Goal: Task Accomplishment & Management: Use online tool/utility

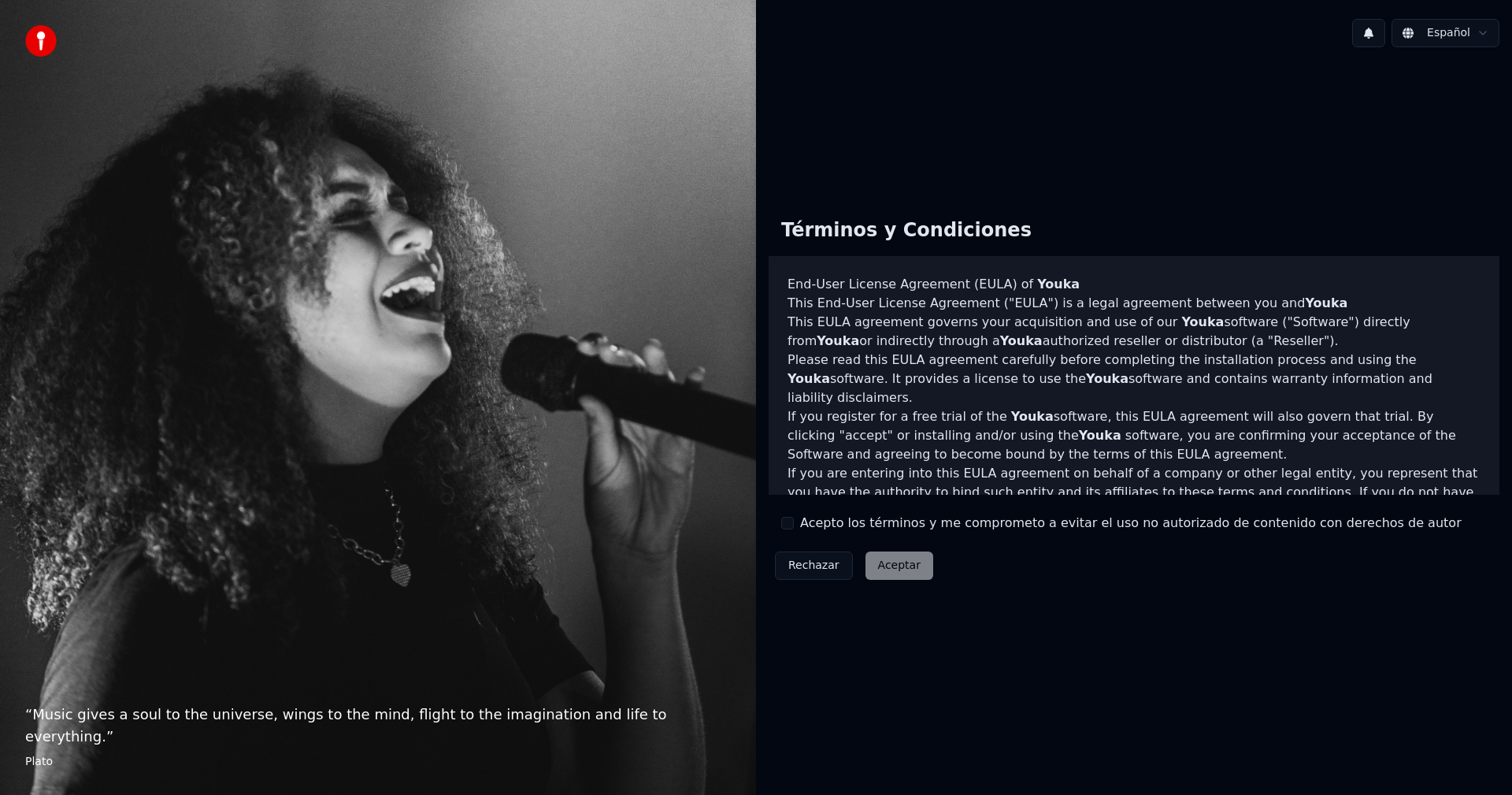
click at [795, 520] on div "Acepto los términos y me comprometo a evitar el uso no autorizado de contenido …" at bounding box center [1121, 523] width 681 height 19
click at [790, 521] on button "Acepto los términos y me comprometo a evitar el uso no autorizado de contenido …" at bounding box center [787, 523] width 13 height 13
click at [886, 573] on button "Aceptar" at bounding box center [899, 566] width 68 height 29
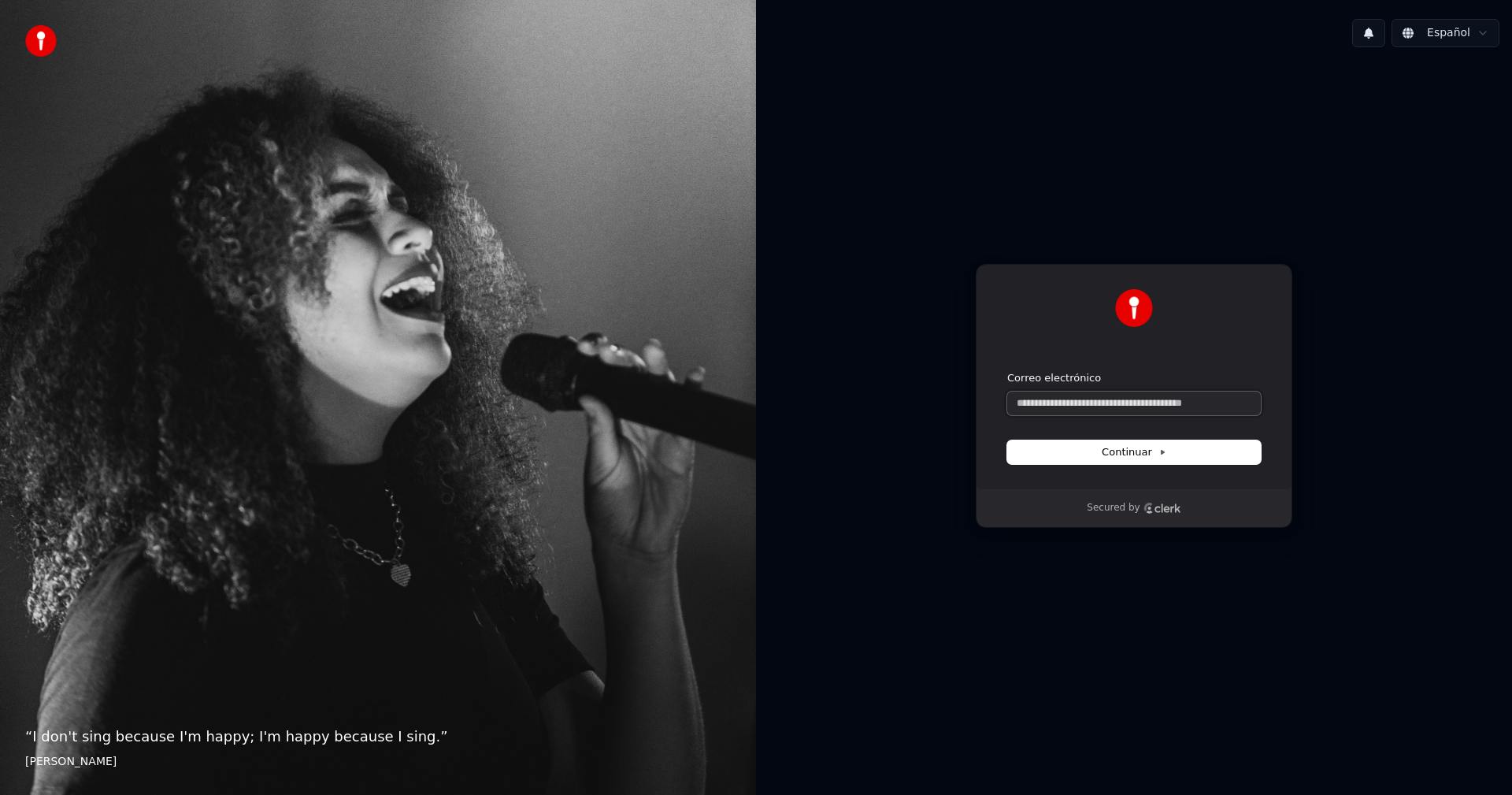
click at [1090, 404] on input "Correo electrónico" at bounding box center [1134, 403] width 254 height 23
click at [1007, 371] on button "submit" at bounding box center [1007, 371] width 0 height 0
type input "**********"
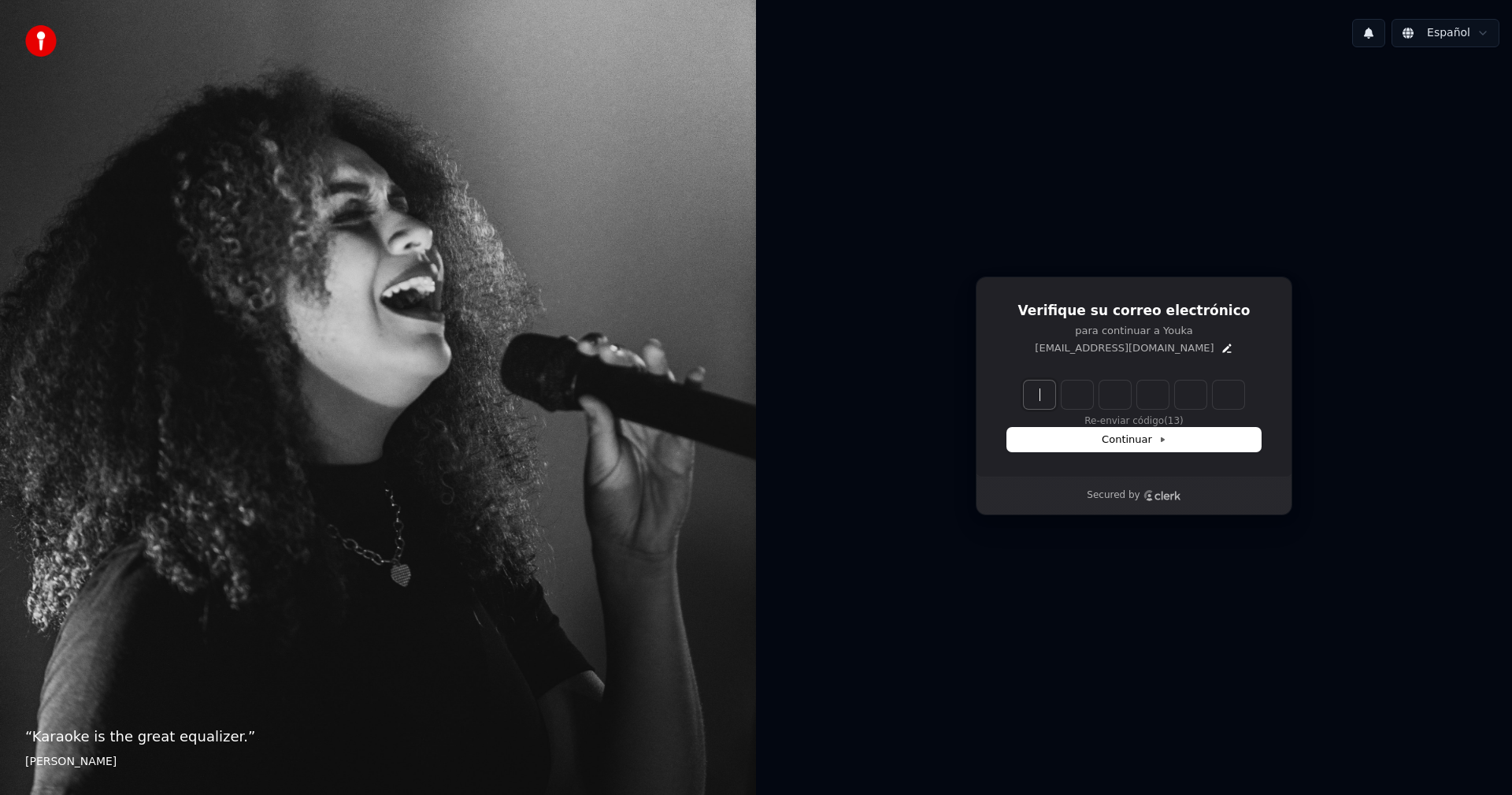
click at [1038, 392] on input "Enter verification code" at bounding box center [1150, 395] width 252 height 29
type input "******"
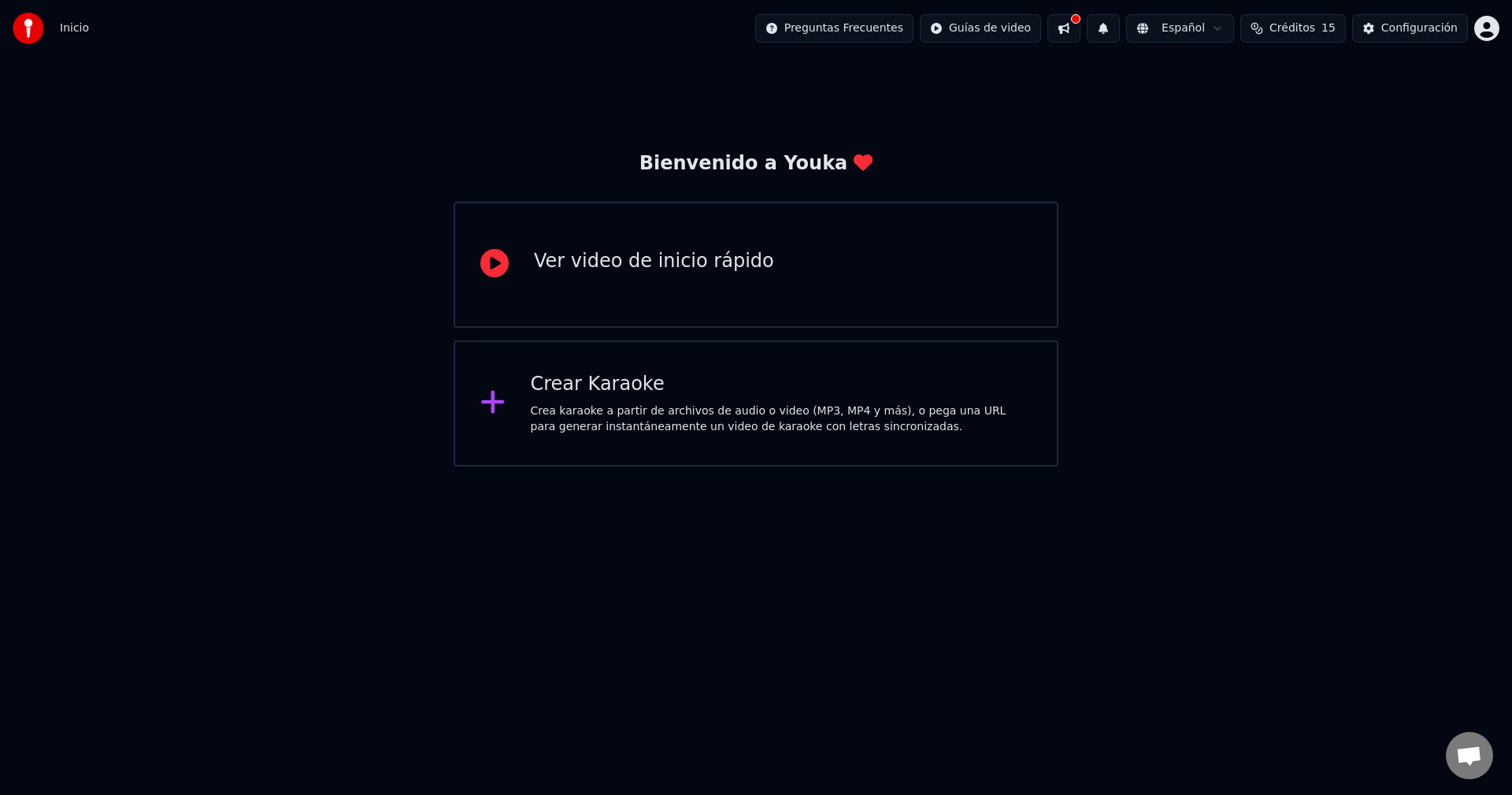
click at [707, 262] on div "Ver video de inicio rápido" at bounding box center [654, 262] width 240 height 25
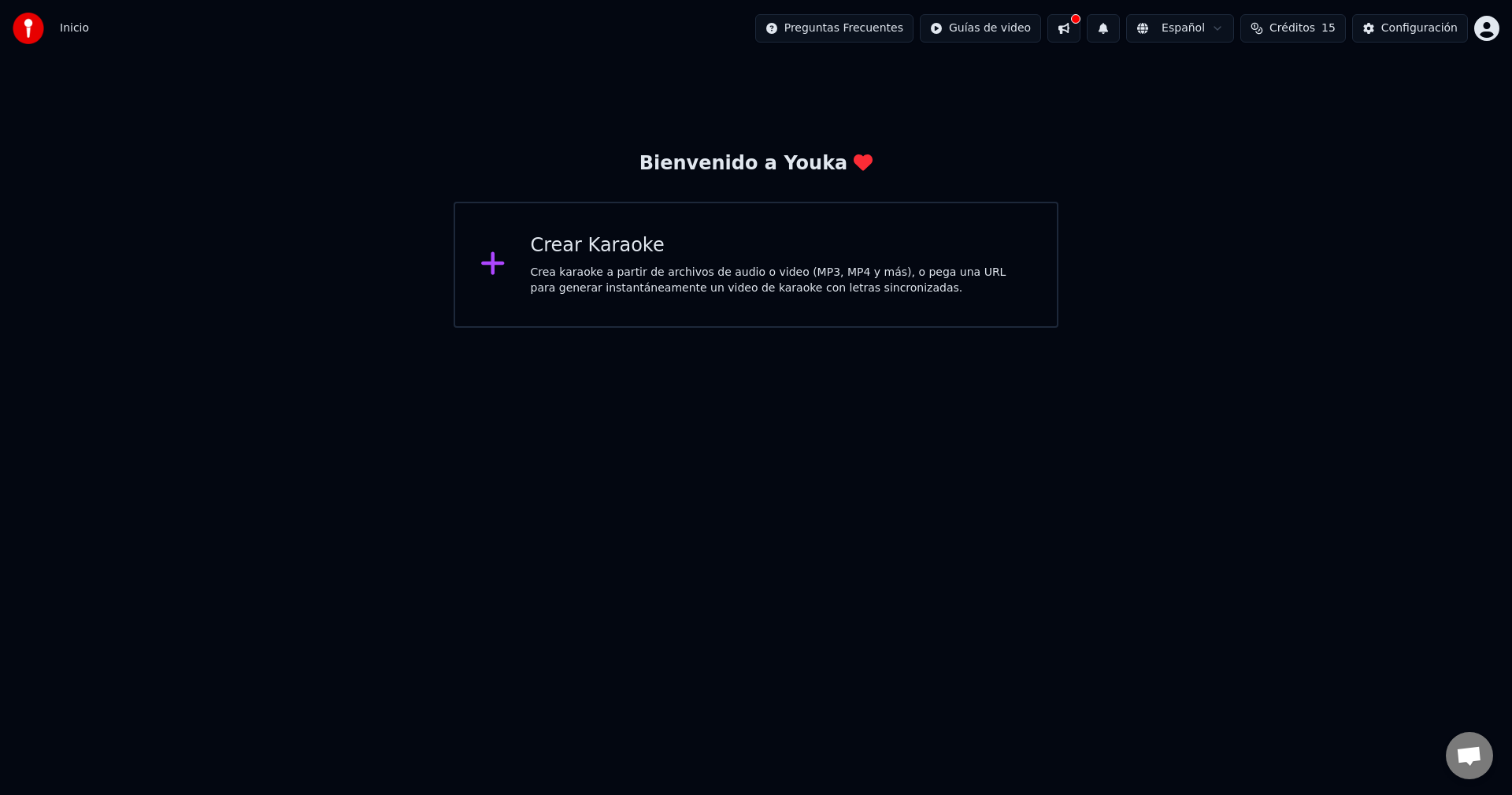
click at [677, 227] on div "Crear Karaoke Crea karaoke a partir de archivos de audio o video (MP3, MP4 y má…" at bounding box center [756, 265] width 604 height 127
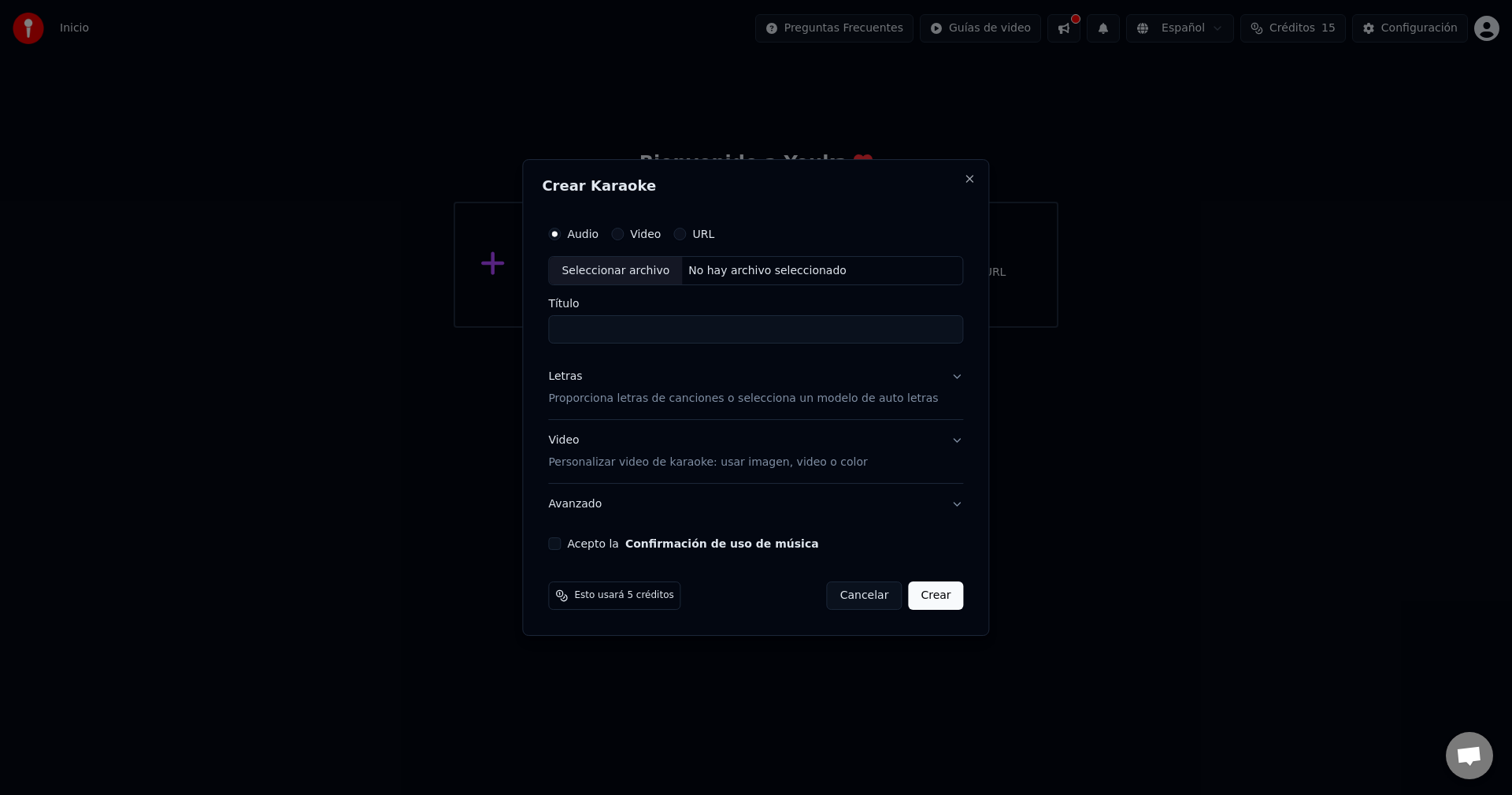
click at [650, 236] on label "Video" at bounding box center [646, 234] width 30 height 11
click at [624, 236] on button "Video" at bounding box center [618, 234] width 13 height 13
click at [594, 232] on label "Audio" at bounding box center [582, 234] width 31 height 11
click at [560, 232] on button "Audio" at bounding box center [554, 234] width 13 height 13
click at [660, 237] on label "Video" at bounding box center [646, 234] width 30 height 11
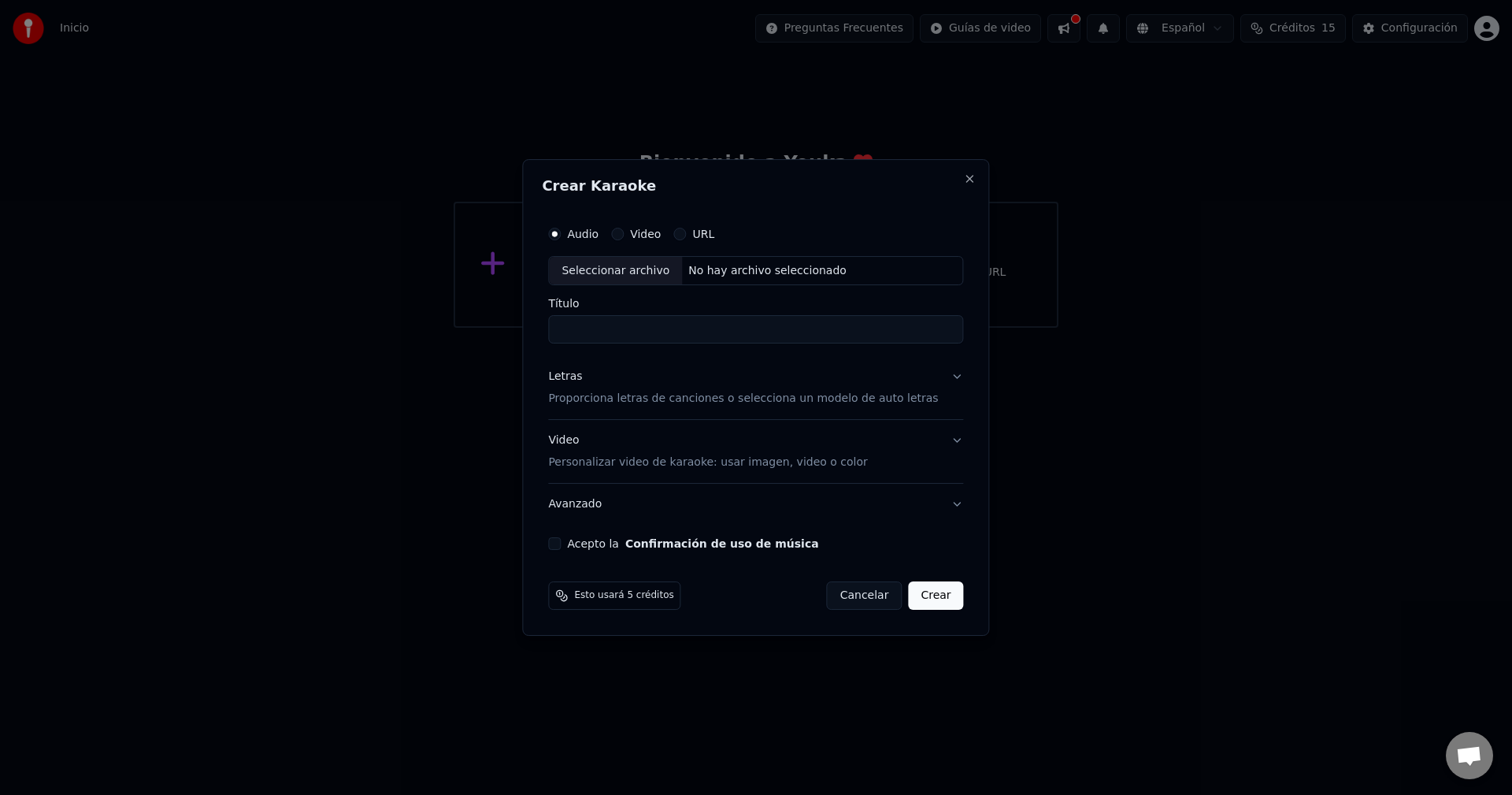
click at [624, 237] on button "Video" at bounding box center [618, 234] width 13 height 13
click at [870, 272] on div "Seleccionar archivo No hay archivo seleccionado" at bounding box center [755, 270] width 415 height 30
click at [706, 231] on div "URL" at bounding box center [694, 234] width 41 height 13
click at [686, 233] on button "URL" at bounding box center [680, 234] width 13 height 13
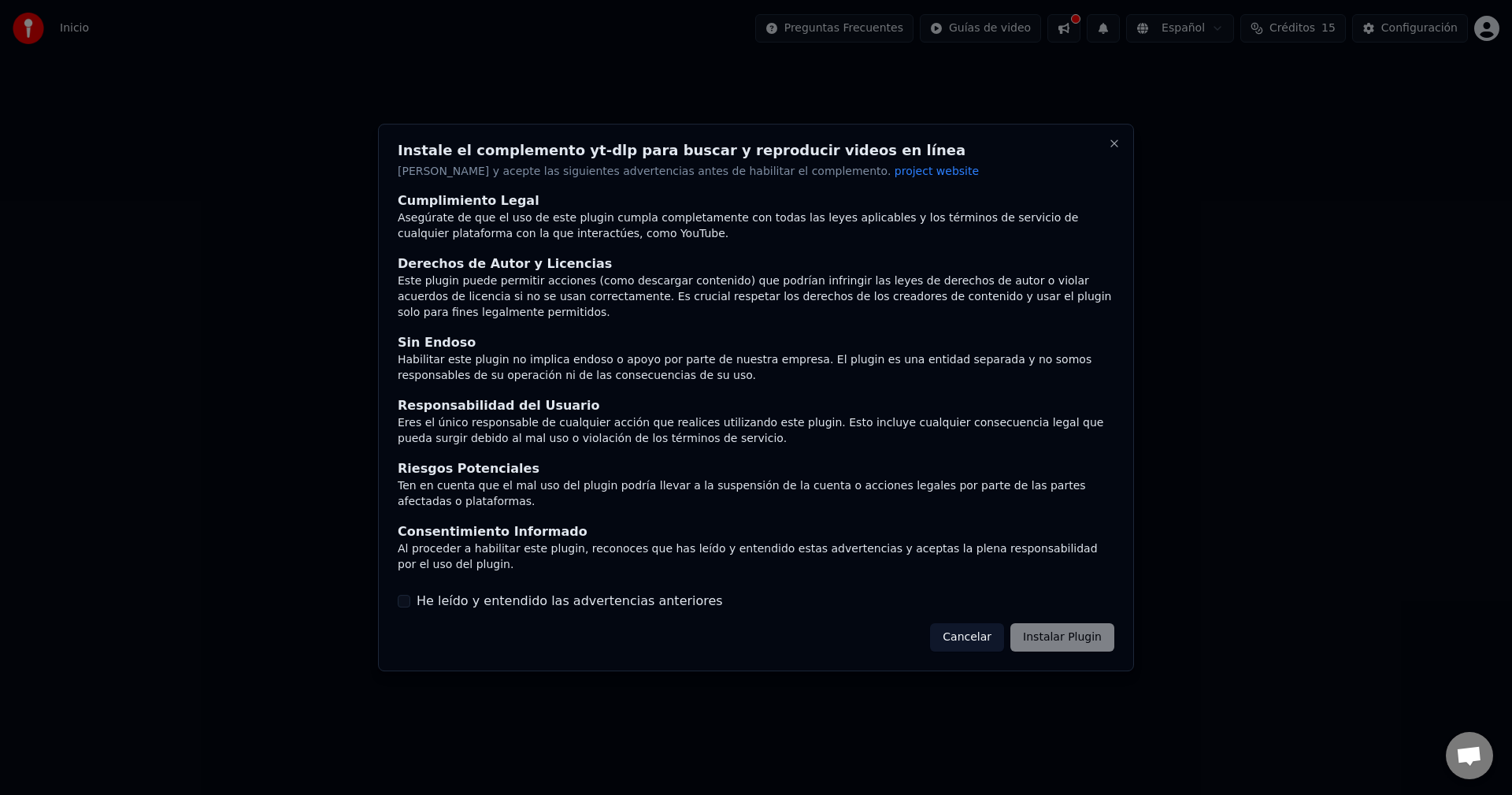
click at [1080, 624] on div "Cancelar Instalar Plugin" at bounding box center [1022, 638] width 185 height 29
click at [410, 595] on button "He leído y entendido las advertencias anteriores" at bounding box center [404, 601] width 13 height 13
click at [1064, 625] on button "Instalar Plugin" at bounding box center [1063, 638] width 104 height 29
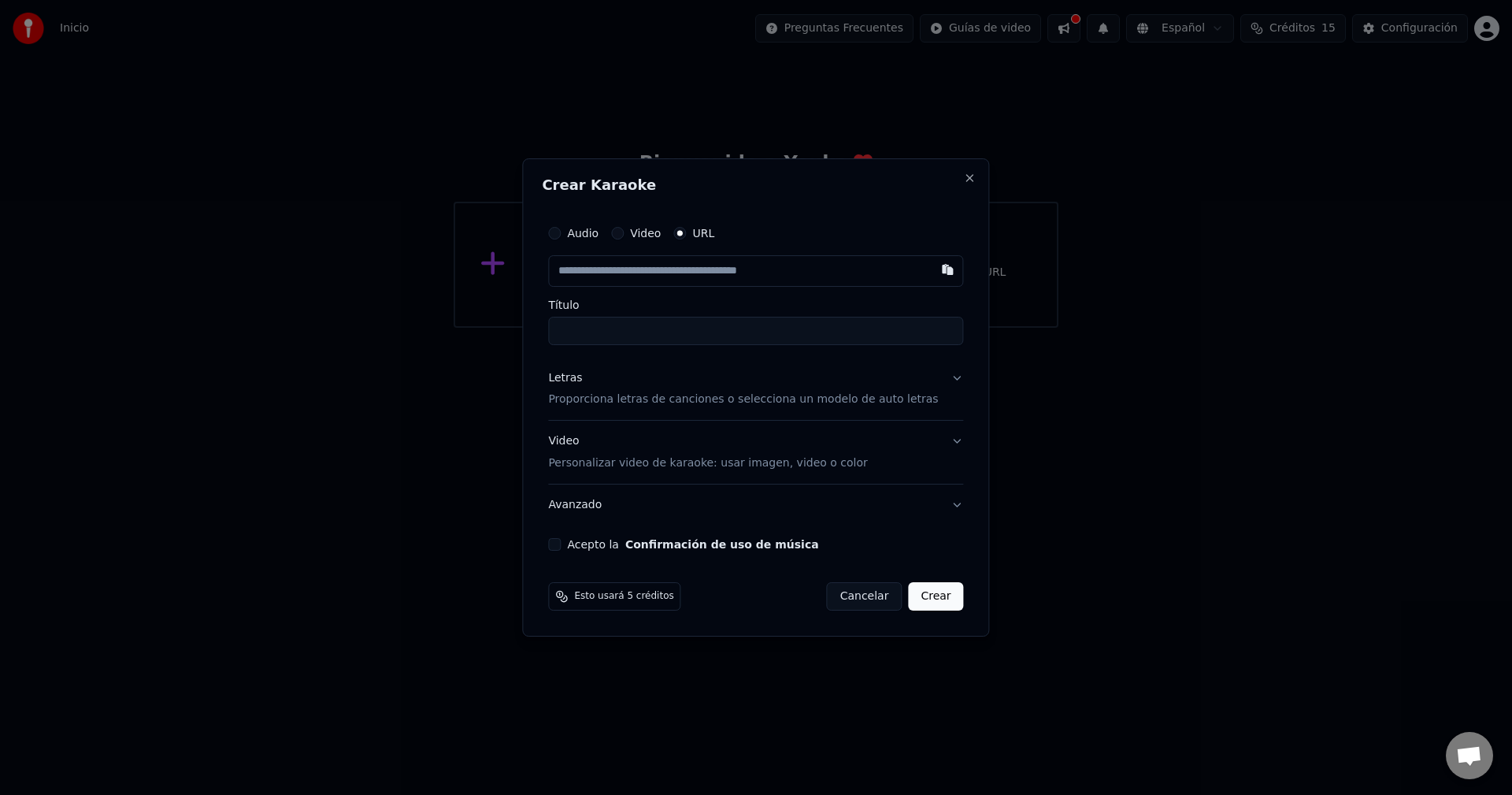
click at [648, 281] on input "text" at bounding box center [755, 271] width 415 height 31
paste input "**********"
click at [640, 300] on label "Título" at bounding box center [755, 305] width 415 height 11
click at [640, 317] on input "Título" at bounding box center [755, 331] width 415 height 29
type input "**********"
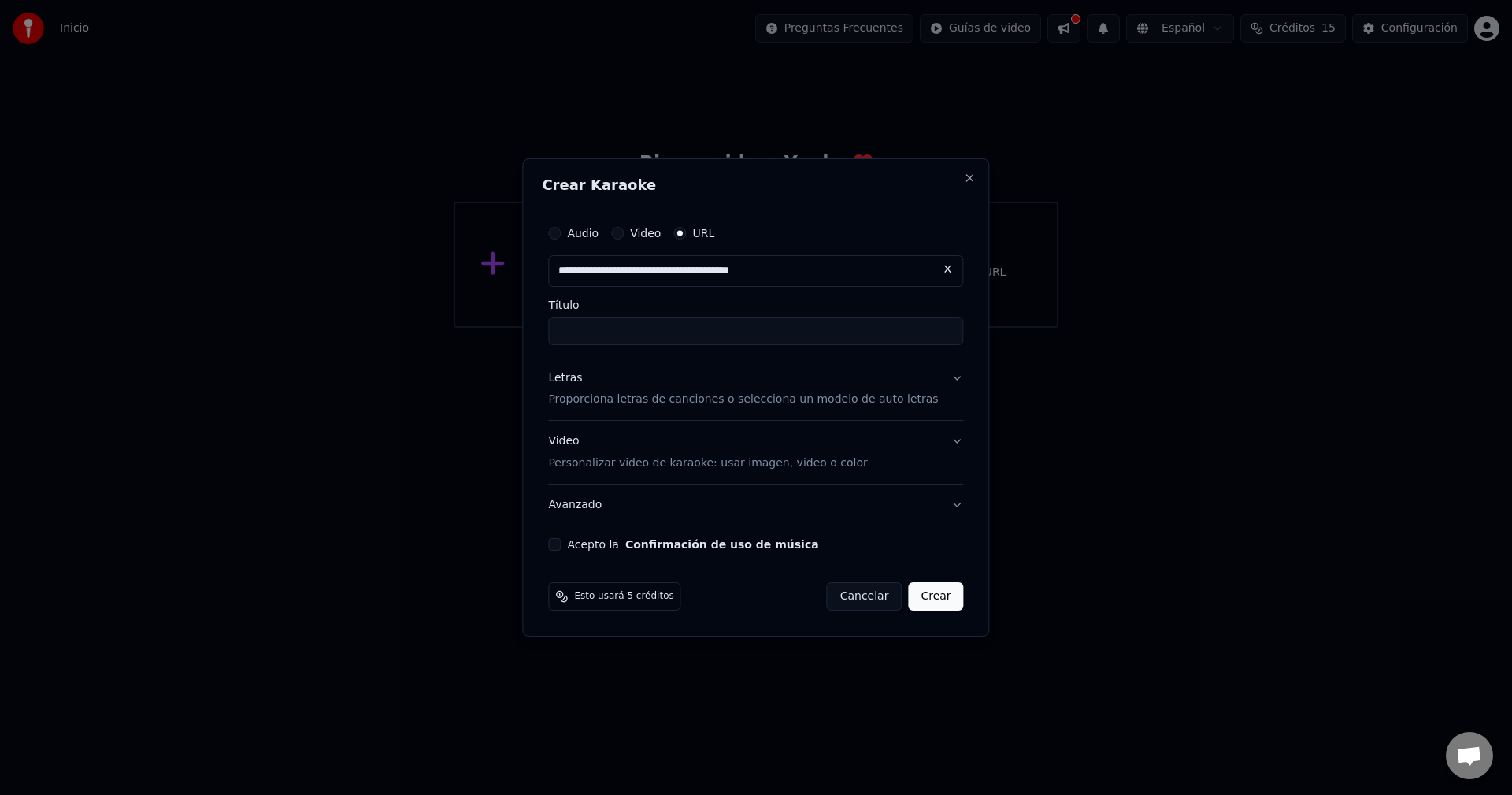
type input "**********"
click at [753, 332] on input "**********" at bounding box center [755, 331] width 415 height 29
click at [934, 374] on button "Letras Proporciona letras de canciones o selecciona un modelo de auto letras" at bounding box center [755, 389] width 415 height 63
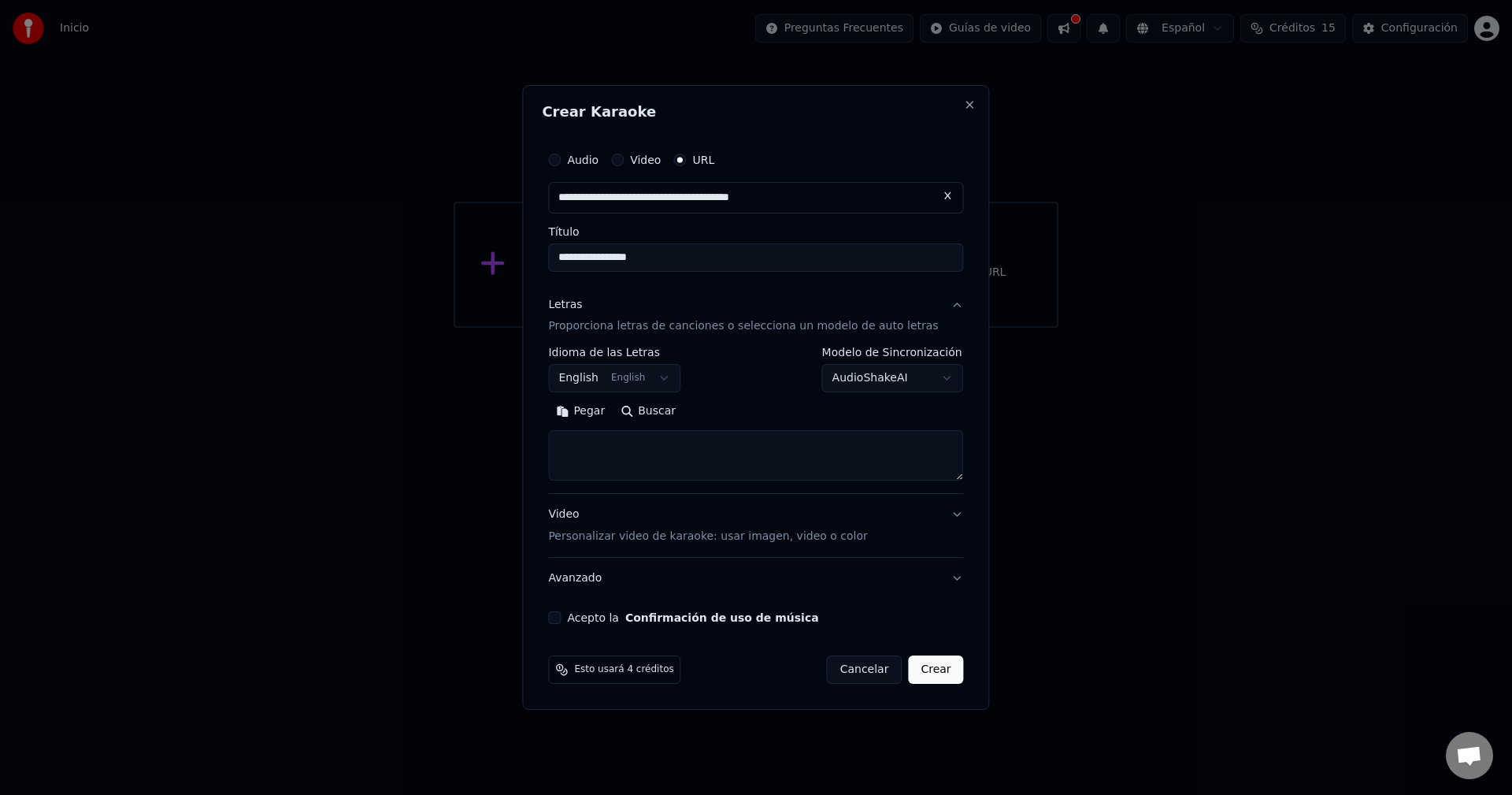
click at [606, 328] on body "**********" at bounding box center [756, 163] width 1512 height 328
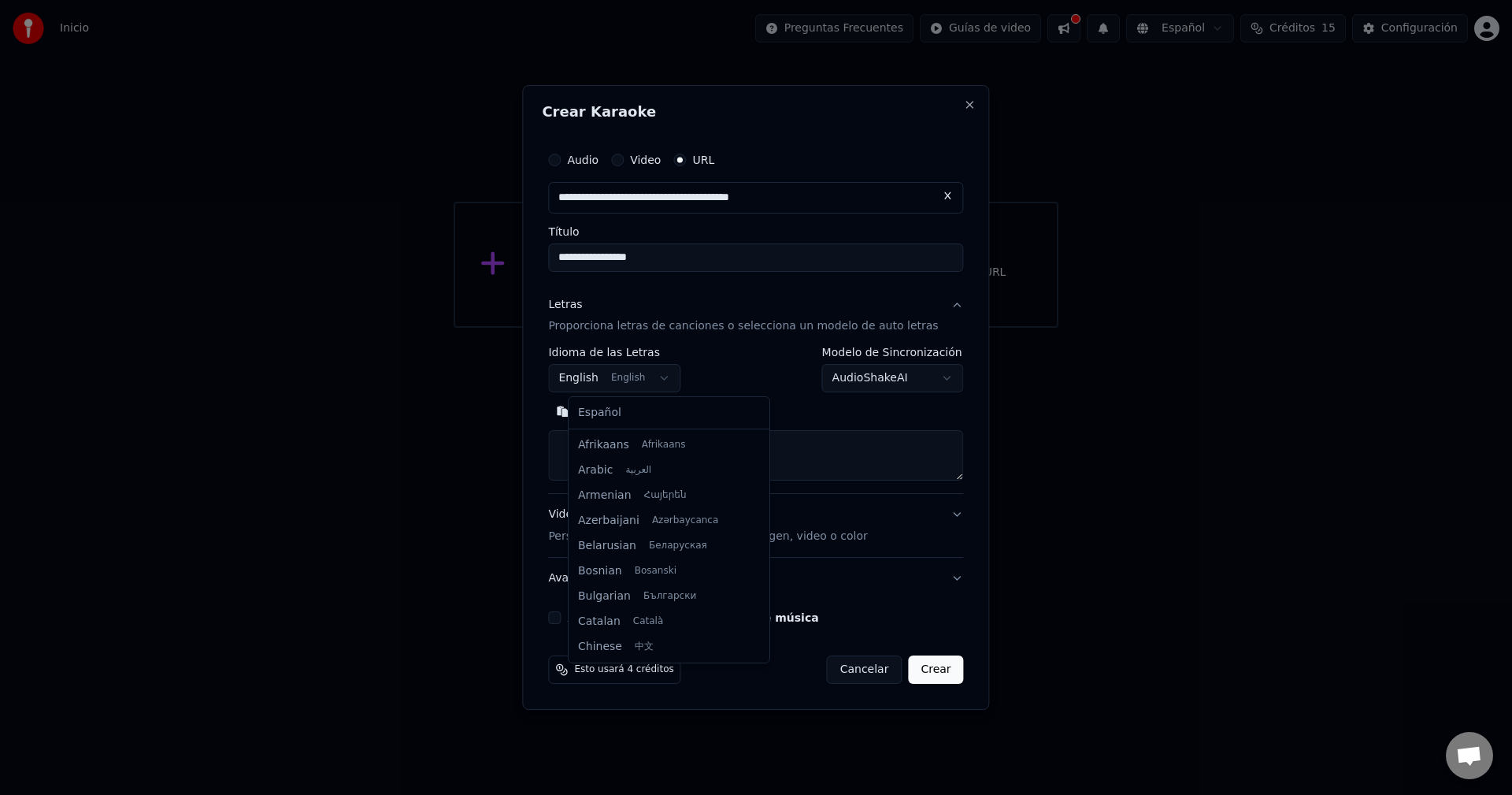
scroll to position [127, 0]
select select "**"
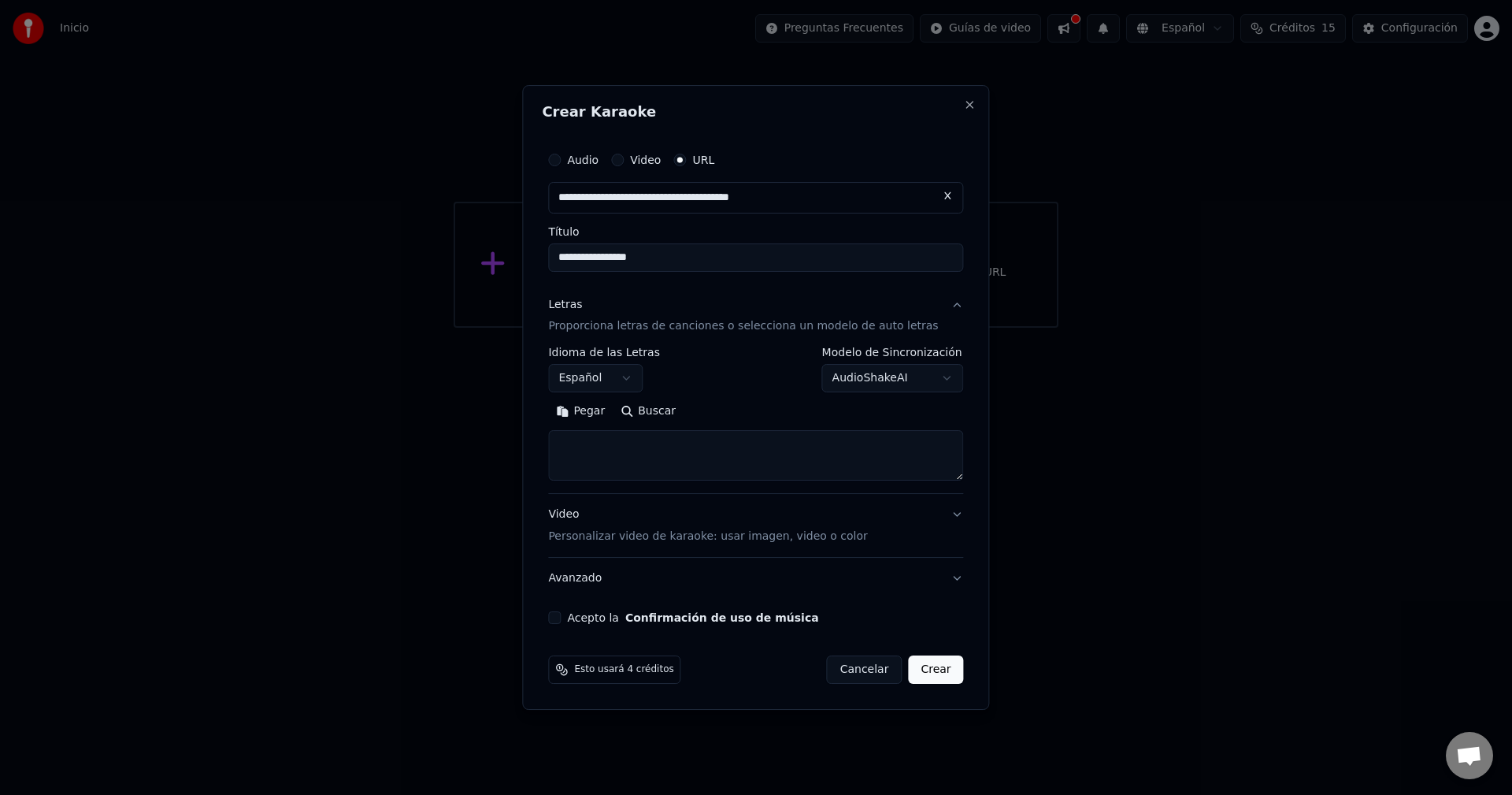
click at [736, 365] on div "**********" at bounding box center [755, 370] width 415 height 46
click at [613, 443] on textarea at bounding box center [755, 456] width 415 height 50
click at [589, 405] on button "Pegar" at bounding box center [580, 412] width 65 height 25
click at [936, 509] on button "Video Personalizar video de karaoke: usar imagen, video o color" at bounding box center [755, 527] width 415 height 63
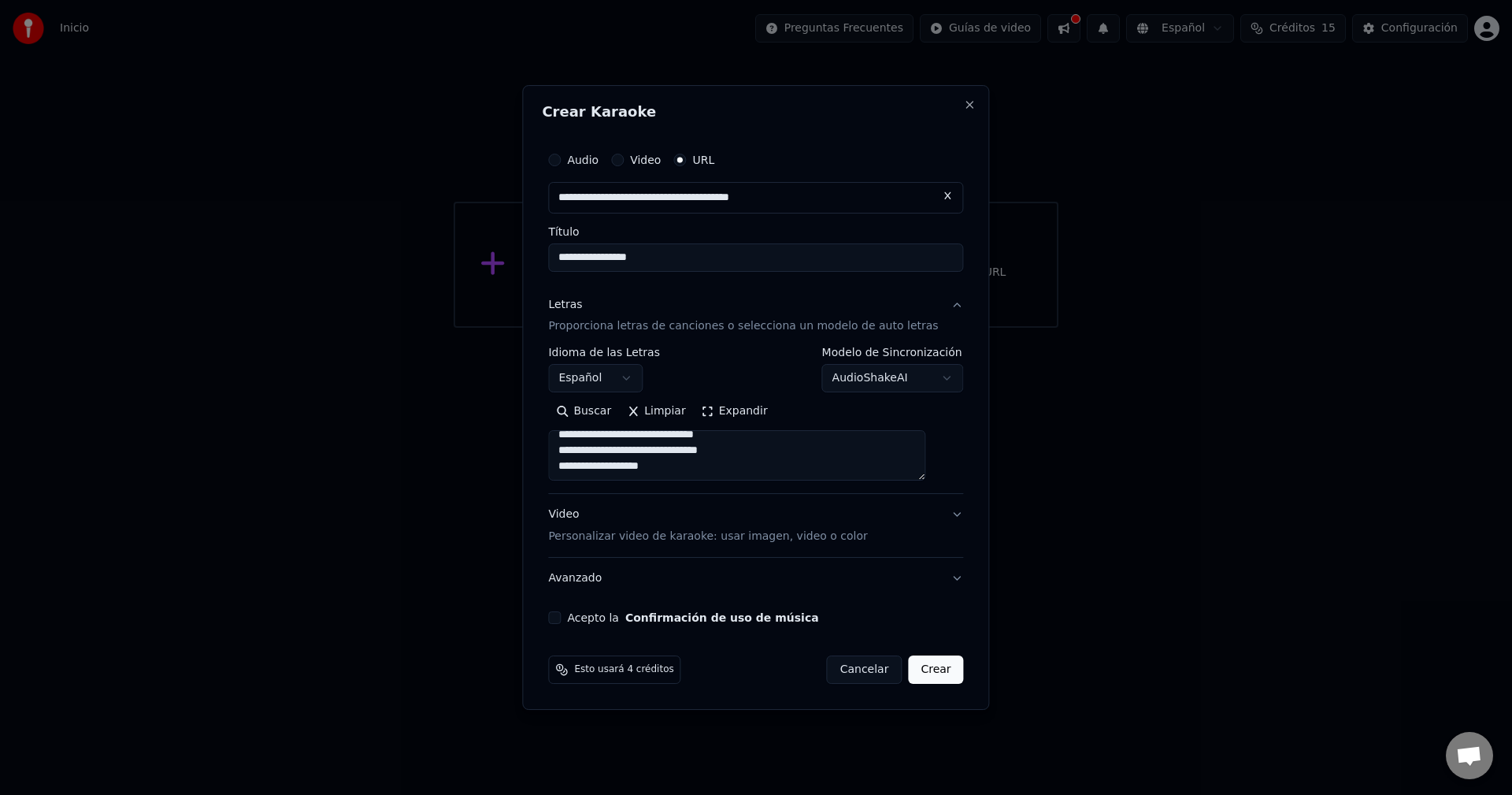
type textarea "**********"
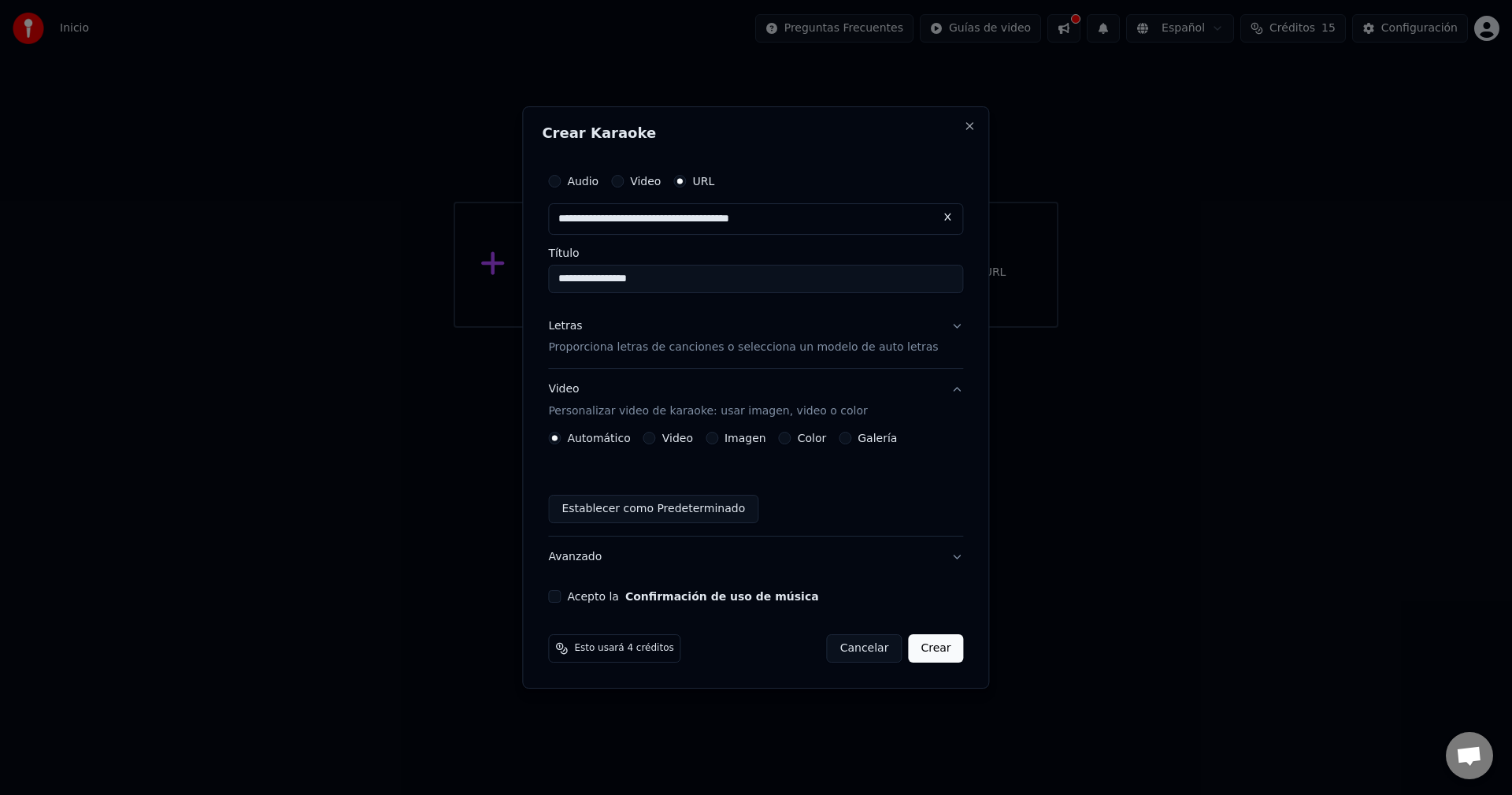
click at [926, 396] on button "Video Personalizar video de karaoke: usar imagen, video o color" at bounding box center [755, 401] width 415 height 63
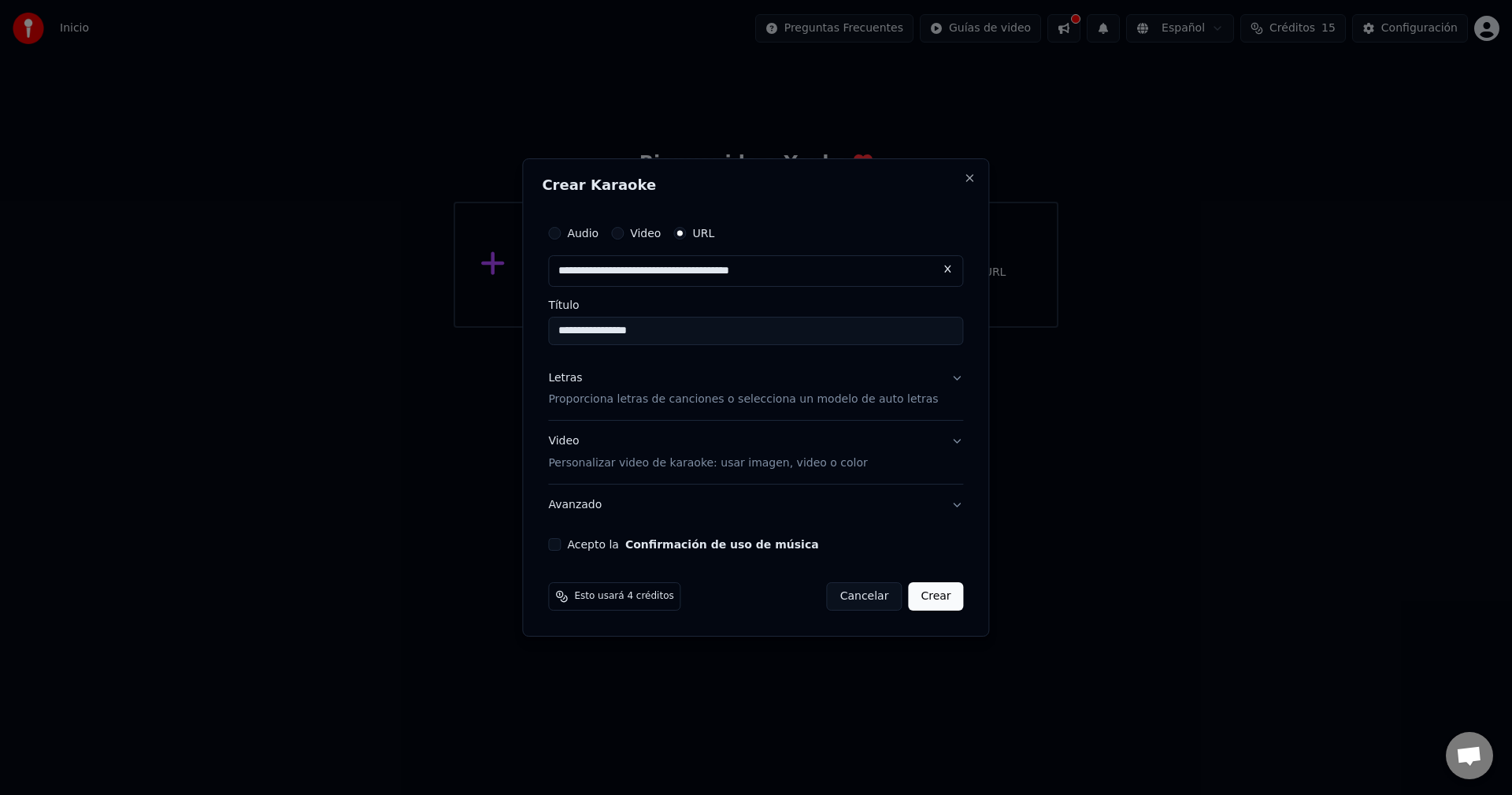
click at [900, 508] on button "Avanzado" at bounding box center [755, 505] width 415 height 41
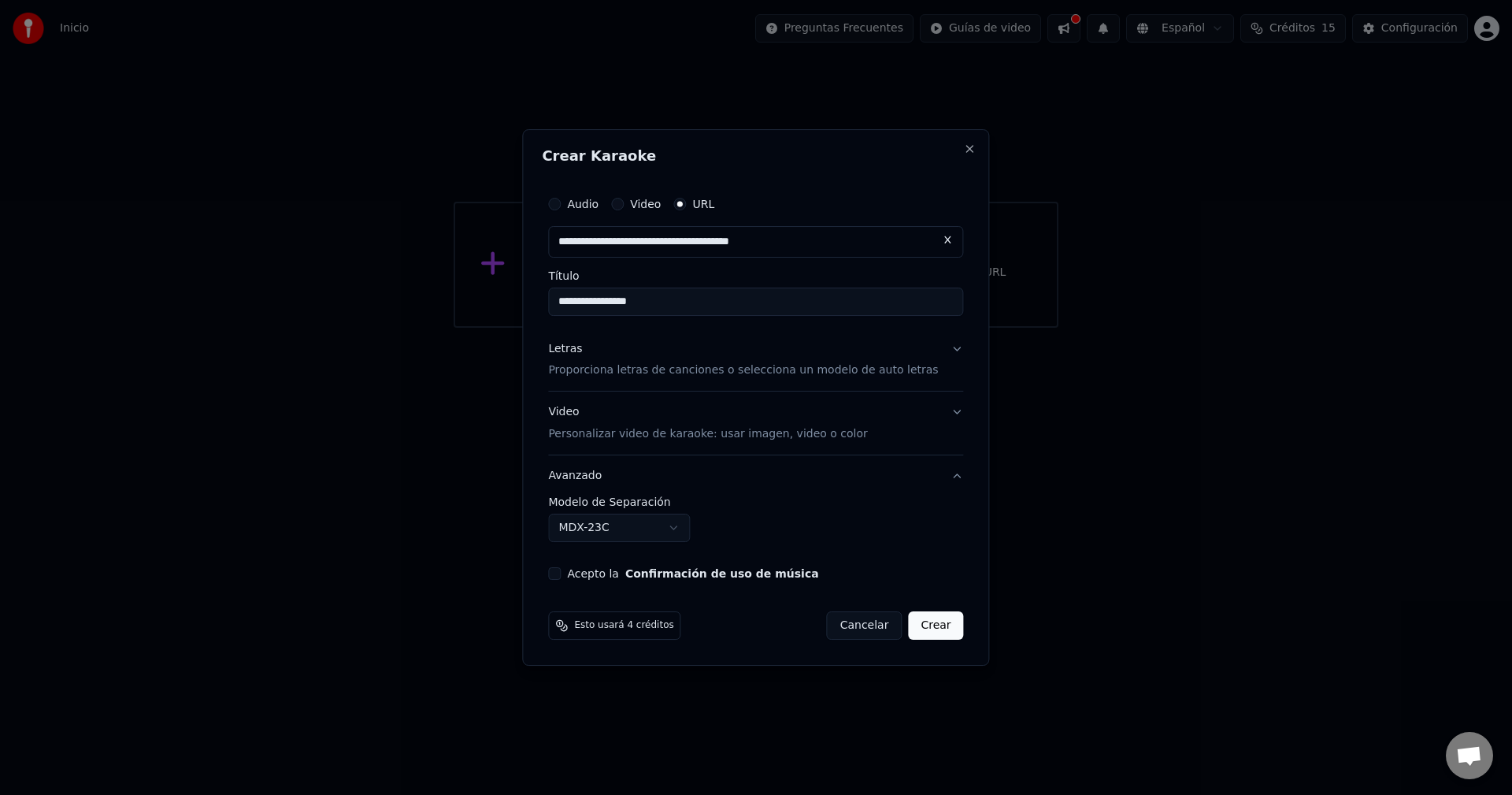
click at [636, 328] on body "**********" at bounding box center [756, 163] width 1512 height 328
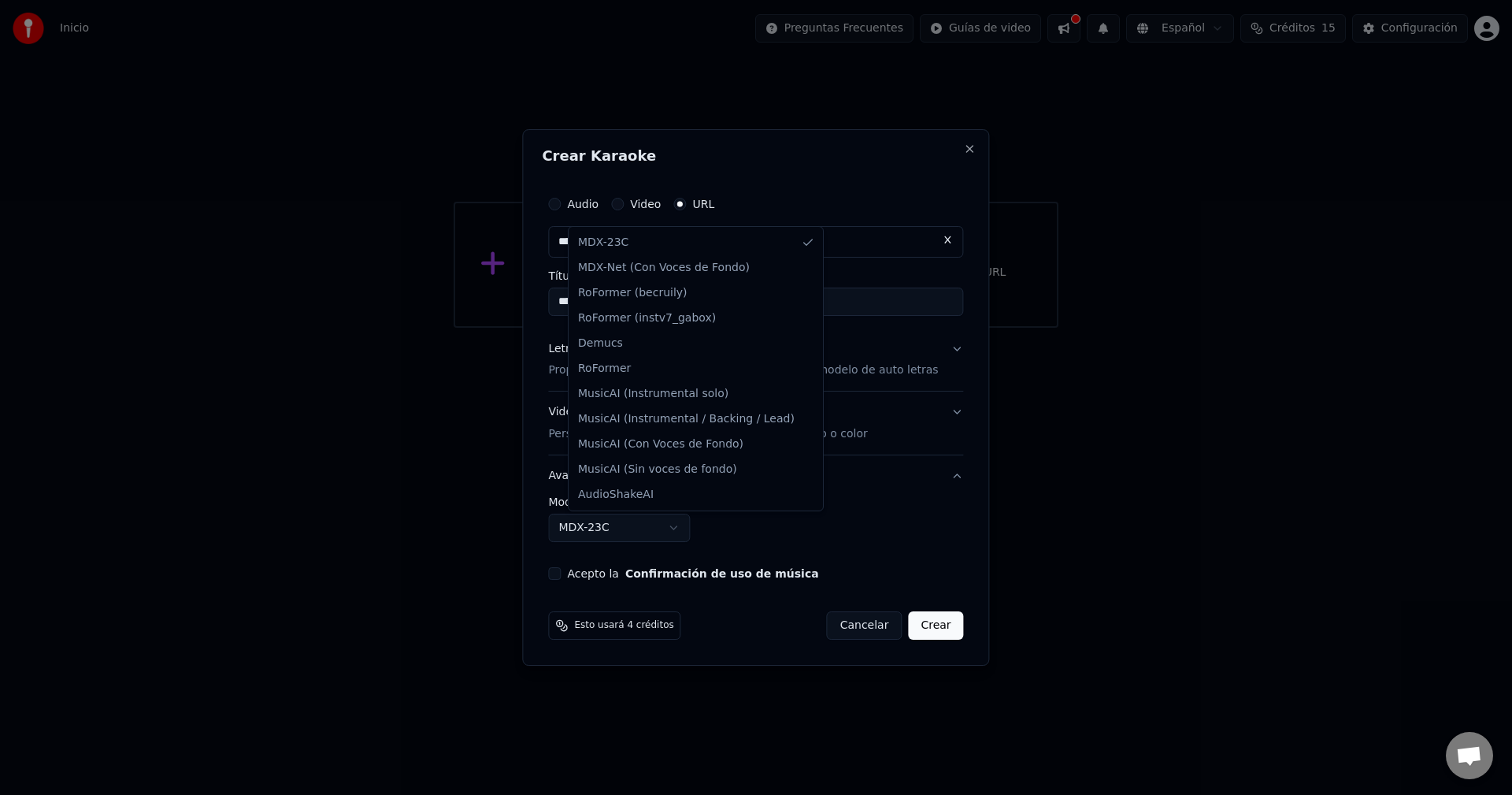
click at [742, 328] on body "**********" at bounding box center [756, 163] width 1512 height 328
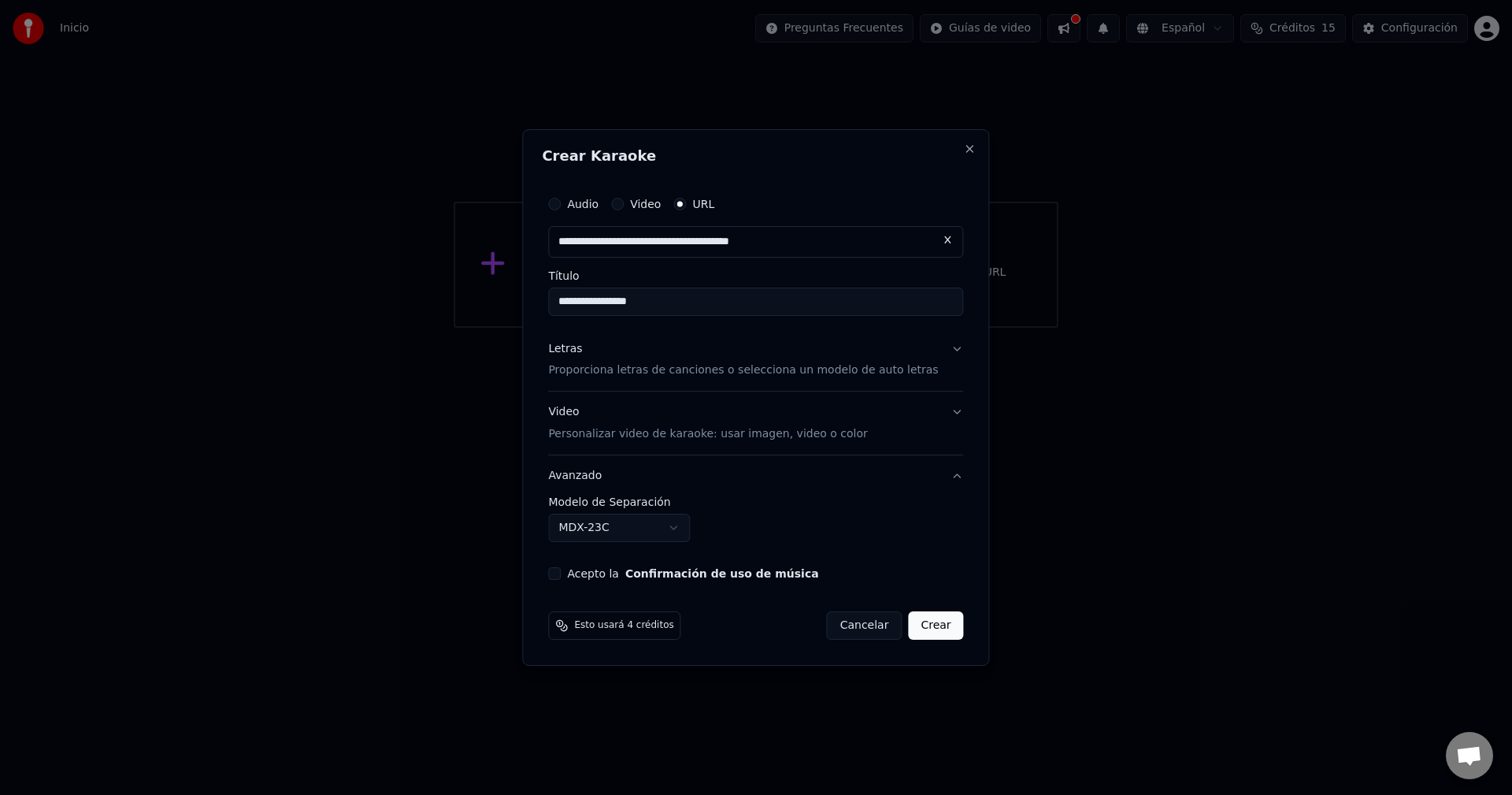
click at [688, 328] on body "**********" at bounding box center [756, 163] width 1512 height 328
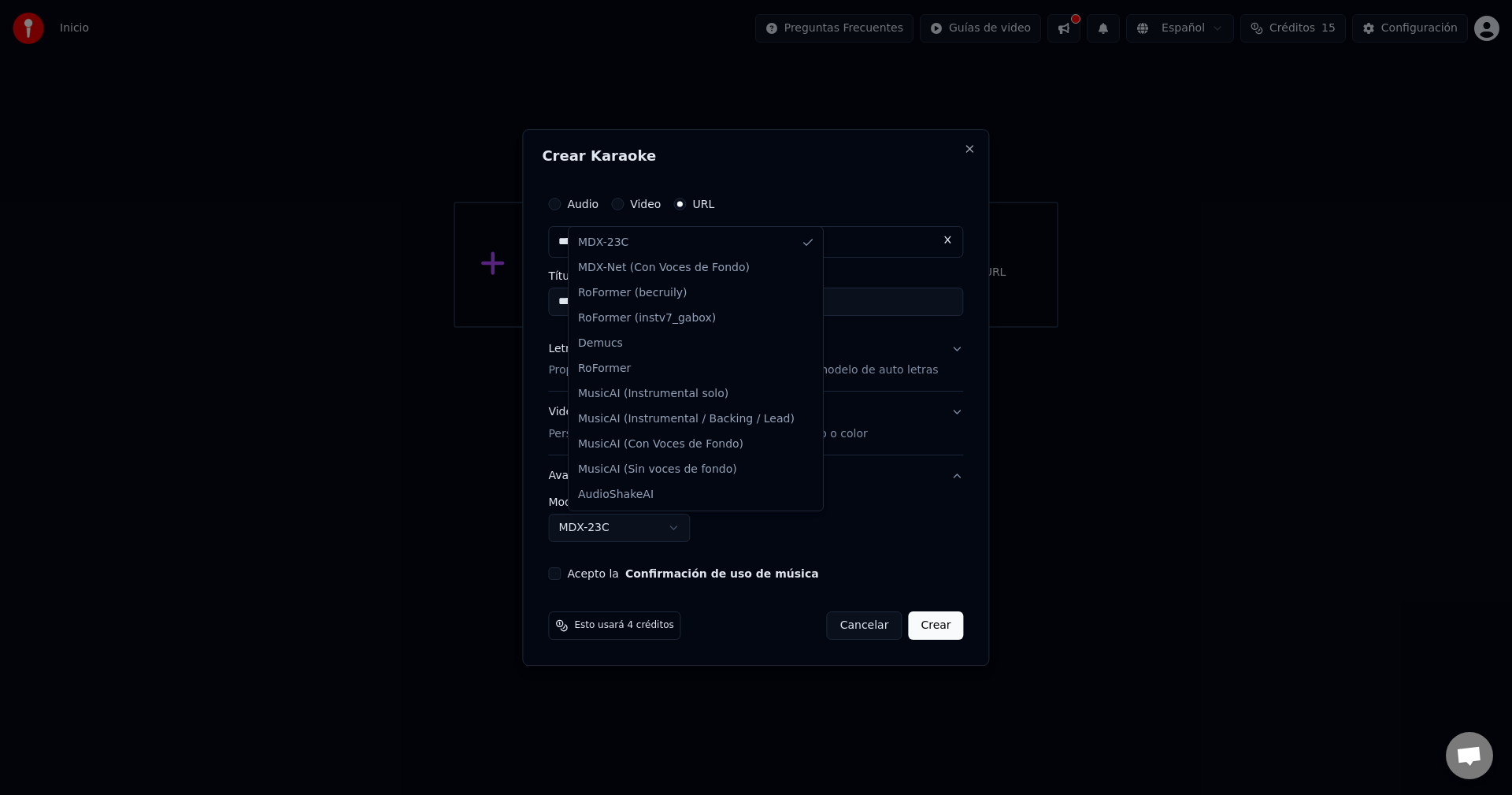
click at [873, 328] on body "**********" at bounding box center [756, 163] width 1512 height 328
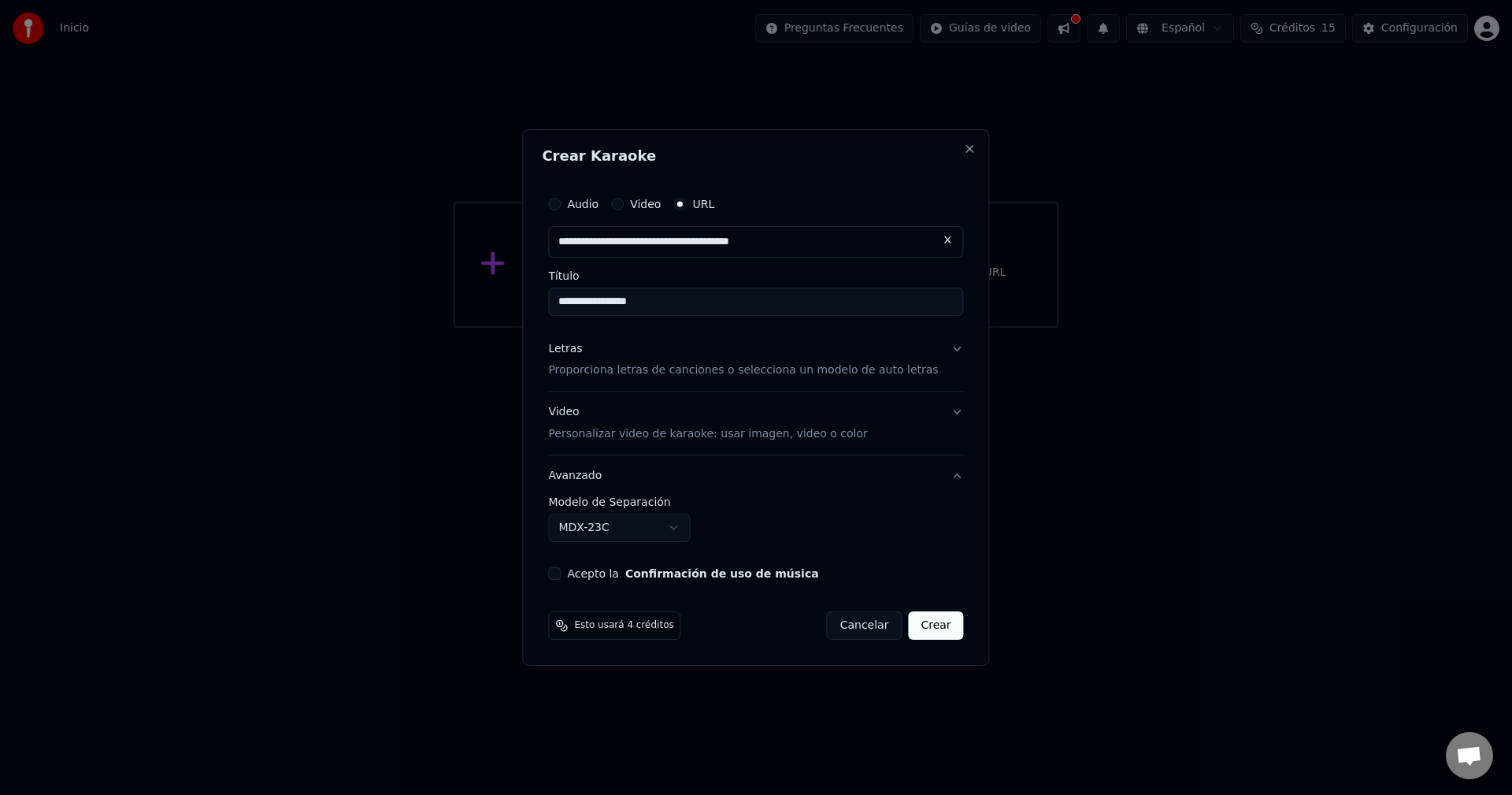
click at [560, 577] on button "Acepto la Confirmación de uso de música" at bounding box center [554, 573] width 13 height 13
click at [921, 632] on button "Crear" at bounding box center [935, 626] width 55 height 29
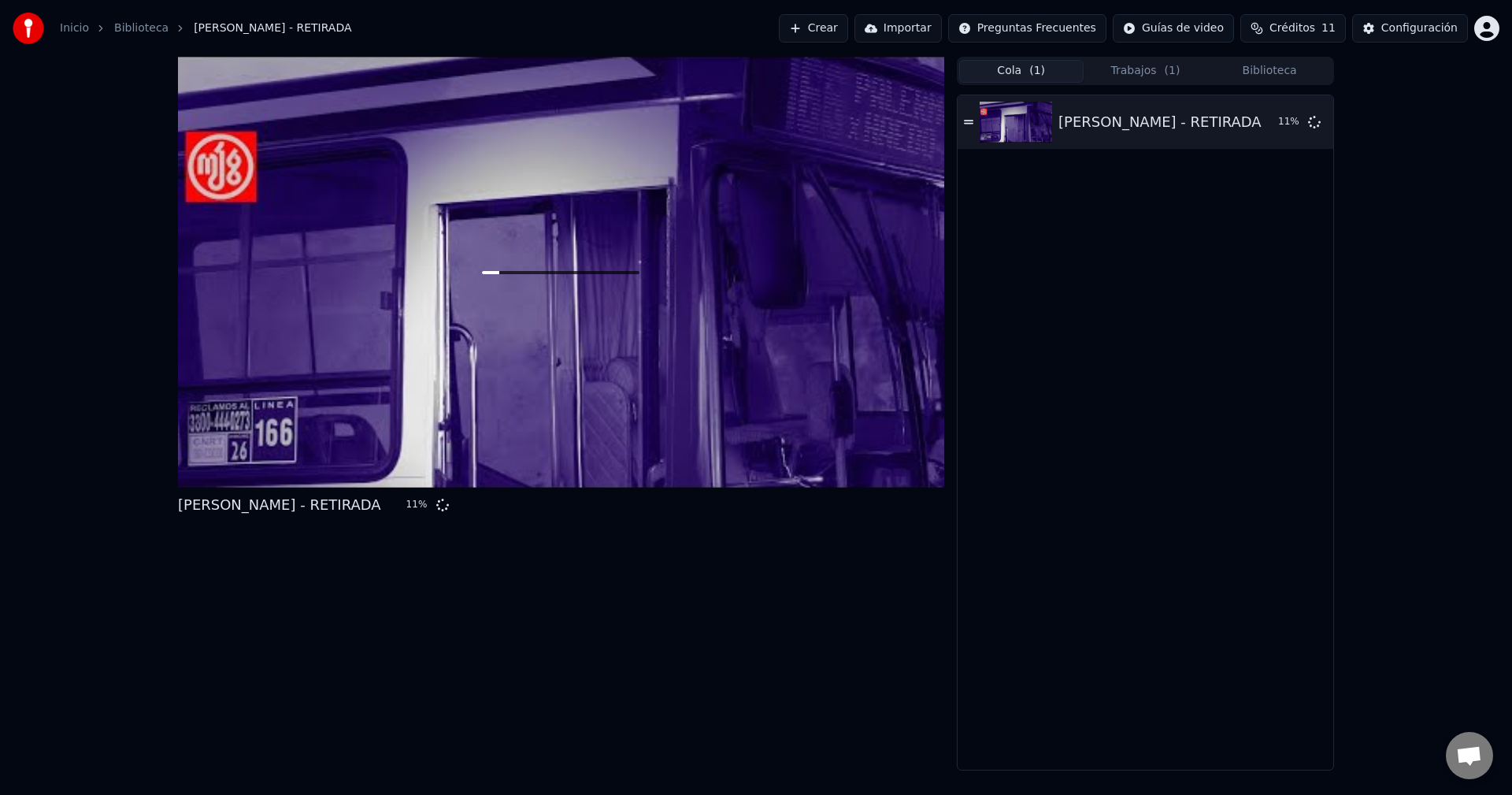
click at [1032, 71] on span "( 1 )" at bounding box center [1038, 71] width 16 height 16
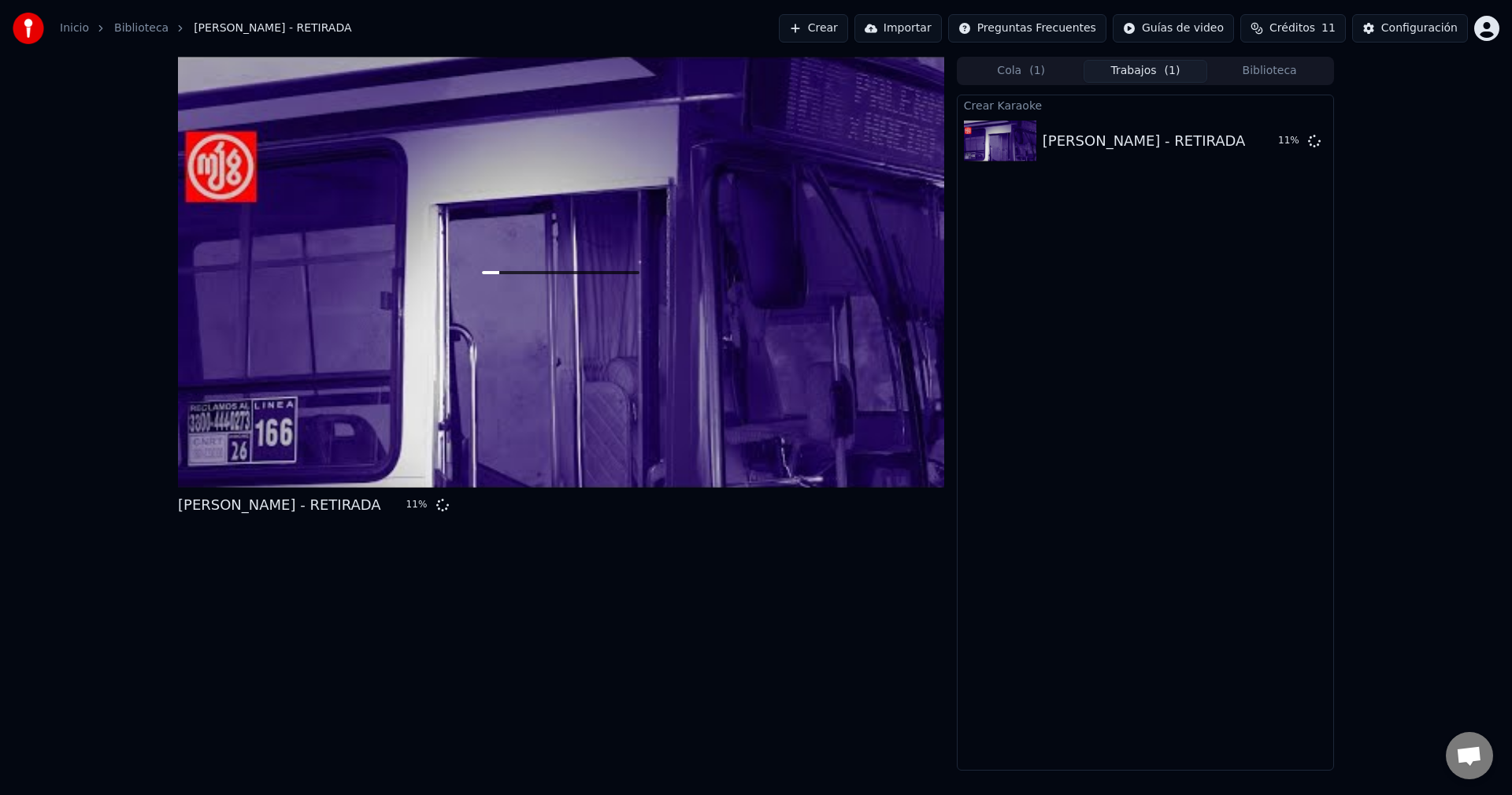
click at [1131, 82] on button "Trabajos ( 1 )" at bounding box center [1145, 71] width 125 height 22
click at [1271, 83] on div "Cola ( 1 ) Trabajos ( 1 ) Biblioteca" at bounding box center [1145, 71] width 378 height 29
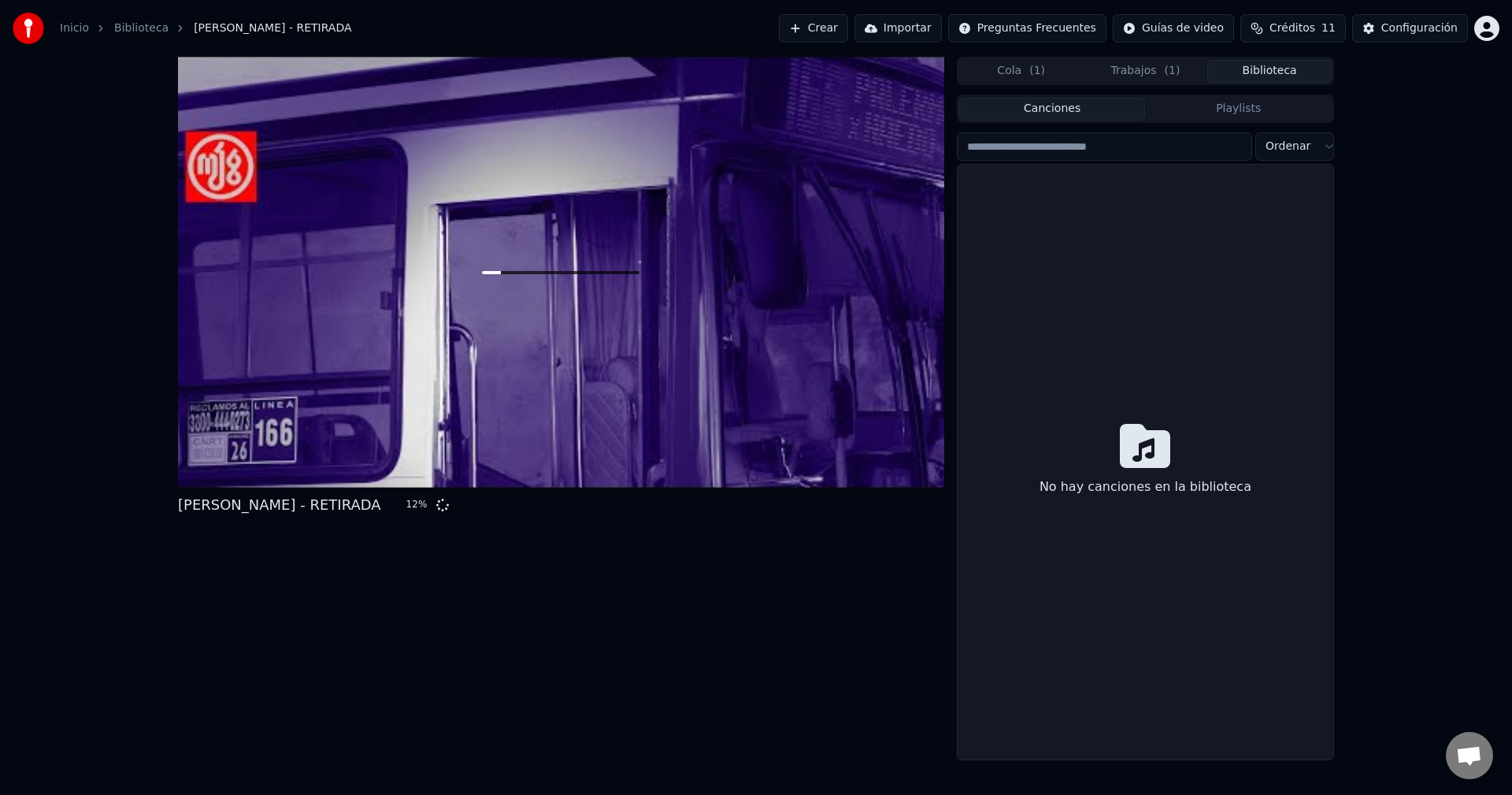
click at [1273, 75] on button "Biblioteca" at bounding box center [1269, 71] width 125 height 22
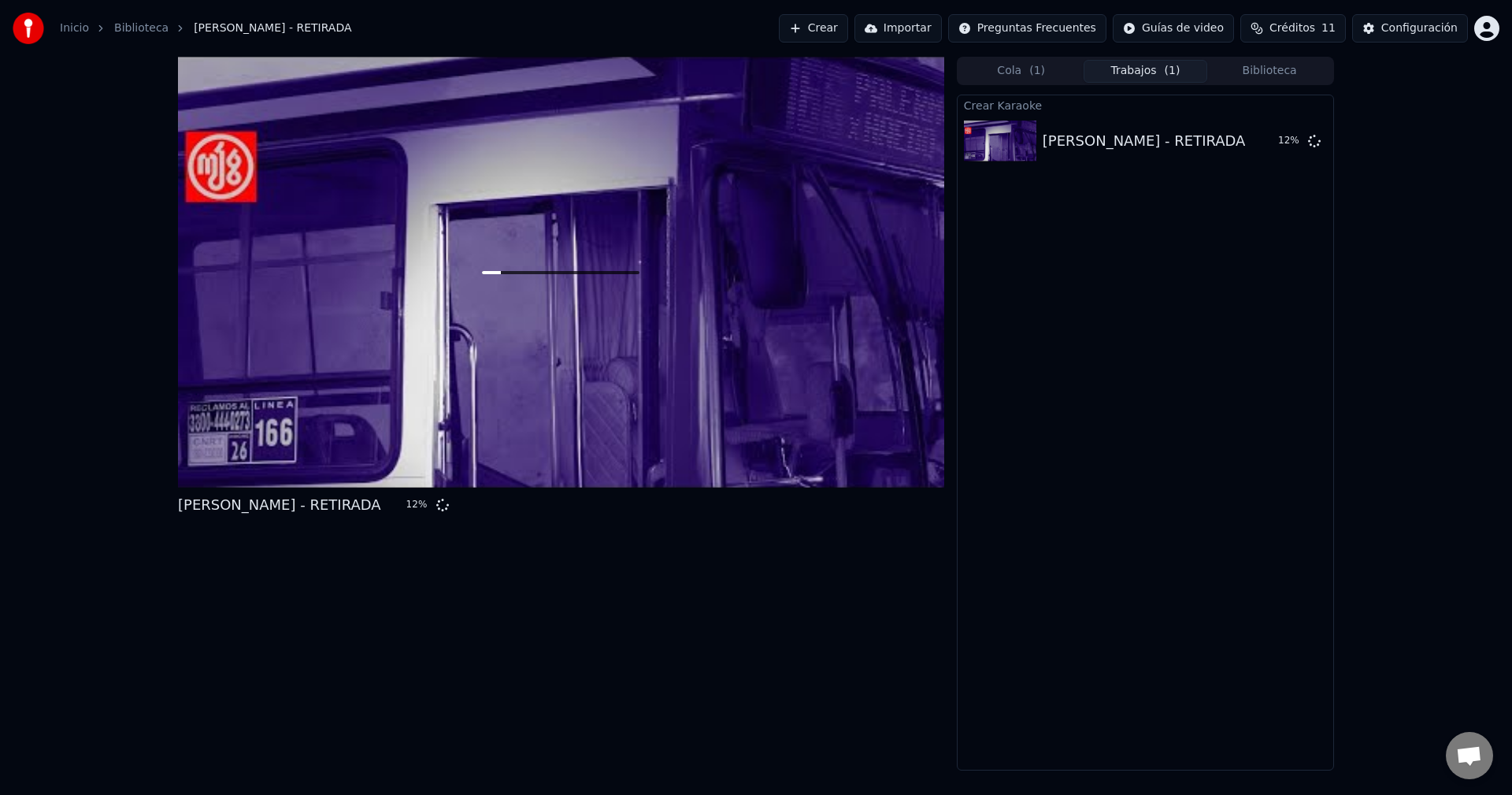
click at [1159, 62] on button "Trabajos ( 1 )" at bounding box center [1145, 71] width 125 height 22
click at [1386, 31] on button "Configuración" at bounding box center [1410, 29] width 116 height 29
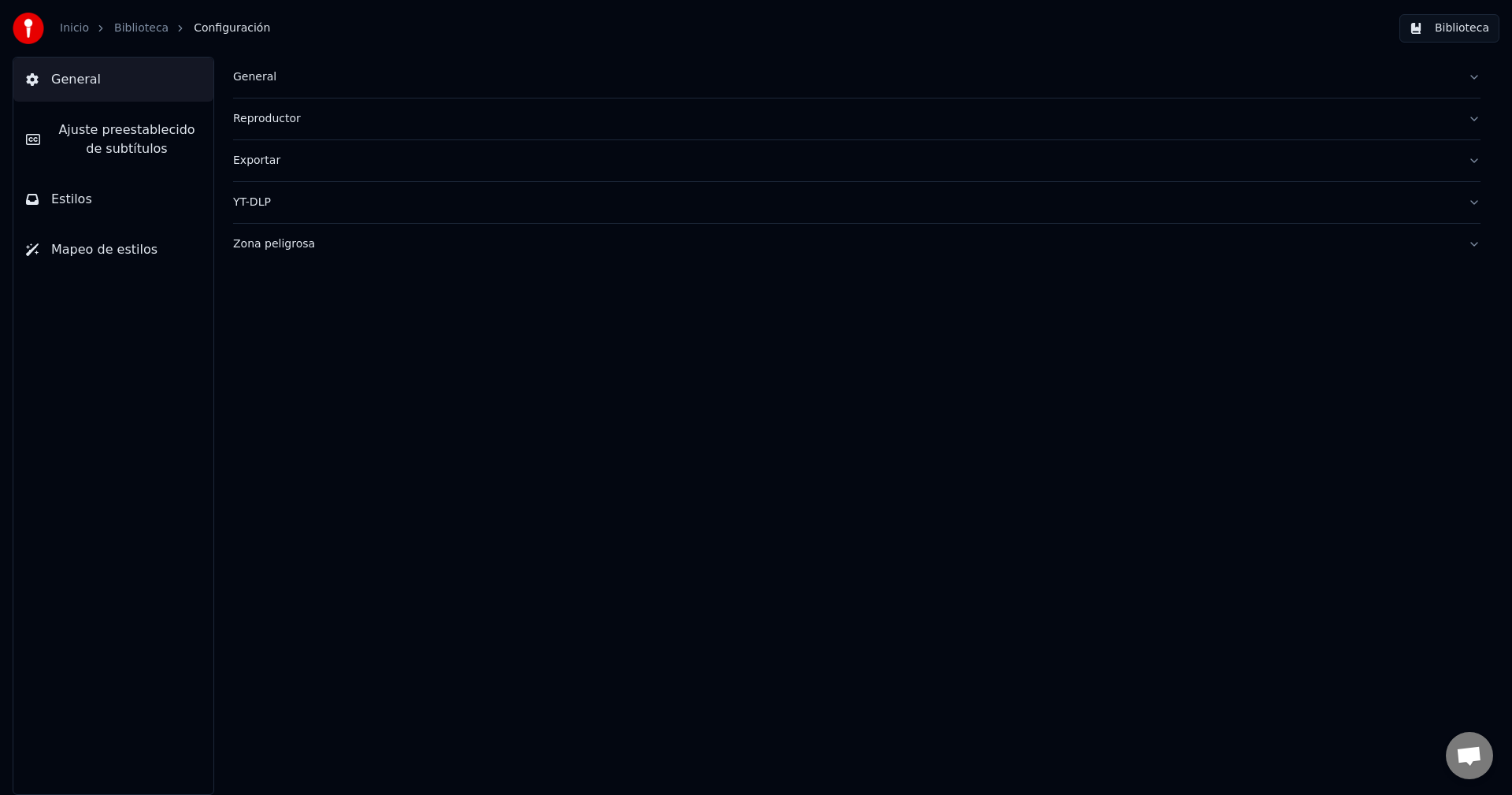
click at [94, 150] on span "Ajuste preestablecido de subtítulos" at bounding box center [126, 139] width 148 height 38
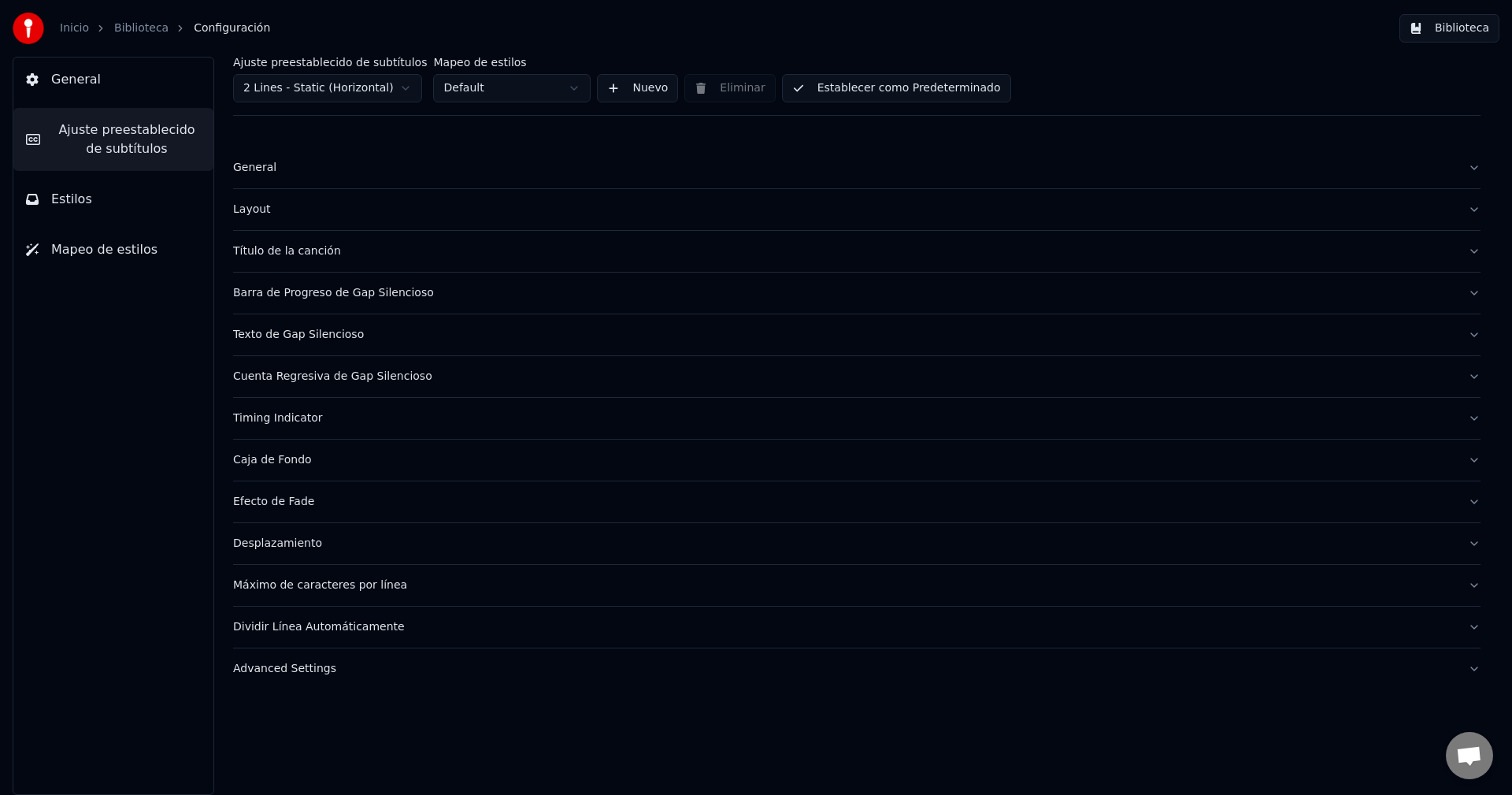
click at [100, 213] on button "Estilos" at bounding box center [113, 199] width 200 height 44
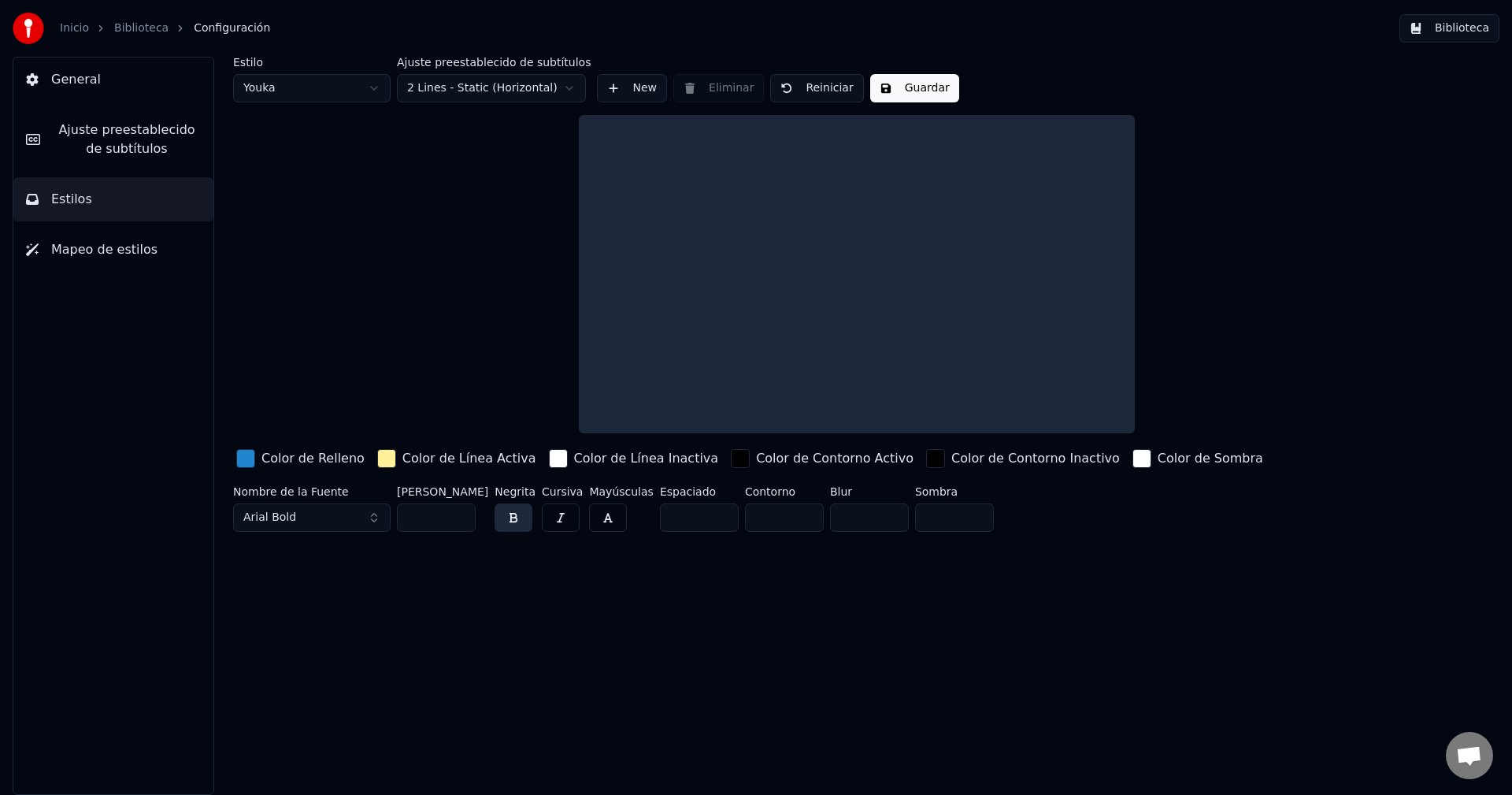
click at [113, 242] on span "Mapeo de estilos" at bounding box center [104, 249] width 107 height 19
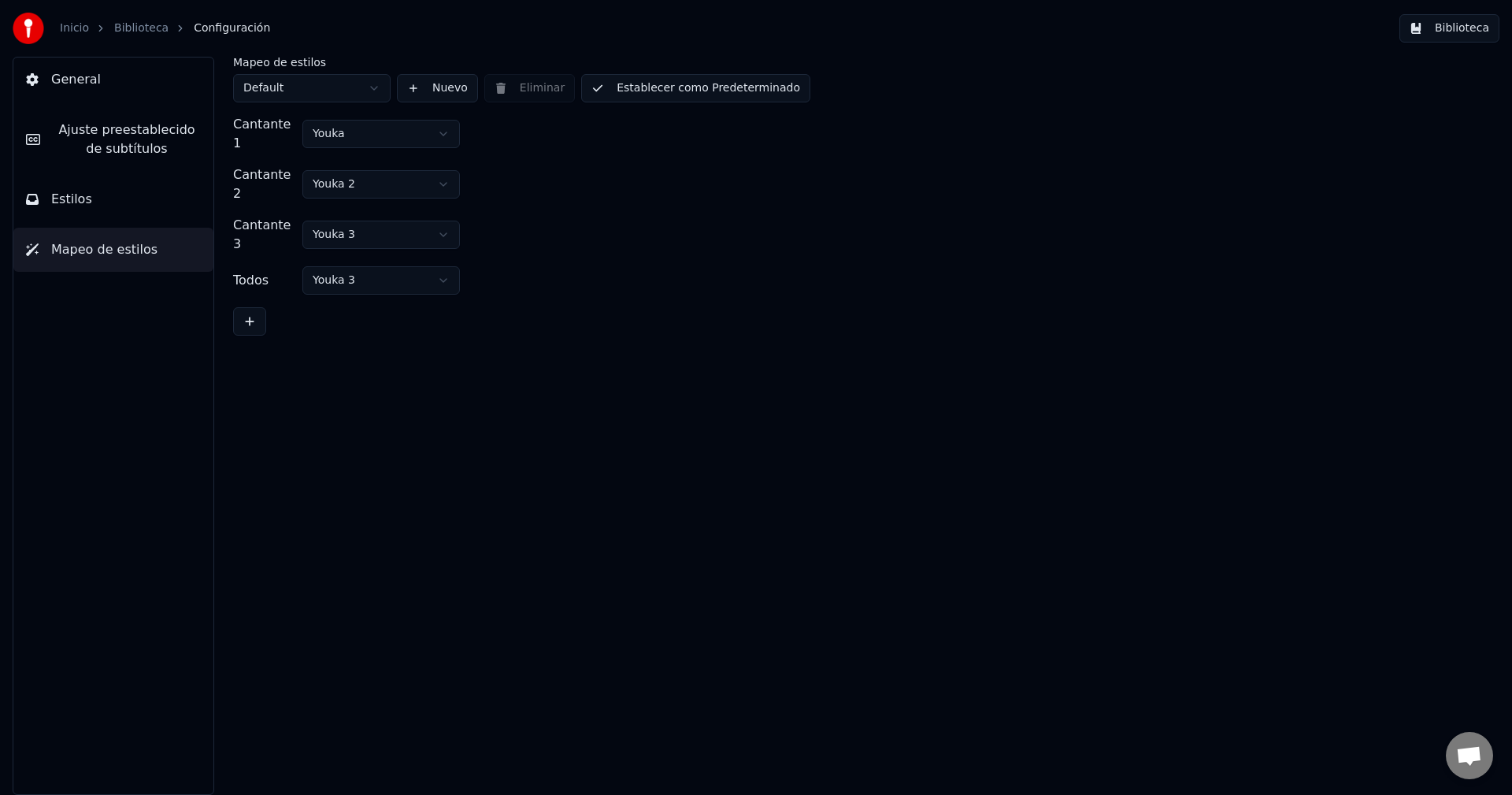
click at [110, 202] on button "Estilos" at bounding box center [113, 199] width 200 height 44
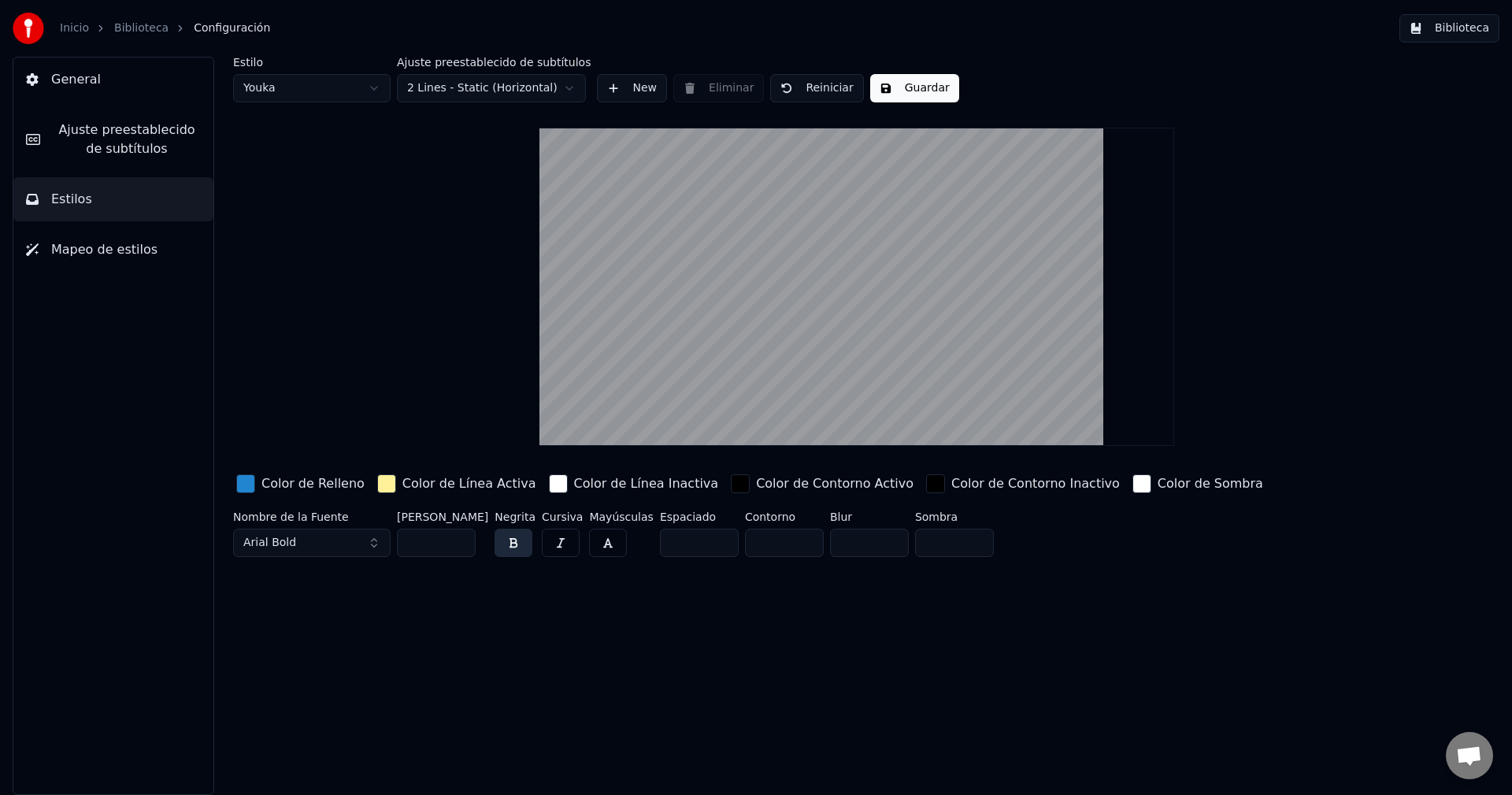
click at [127, 246] on span "Mapeo de estilos" at bounding box center [104, 249] width 107 height 19
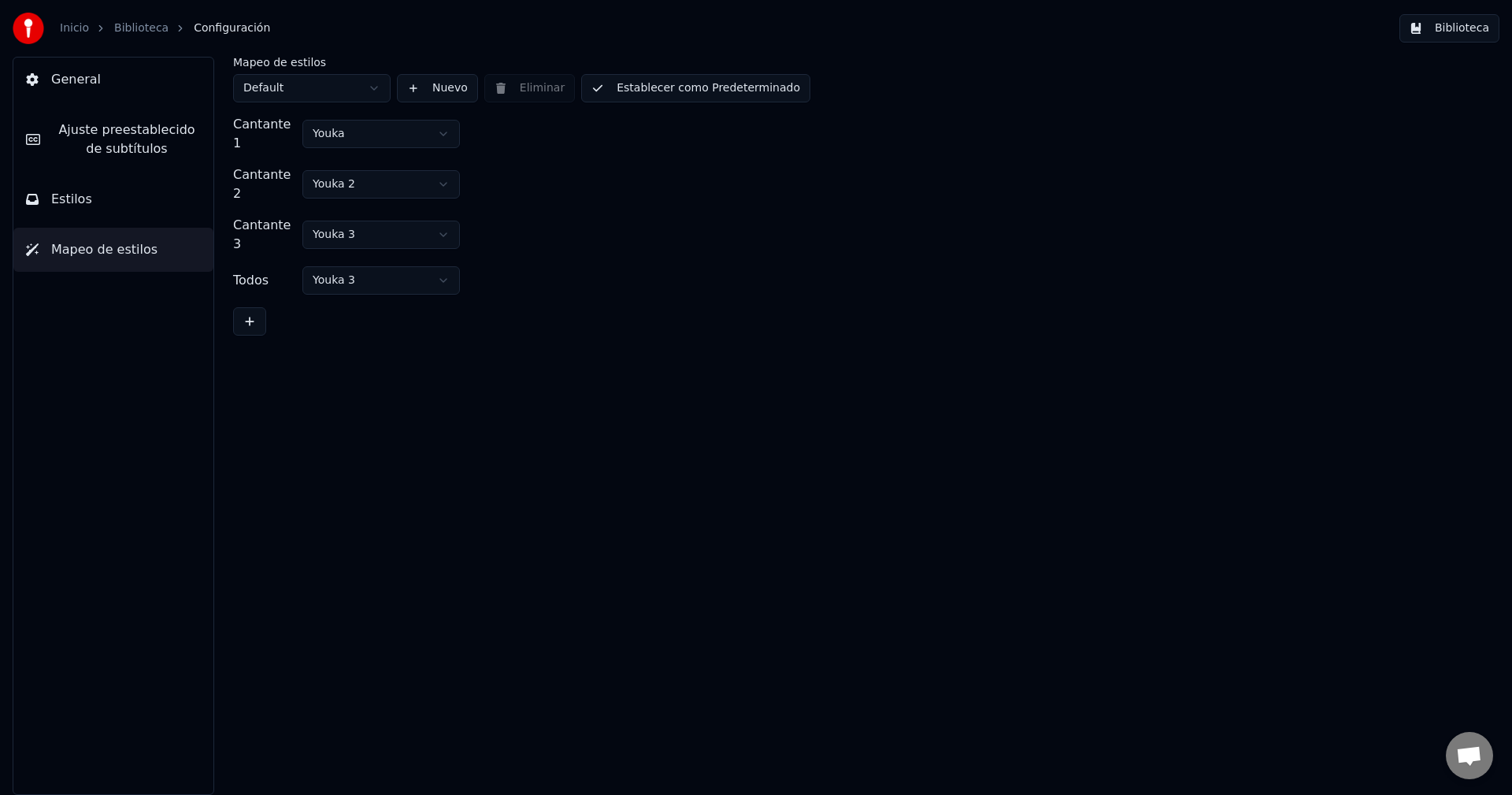
click at [378, 128] on html "Inicio Biblioteca Configuración Biblioteca General Ajuste preestablecido de sub…" at bounding box center [756, 398] width 1512 height 795
click at [98, 217] on button "Estilos" at bounding box center [113, 199] width 200 height 44
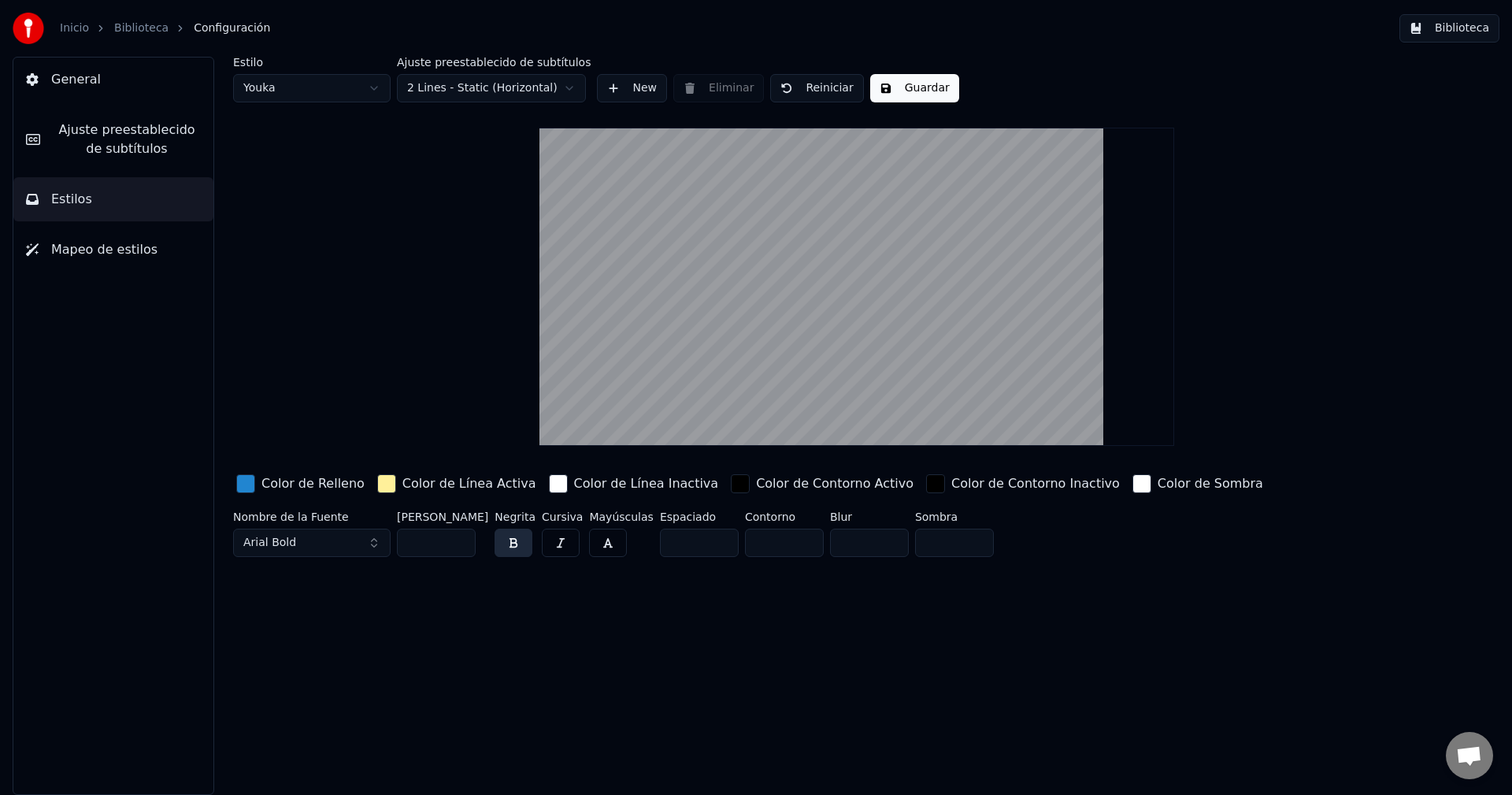
click at [103, 90] on button "General" at bounding box center [113, 79] width 200 height 44
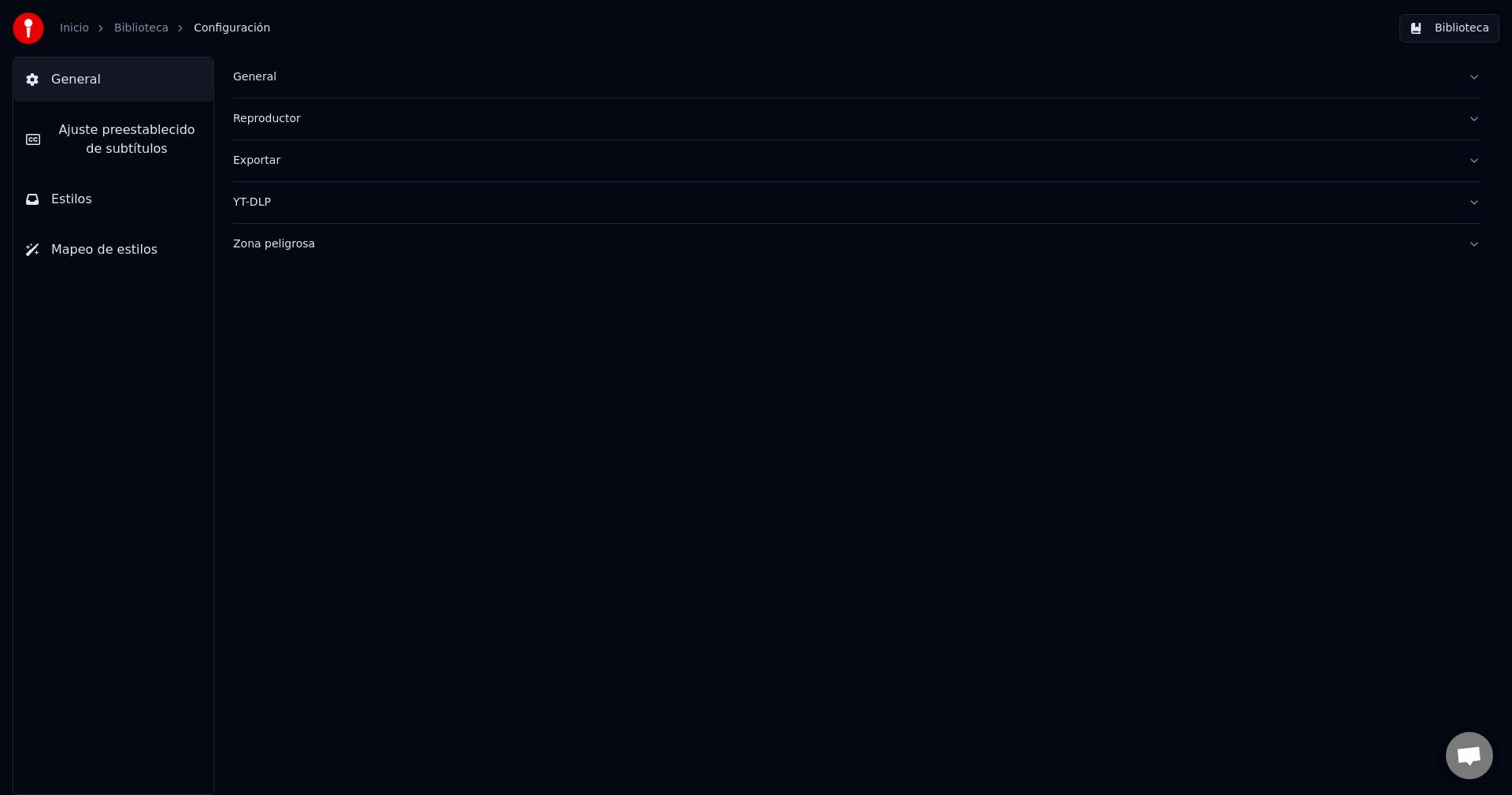
click at [95, 27] on icon "breadcrumb" at bounding box center [100, 28] width 11 height 11
click at [81, 26] on link "Inicio" at bounding box center [74, 29] width 29 height 16
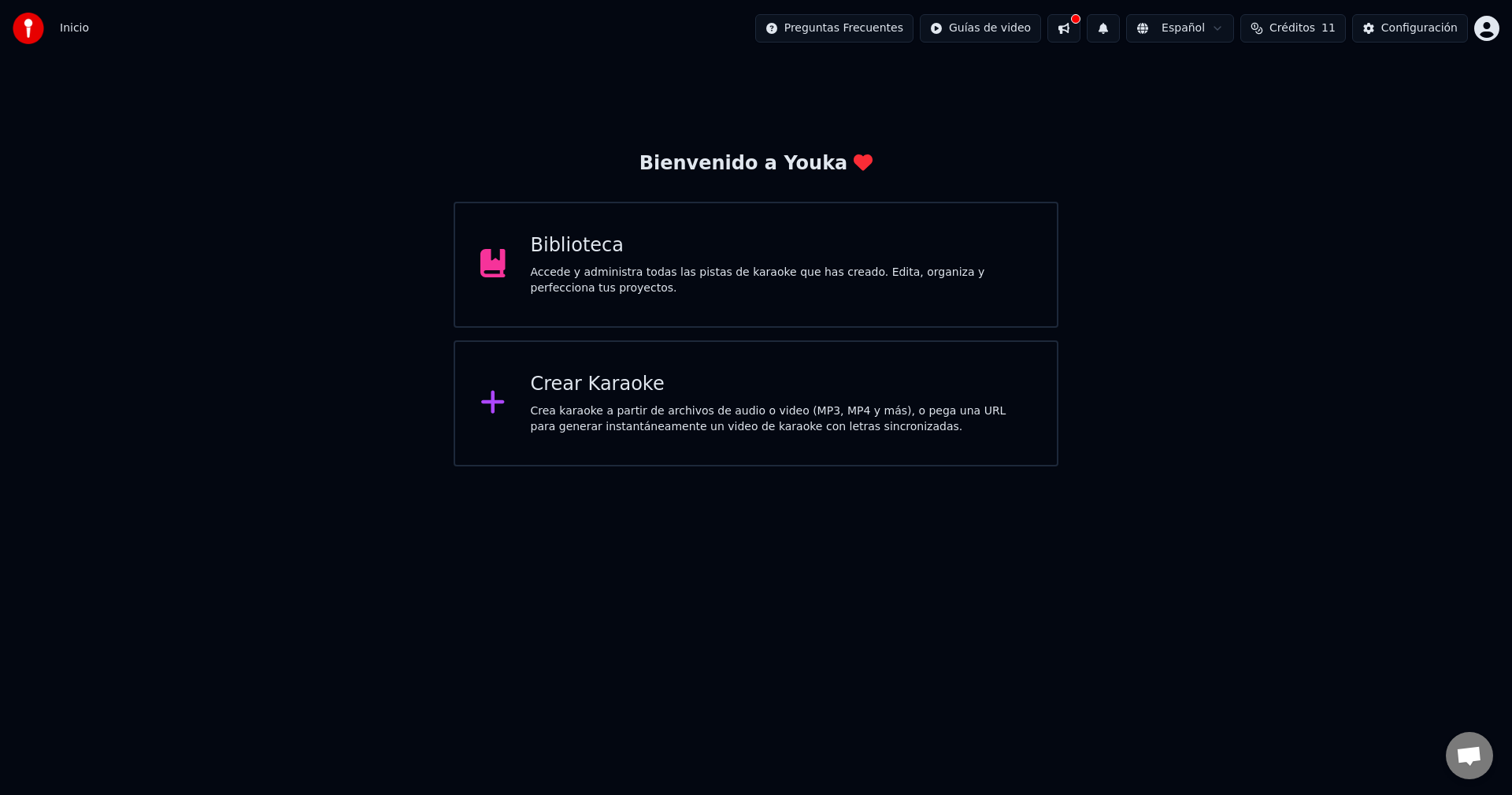
click at [606, 266] on div "Accede y administra todas las pistas de karaoke que has creado. Edita, organiza…" at bounding box center [781, 280] width 501 height 31
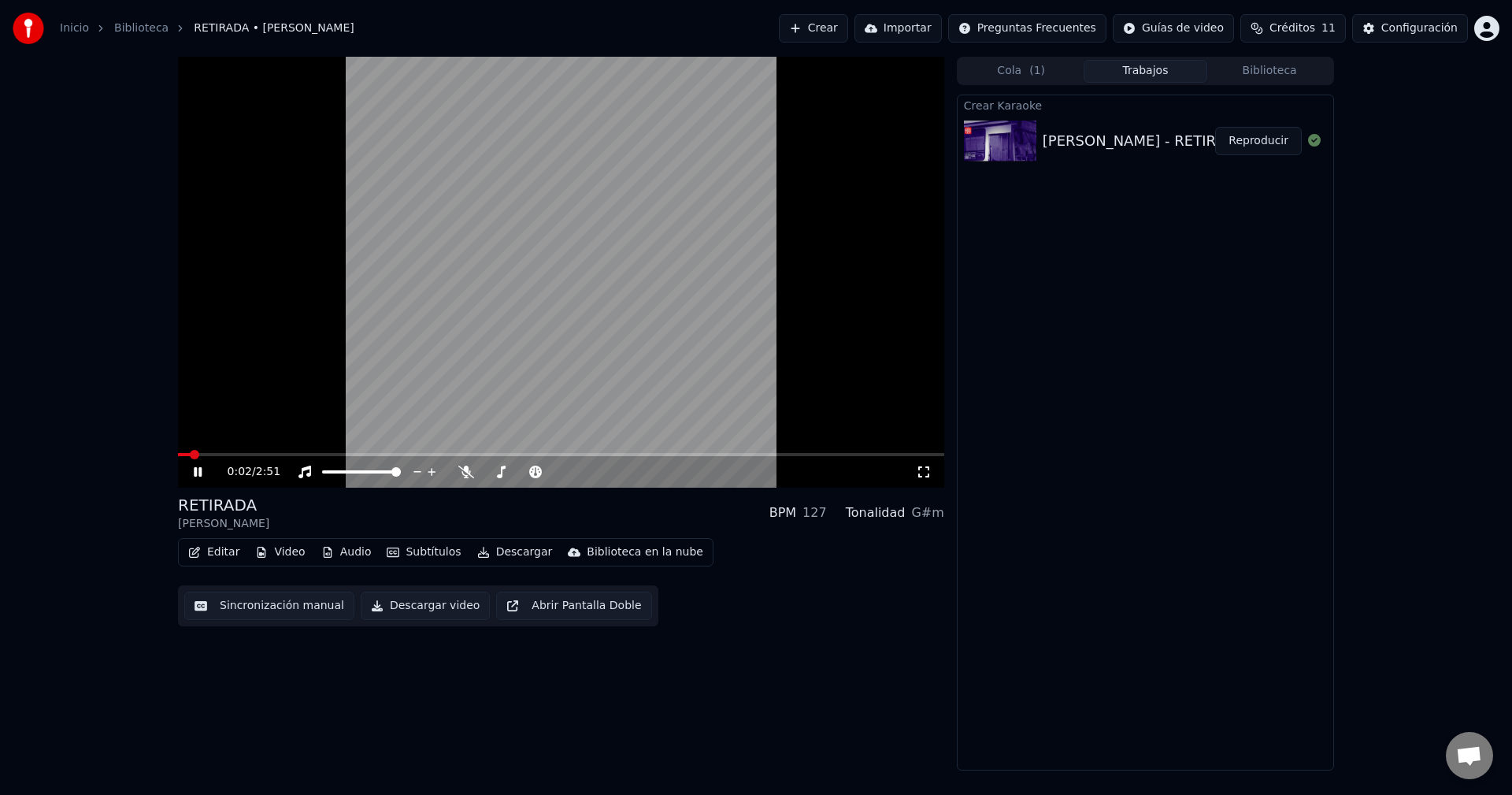
click at [537, 338] on video at bounding box center [560, 272] width 767 height 431
click at [178, 455] on span at bounding box center [182, 454] width 10 height 10
click at [462, 472] on icon at bounding box center [466, 472] width 16 height 13
click at [580, 354] on video at bounding box center [560, 272] width 767 height 431
click at [563, 302] on video at bounding box center [560, 272] width 767 height 431
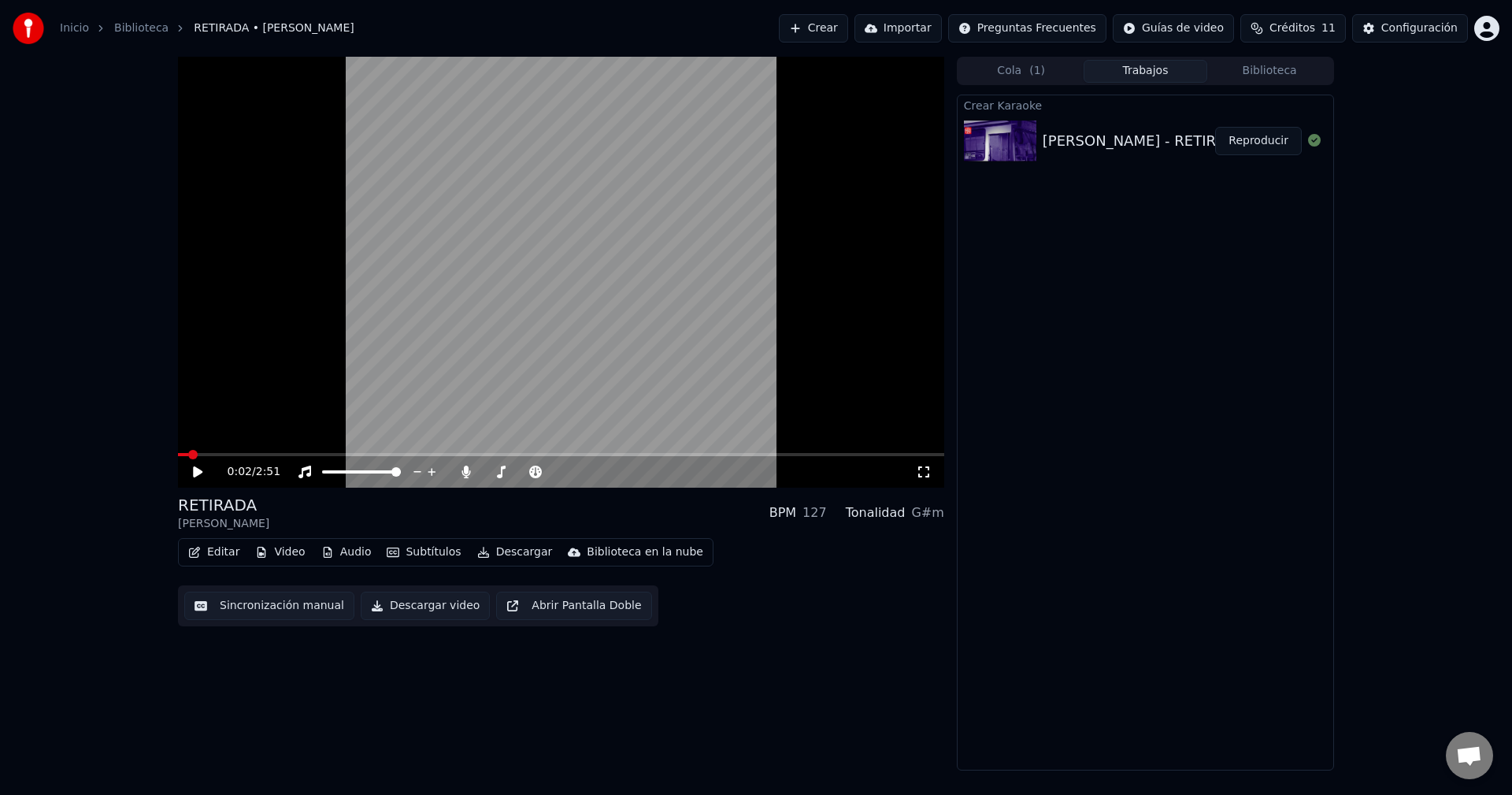
click at [188, 458] on span at bounding box center [193, 454] width 10 height 10
click at [922, 468] on icon at bounding box center [924, 472] width 16 height 13
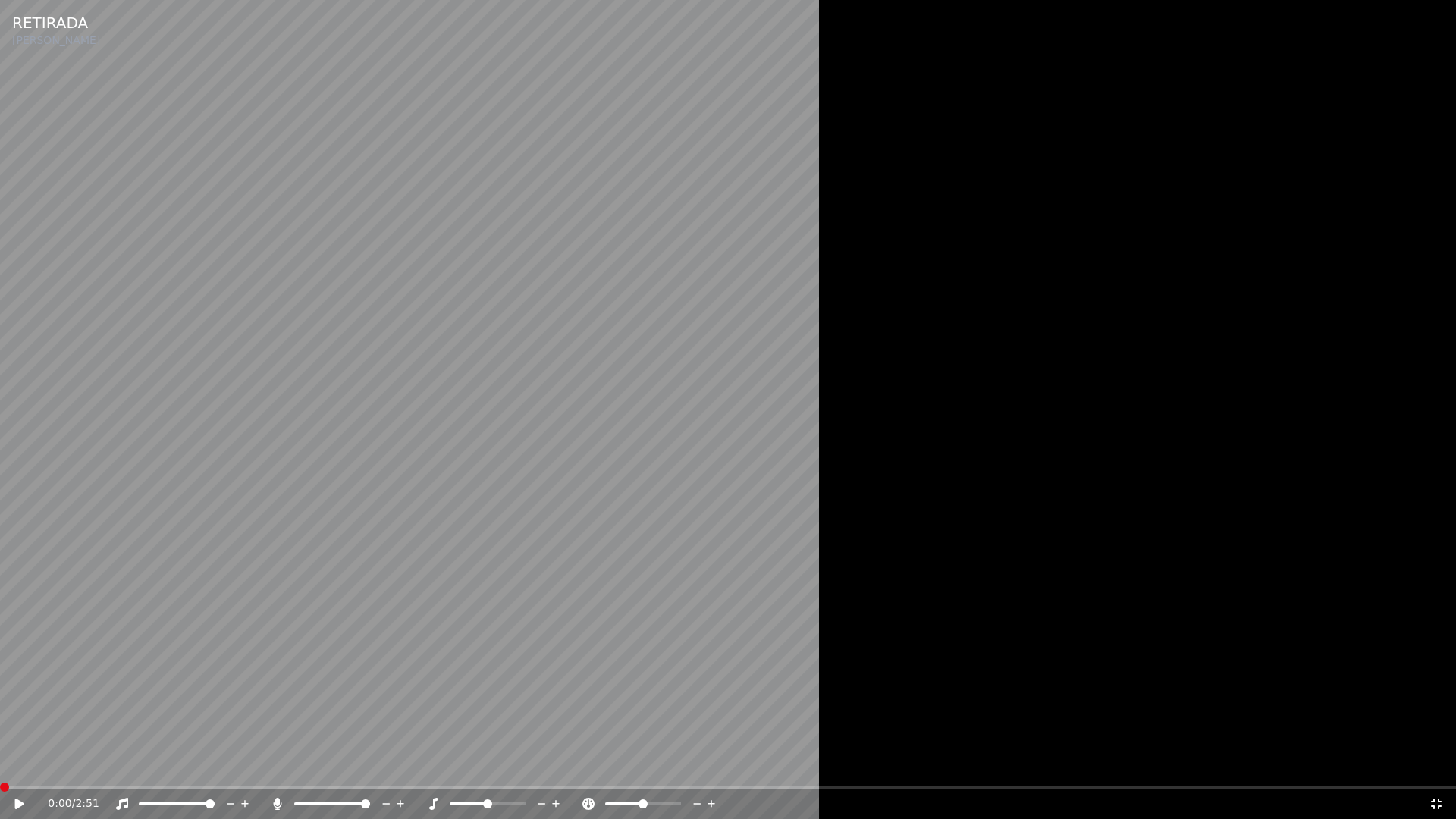
click at [0, 765] on span at bounding box center [4, 787] width 9 height 10
click at [746, 448] on video at bounding box center [728, 410] width 1456 height 819
click at [671, 431] on video at bounding box center [728, 410] width 1456 height 819
click at [167, 765] on span at bounding box center [155, 804] width 33 height 3
click at [813, 492] on video at bounding box center [728, 410] width 1456 height 819
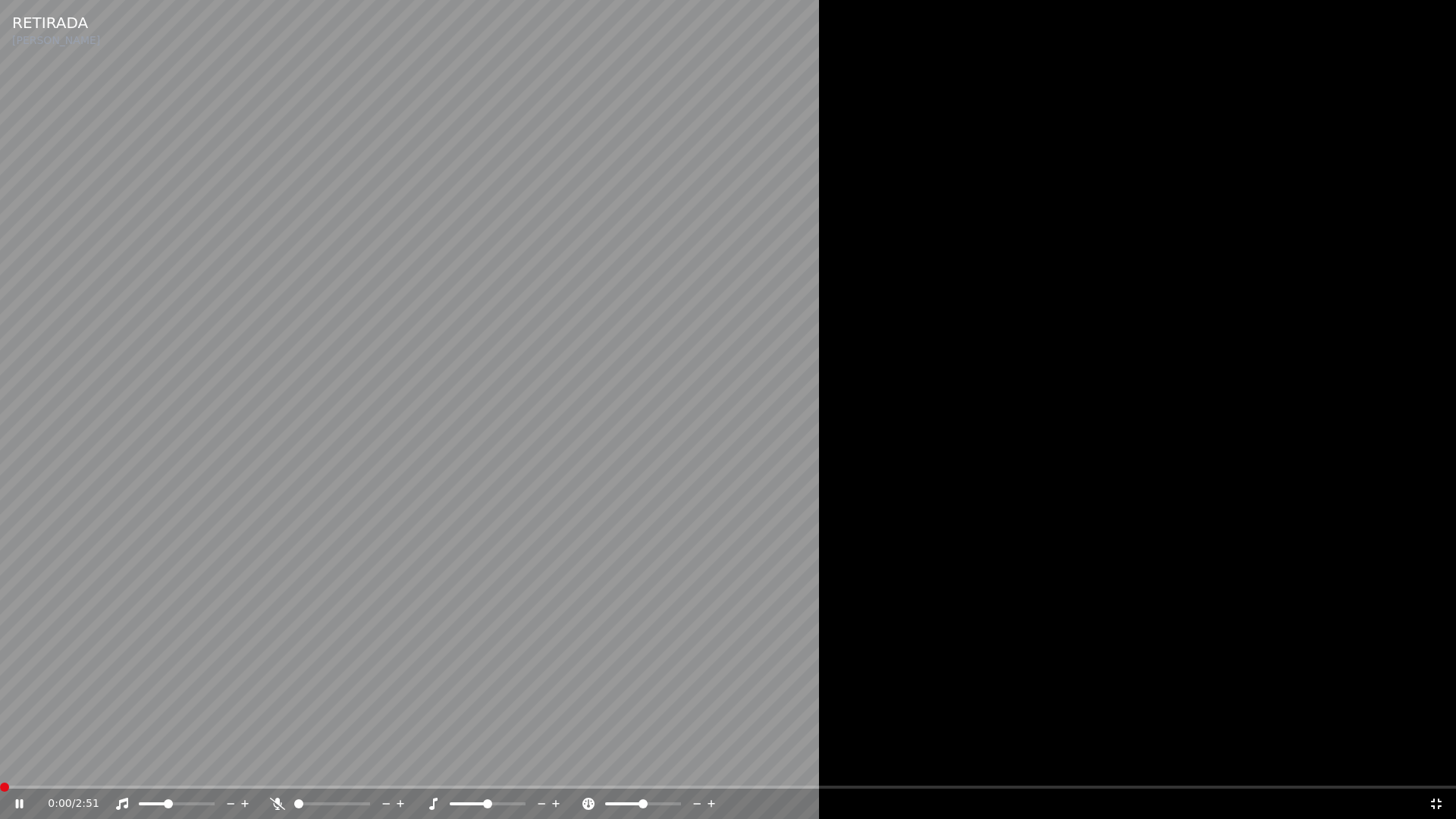
click at [294, 765] on span at bounding box center [294, 804] width 0 height 3
click at [585, 530] on video at bounding box center [728, 410] width 1456 height 819
click at [300, 765] on span at bounding box center [303, 804] width 9 height 10
click at [646, 496] on video at bounding box center [728, 410] width 1456 height 819
click at [683, 498] on video at bounding box center [728, 410] width 1456 height 819
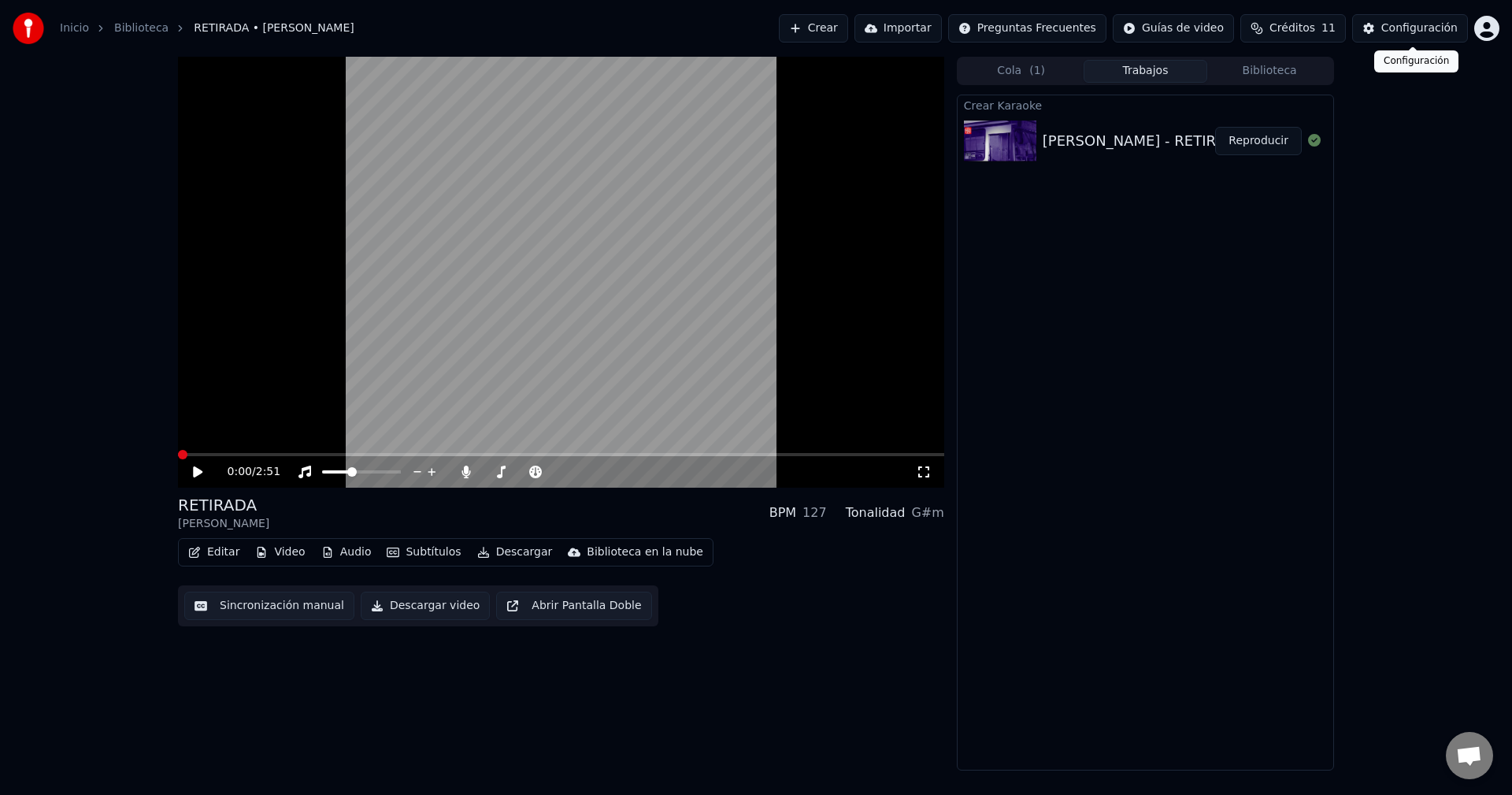
click at [1423, 27] on div "Configuración" at bounding box center [1419, 29] width 76 height 16
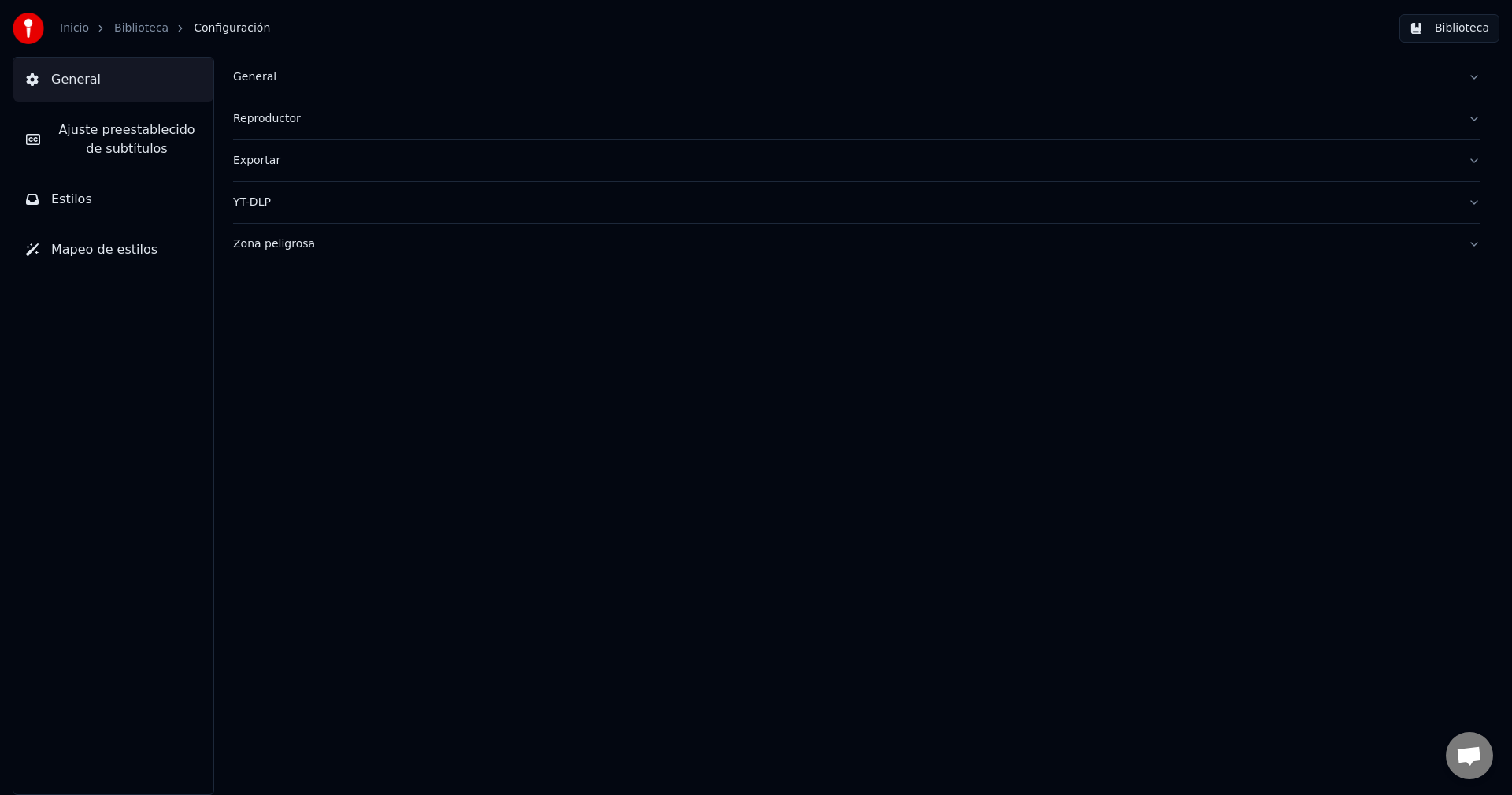
click at [289, 78] on div "General" at bounding box center [844, 77] width 1222 height 16
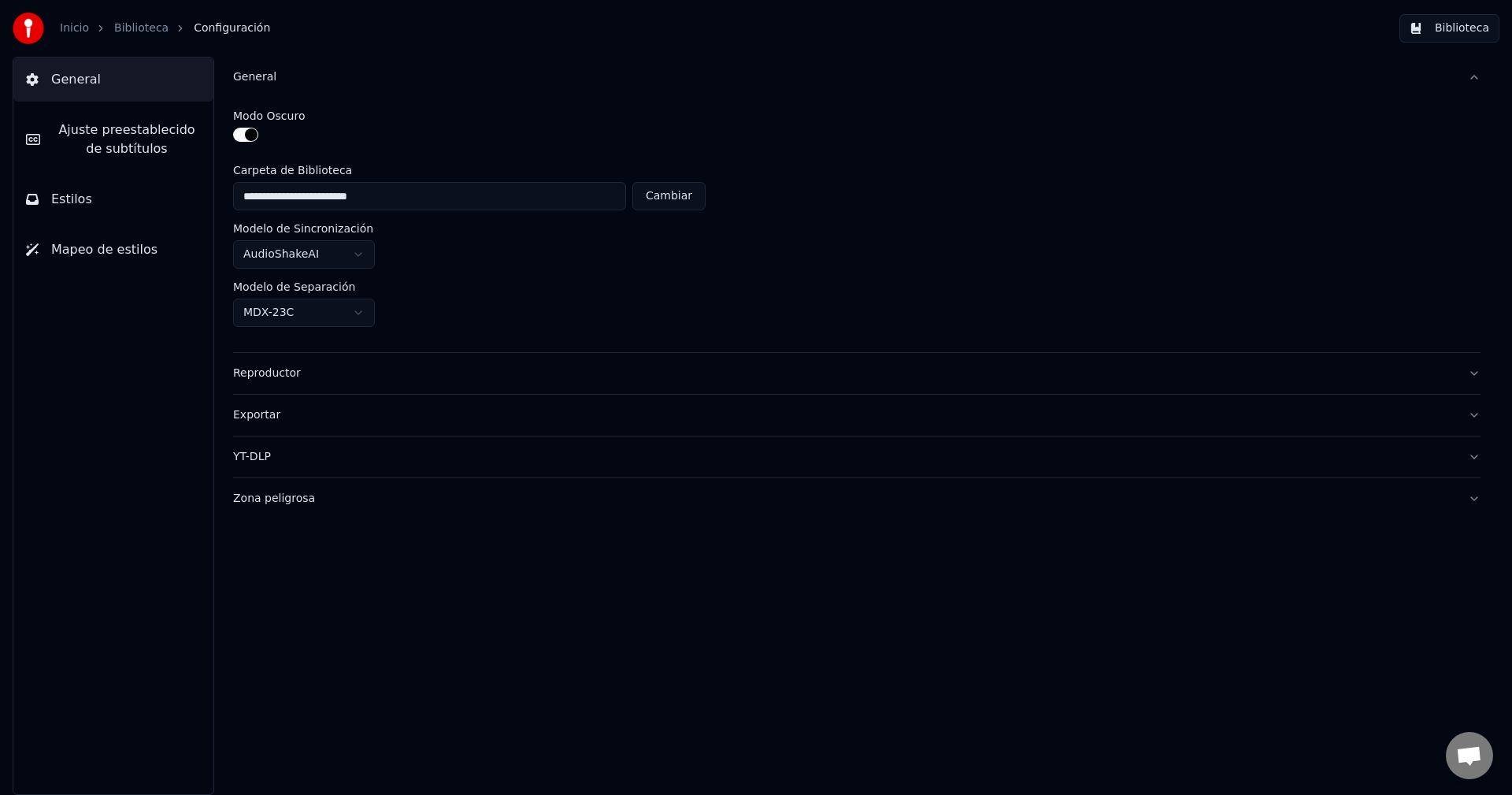
drag, startPoint x: 387, startPoint y: 195, endPoint x: 261, endPoint y: 197, distance: 126.0
click at [261, 197] on input "**********" at bounding box center [430, 197] width 393 height 29
click at [455, 261] on div "AudioShakeAI" at bounding box center [856, 255] width 1247 height 29
click at [335, 250] on html "**********" at bounding box center [756, 398] width 1512 height 795
click at [611, 268] on html "**********" at bounding box center [756, 398] width 1512 height 795
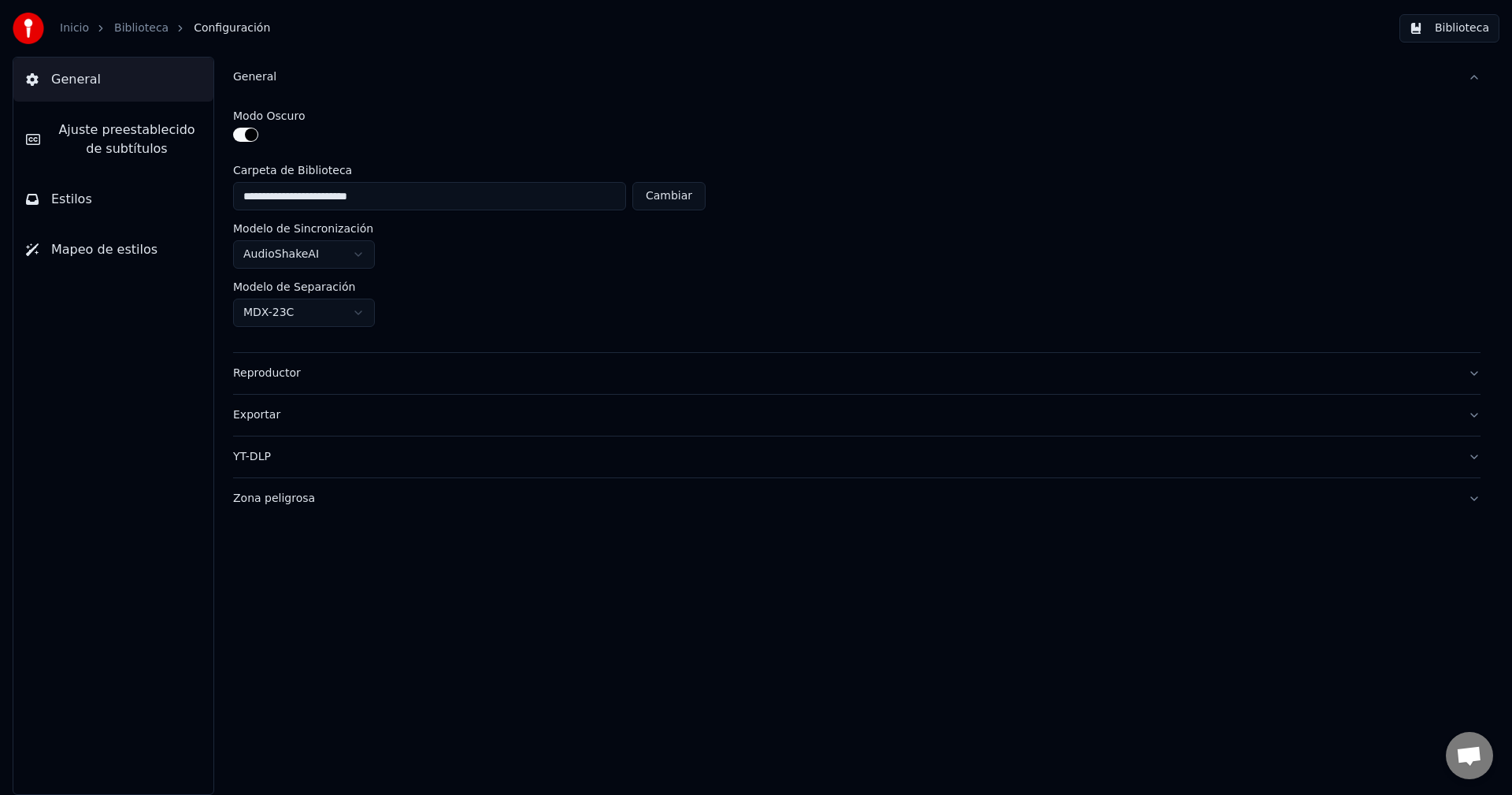
click at [297, 317] on html "**********" at bounding box center [756, 398] width 1512 height 795
drag, startPoint x: 663, startPoint y: 636, endPoint x: 649, endPoint y: 601, distance: 37.7
click at [676, 633] on html "**********" at bounding box center [756, 398] width 1512 height 795
click at [395, 379] on div "Reproductor" at bounding box center [844, 373] width 1222 height 16
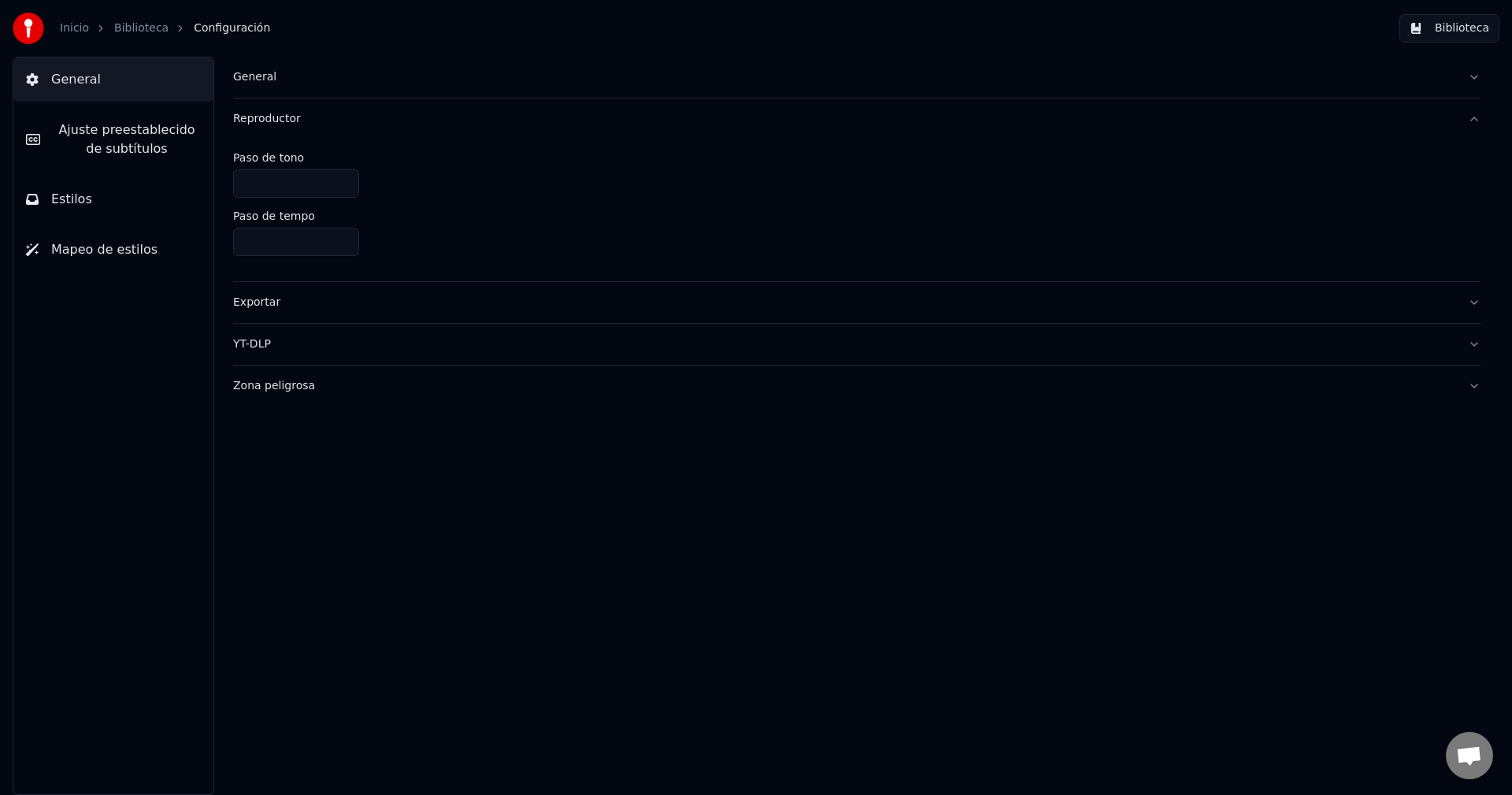
click at [77, 132] on span "Ajuste preestablecido de subtítulos" at bounding box center [126, 139] width 148 height 38
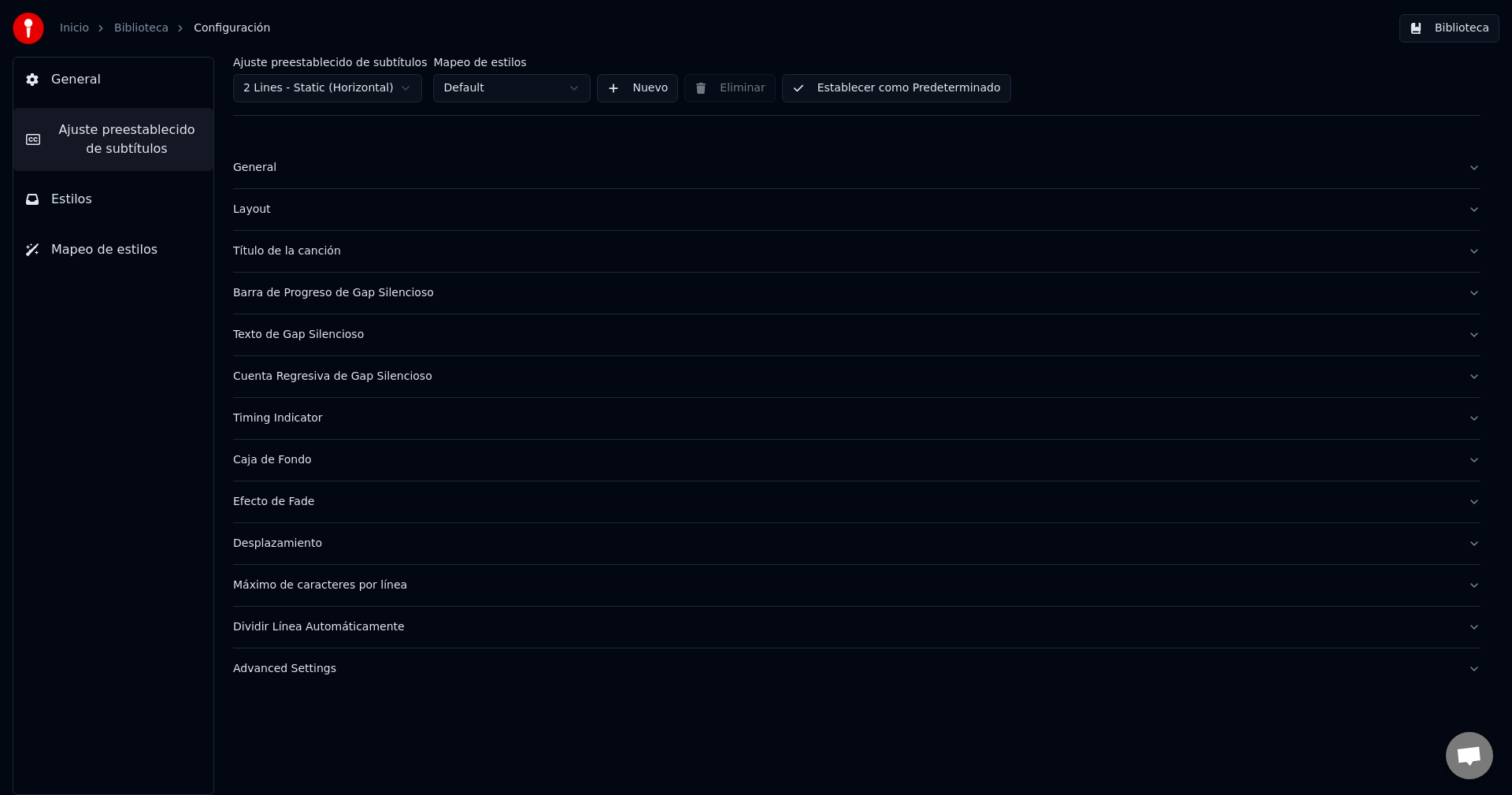
click at [328, 222] on button "Layout" at bounding box center [856, 210] width 1247 height 41
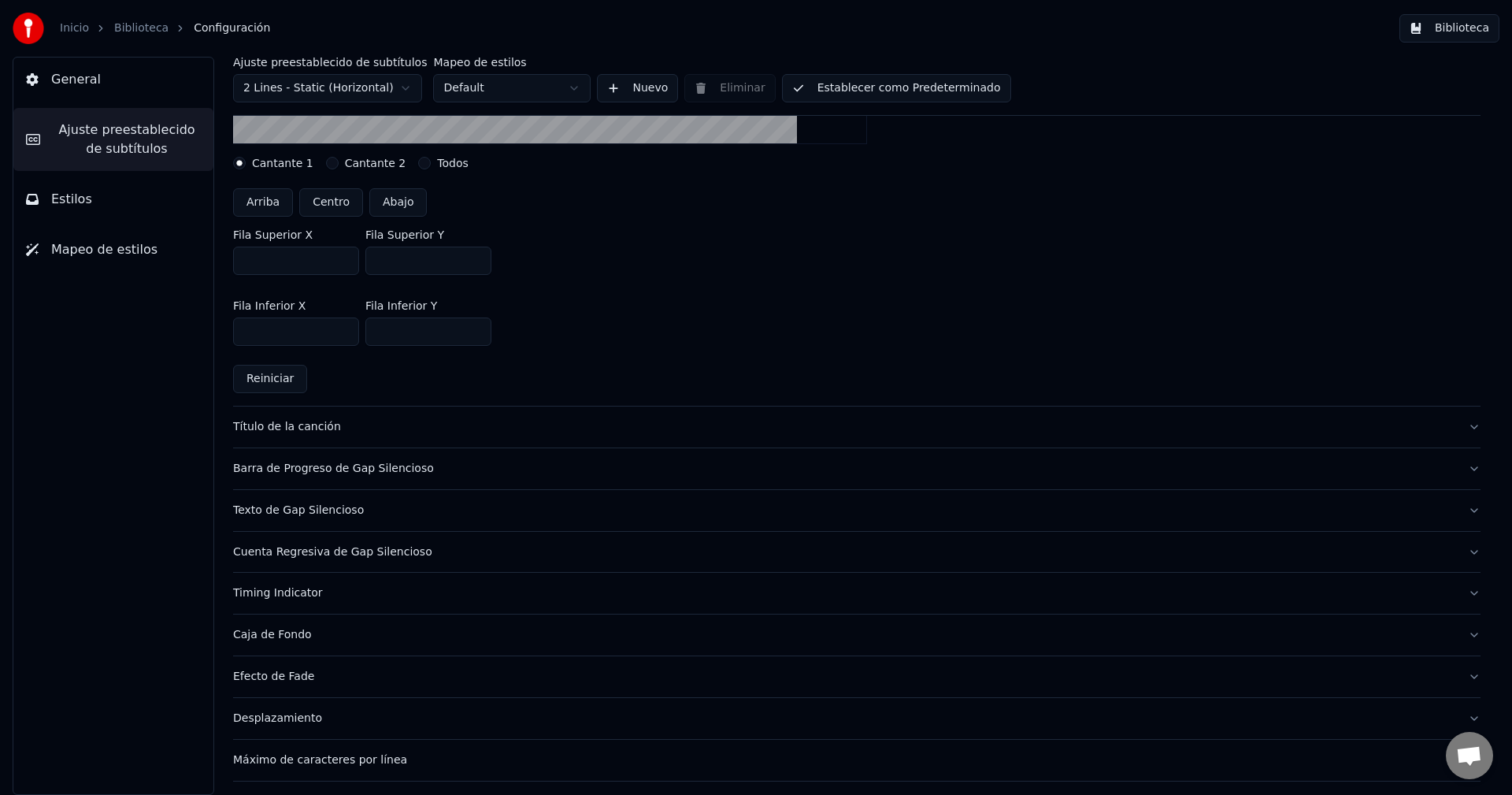
scroll to position [315, 0]
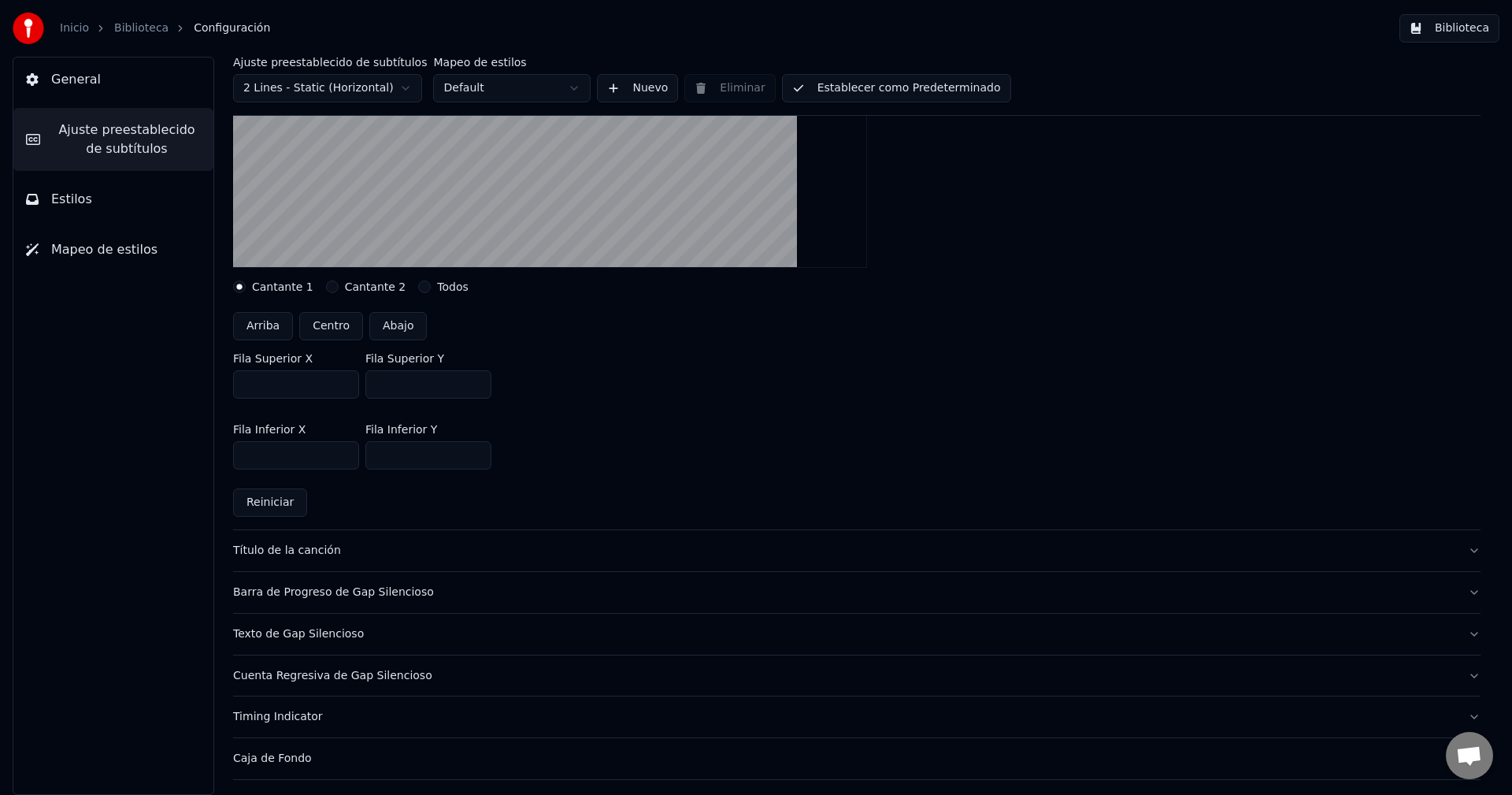
click at [345, 287] on label "Cantante 2" at bounding box center [376, 287] width 62 height 11
click at [338, 287] on button "Cantante 2" at bounding box center [333, 287] width 13 height 13
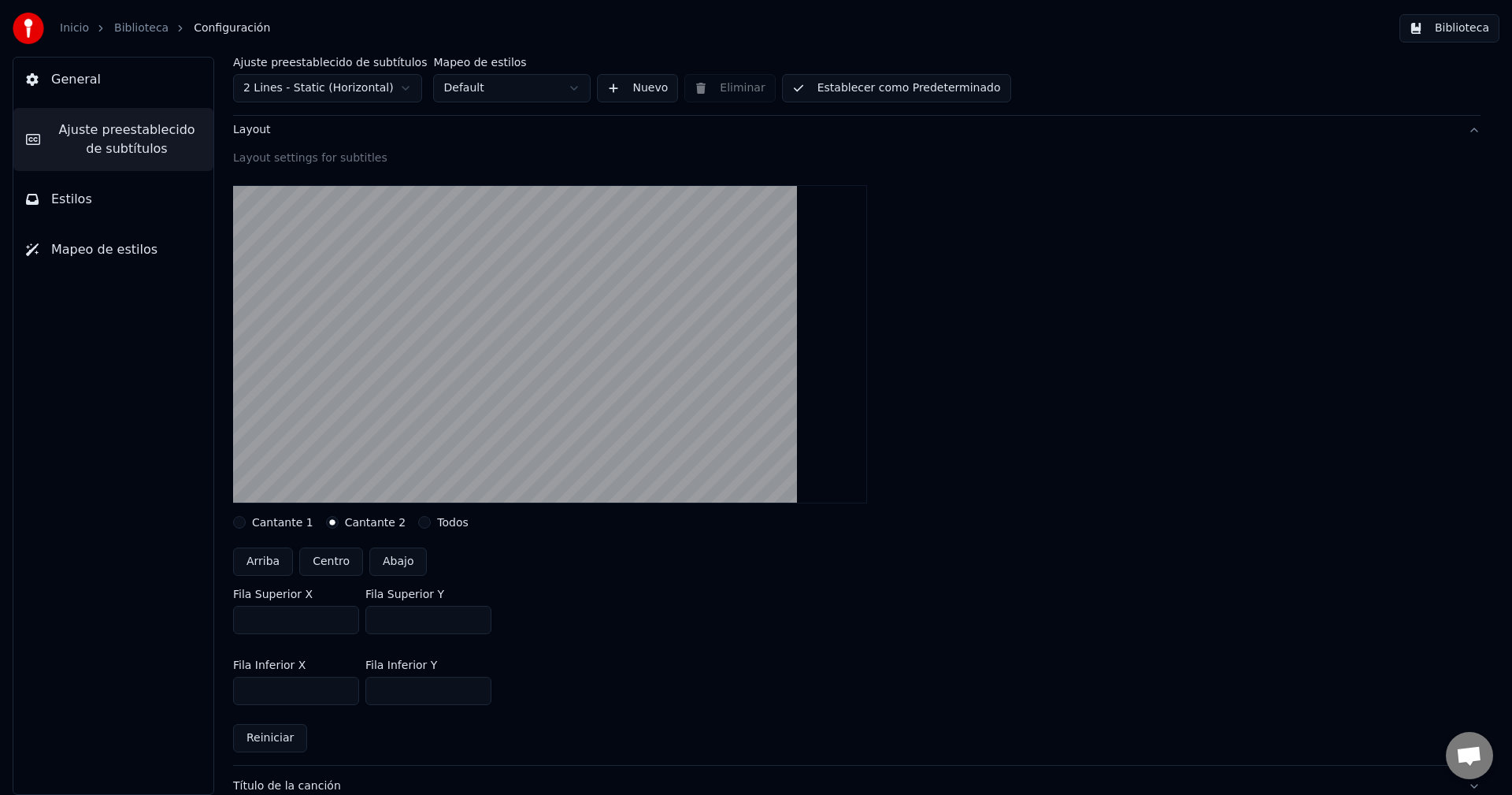
scroll to position [0, 0]
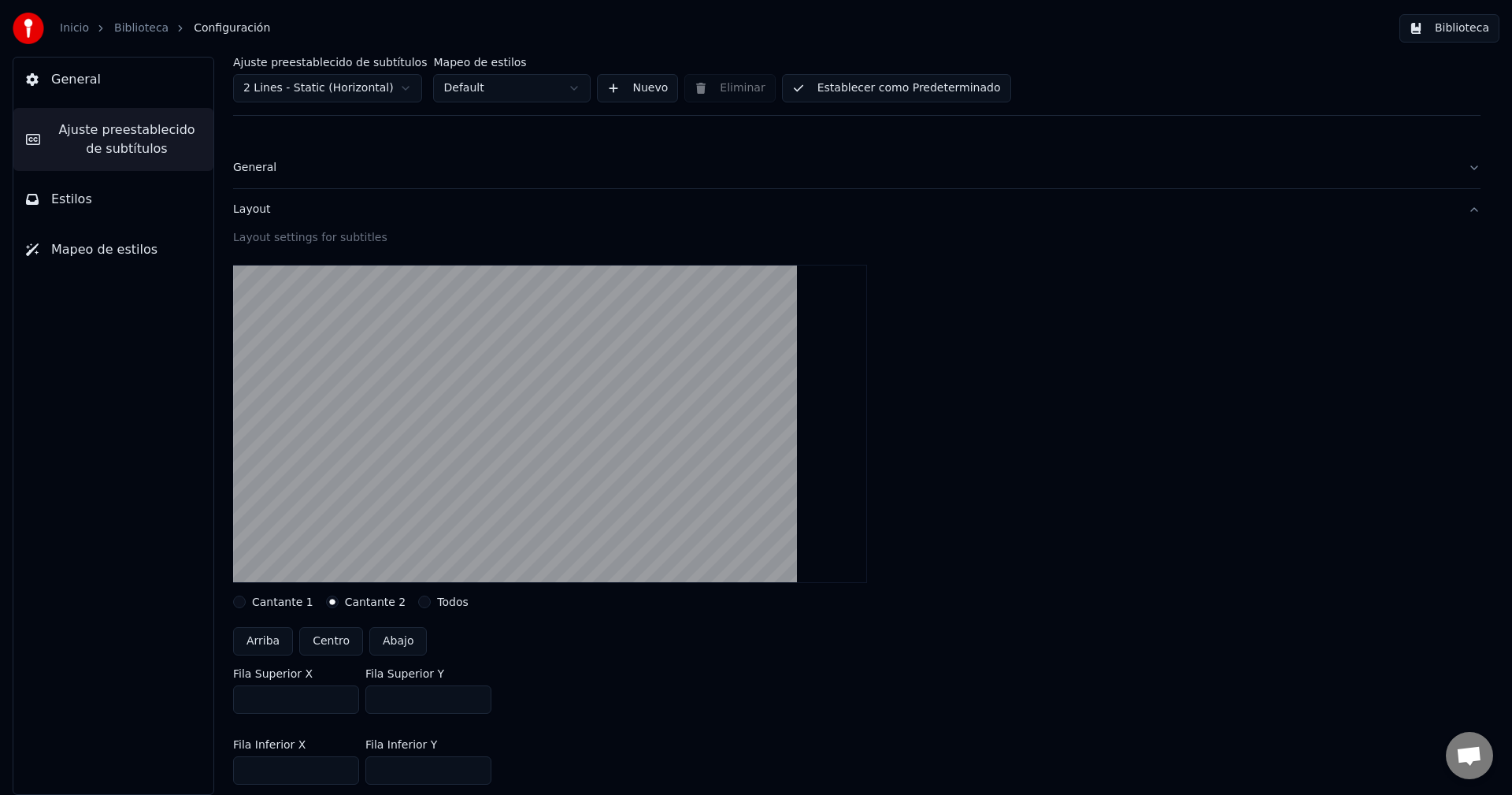
click at [242, 605] on button "Cantante 1" at bounding box center [239, 602] width 13 height 13
click at [323, 154] on button "General" at bounding box center [856, 168] width 1247 height 41
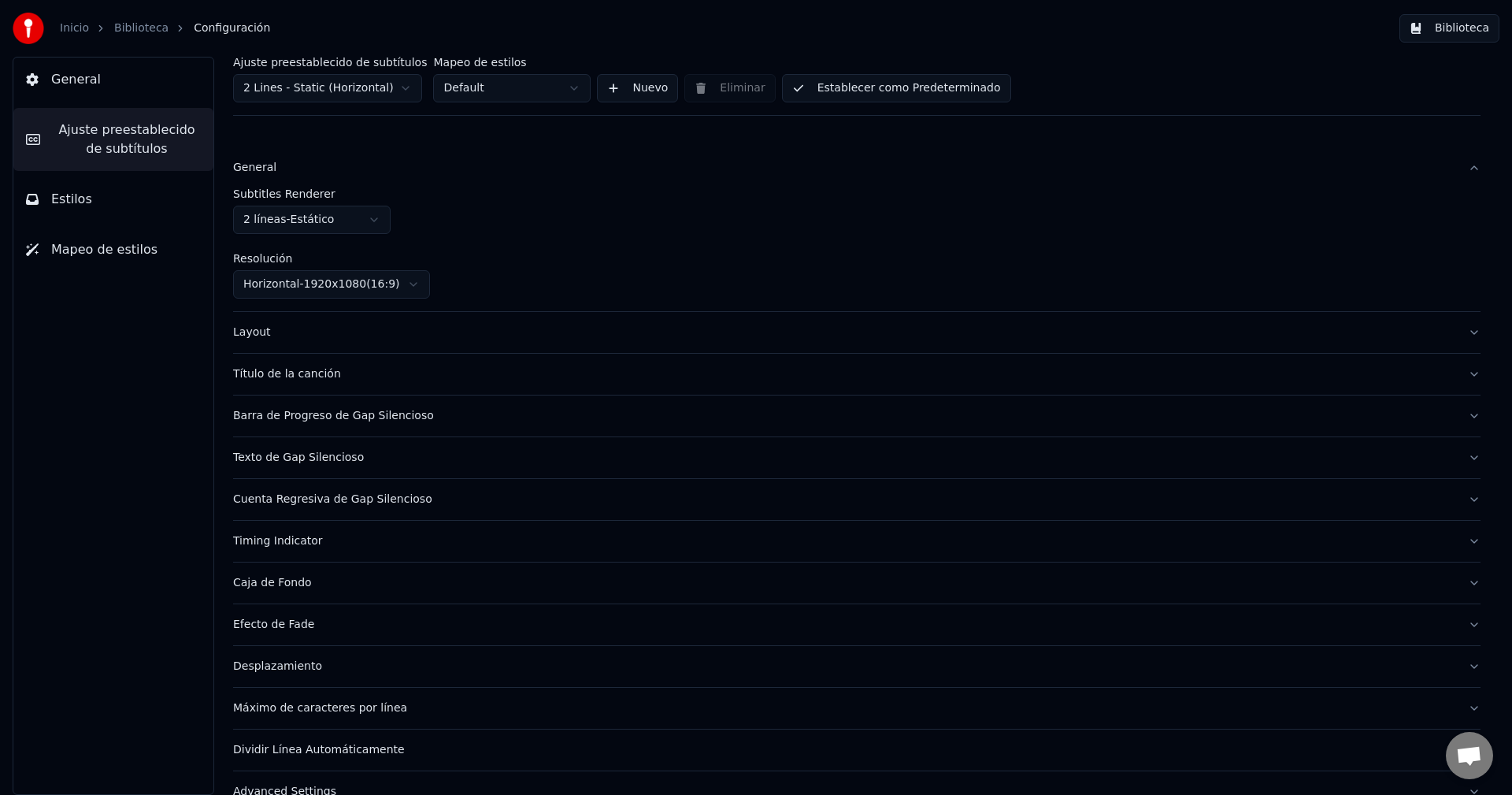
click at [395, 339] on div "Layout" at bounding box center [844, 333] width 1222 height 16
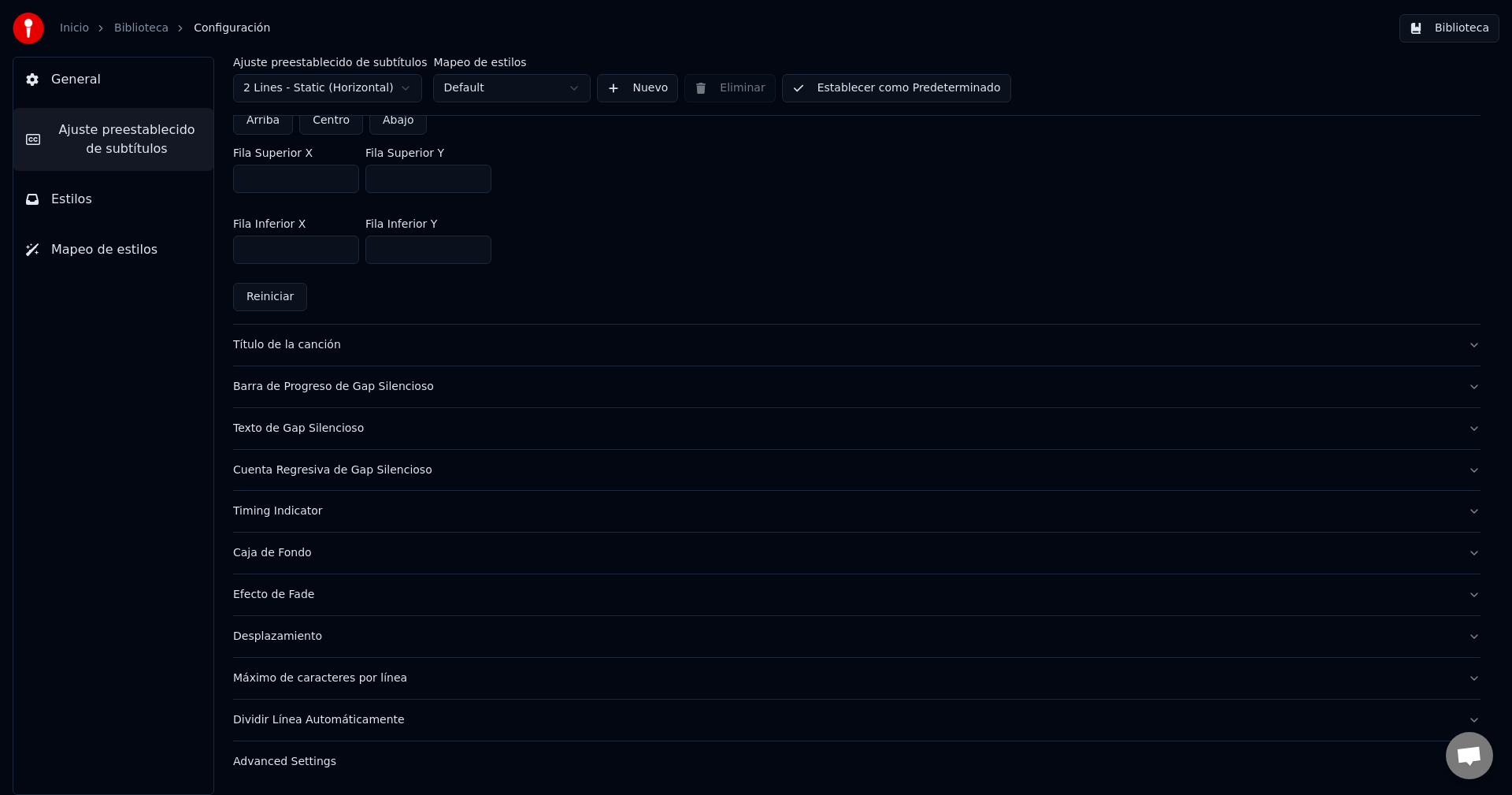
click at [436, 349] on div "Título de la canción" at bounding box center [844, 345] width 1222 height 16
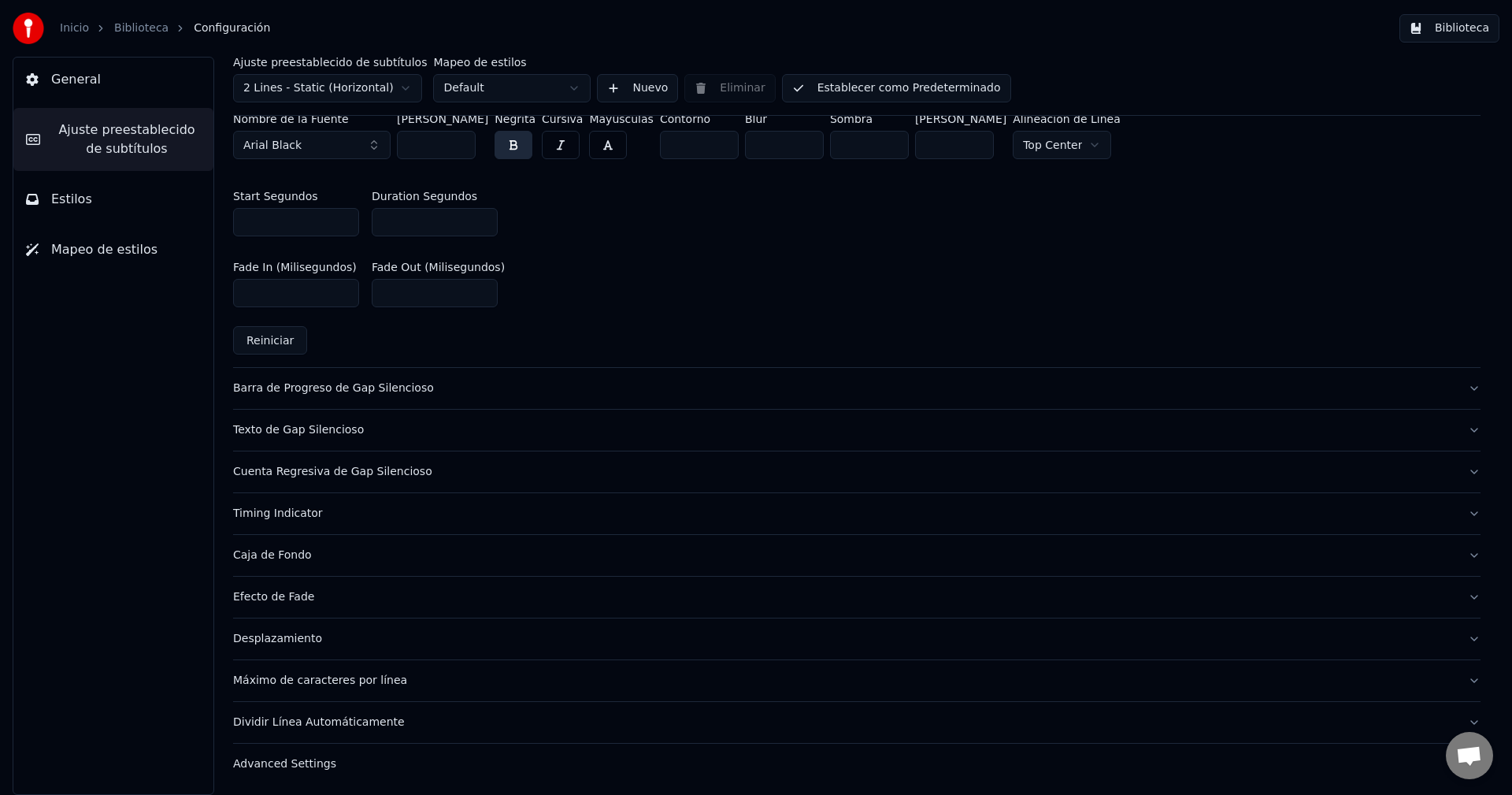
click at [409, 406] on button "Barra de Progreso de Gap Silencioso" at bounding box center [856, 389] width 1247 height 41
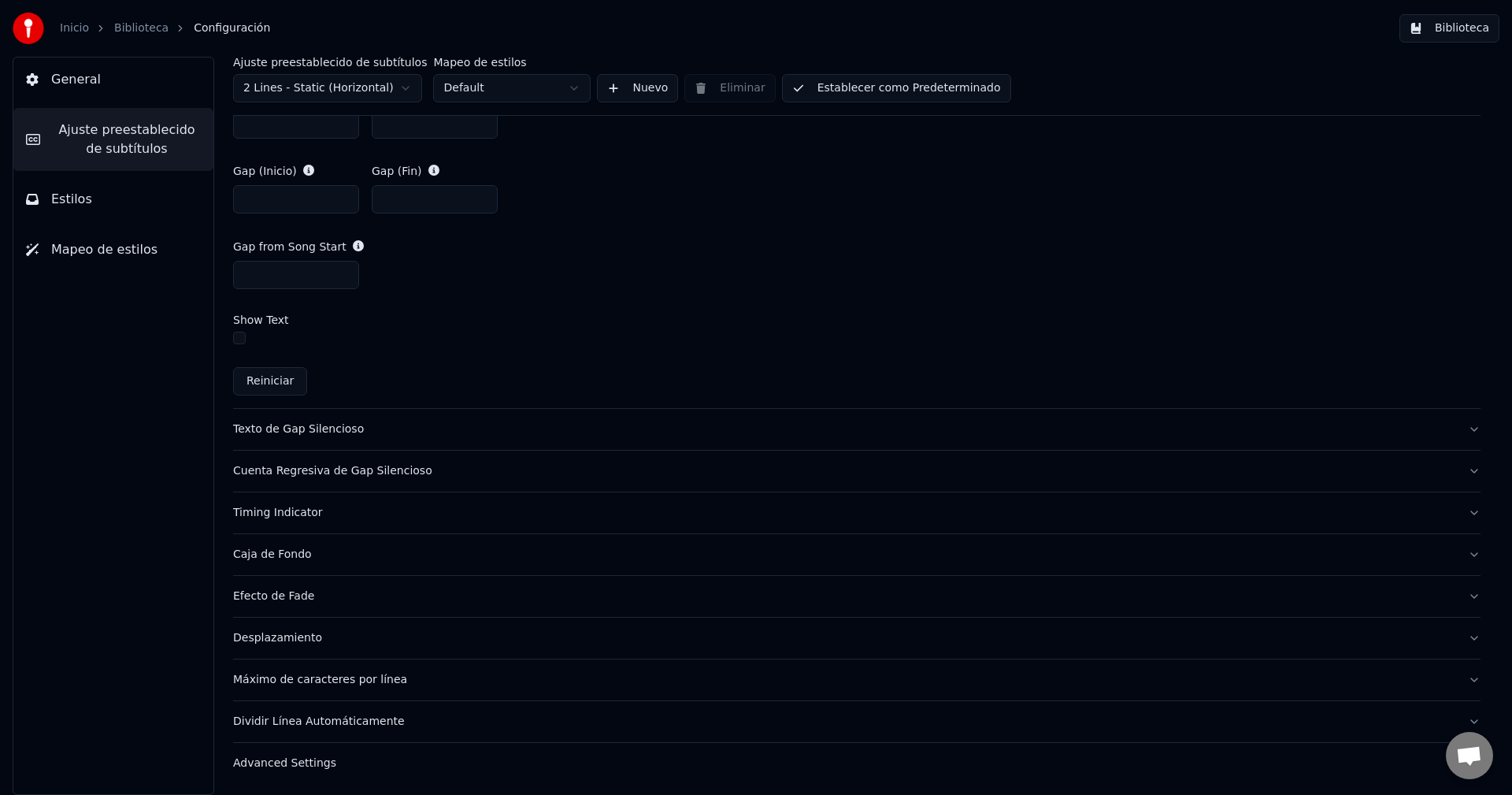
scroll to position [907, 0]
click at [134, 31] on link "Biblioteca" at bounding box center [141, 29] width 55 height 16
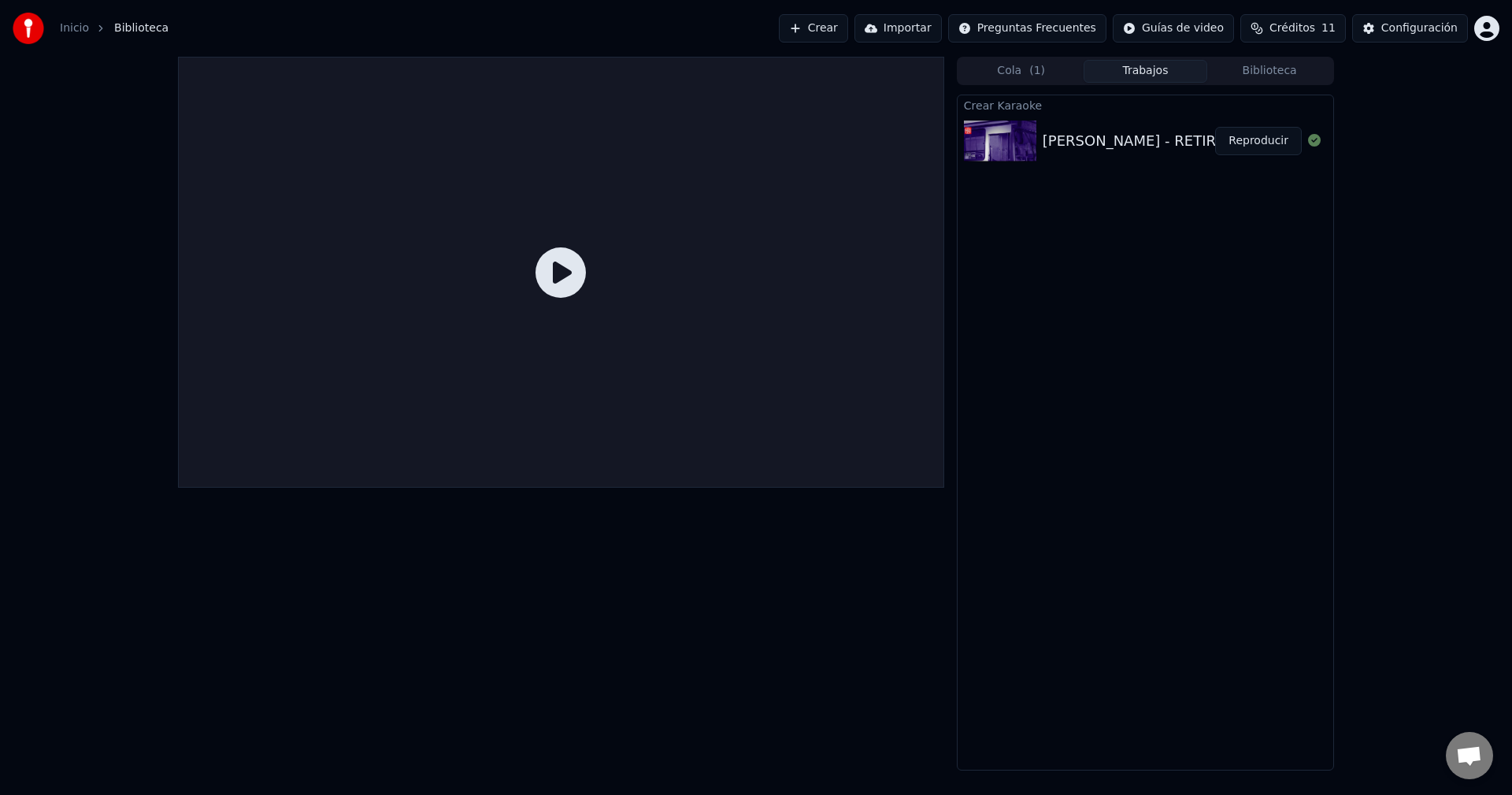
click at [567, 268] on icon at bounding box center [560, 273] width 50 height 50
click at [563, 279] on icon at bounding box center [560, 273] width 50 height 50
click at [1290, 139] on button "Reproducir" at bounding box center [1258, 141] width 87 height 29
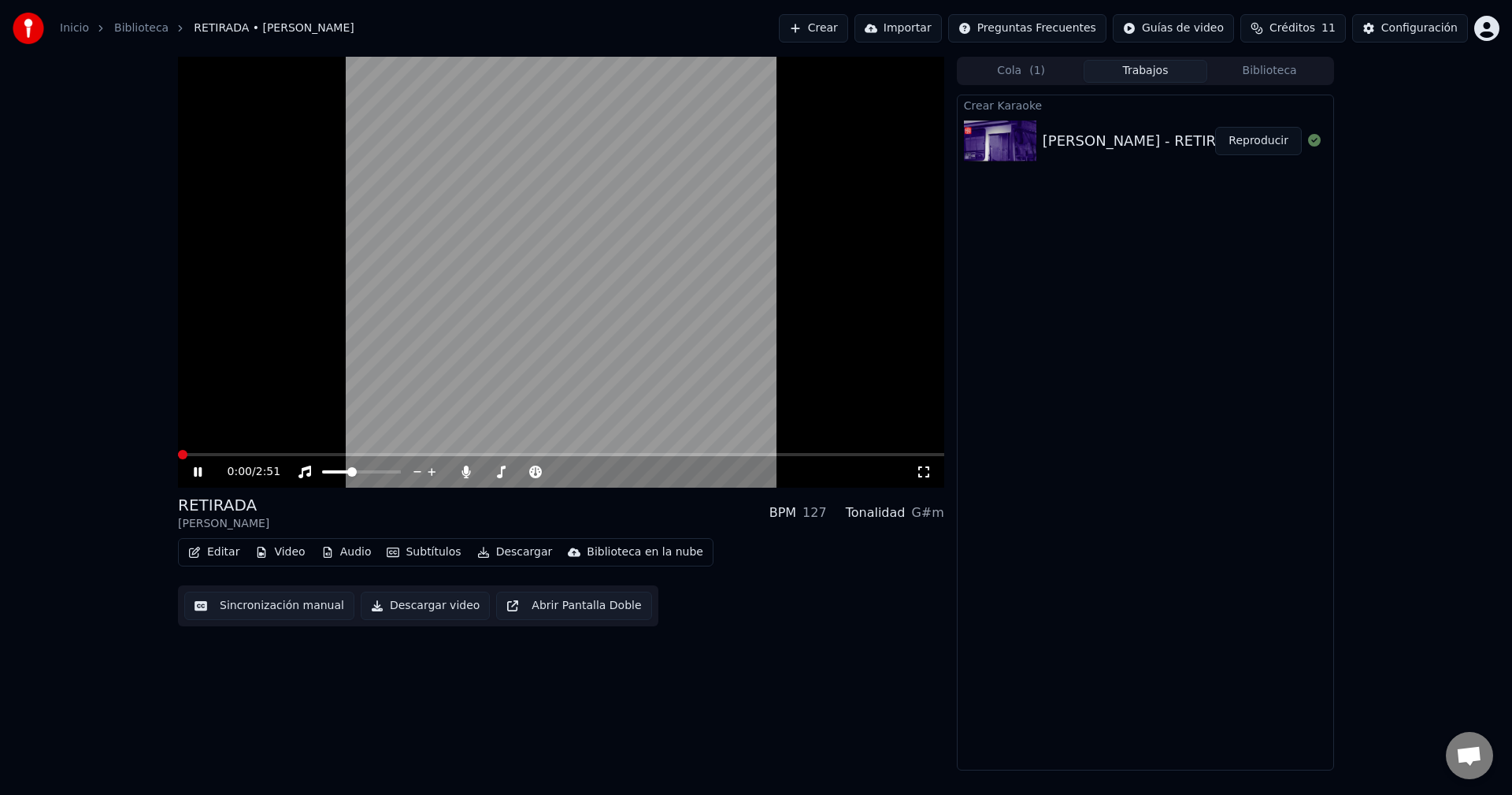
click at [479, 260] on video at bounding box center [560, 272] width 767 height 431
click at [922, 476] on icon at bounding box center [924, 472] width 16 height 13
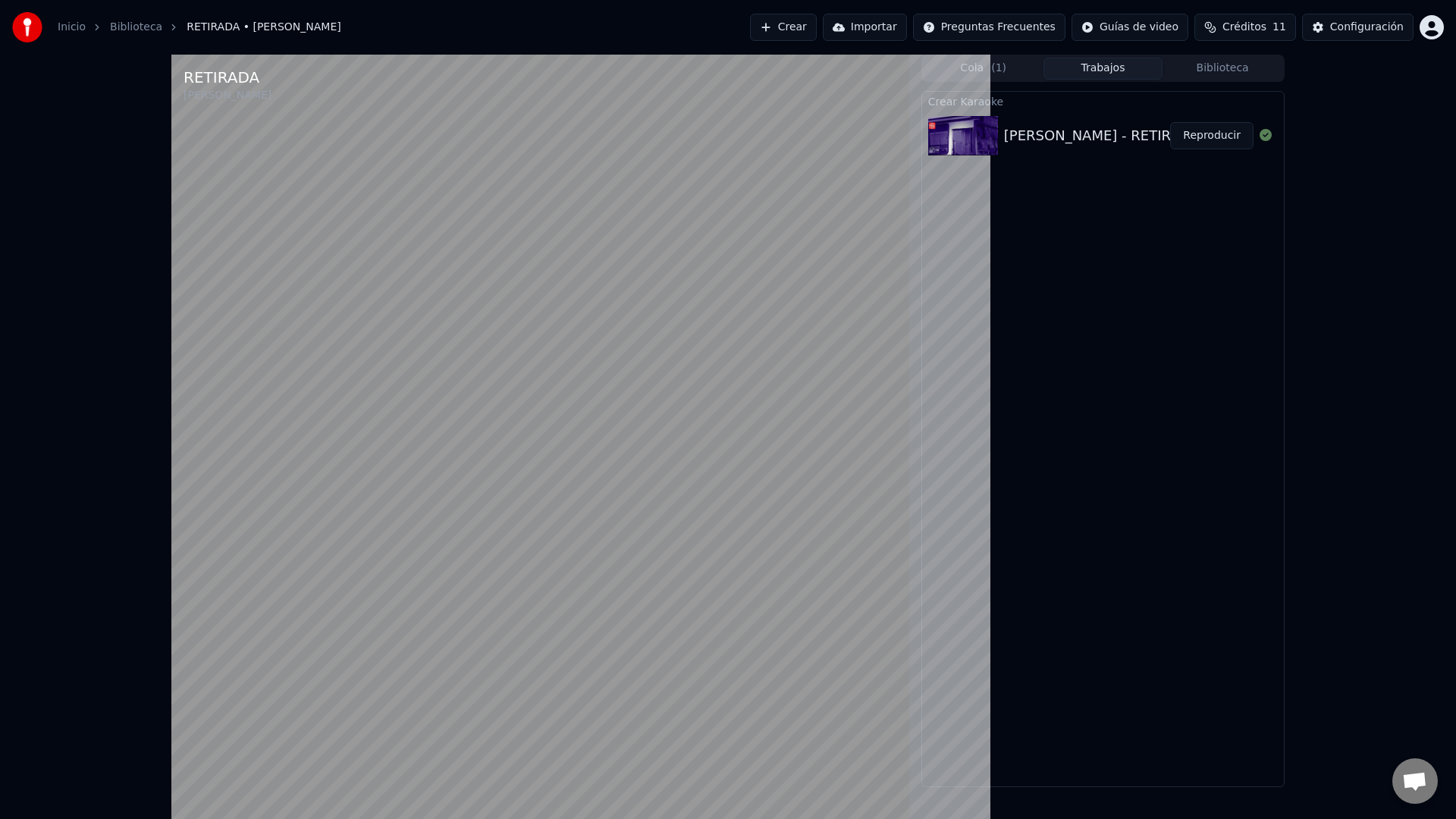
click at [504, 522] on video at bounding box center [540, 464] width 738 height 819
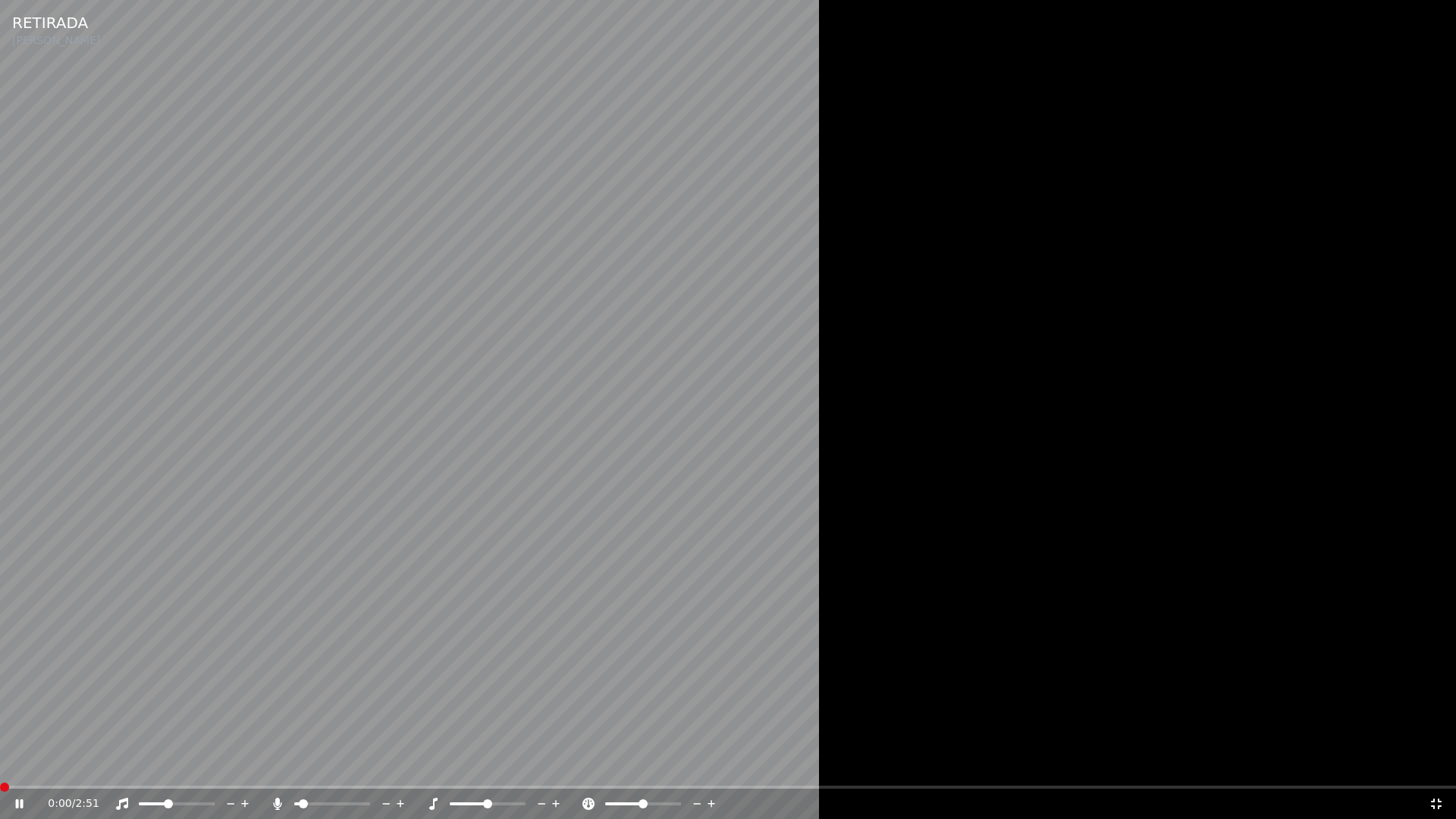
click at [465, 550] on video at bounding box center [728, 410] width 1456 height 819
click at [296, 765] on span at bounding box center [301, 804] width 9 height 10
click at [477, 547] on video at bounding box center [728, 410] width 1456 height 819
click at [520, 765] on span at bounding box center [516, 804] width 9 height 10
click at [533, 765] on div at bounding box center [501, 804] width 122 height 16
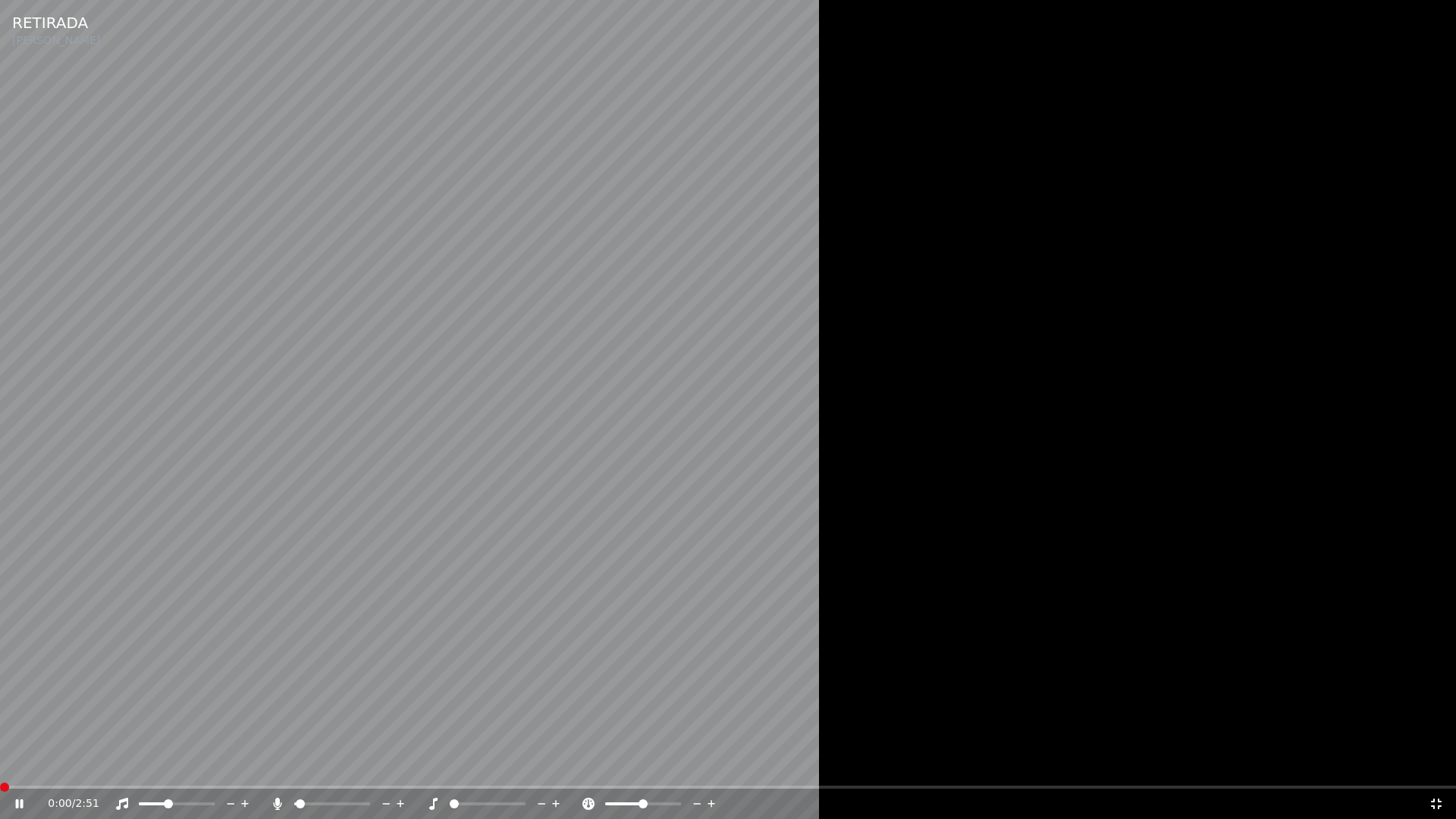
click at [450, 765] on span at bounding box center [454, 804] width 9 height 10
click at [408, 615] on video at bounding box center [728, 410] width 1456 height 819
drag, startPoint x: 455, startPoint y: 799, endPoint x: 483, endPoint y: 803, distance: 28.3
click at [483, 765] on div at bounding box center [501, 804] width 122 height 16
click at [488, 765] on span at bounding box center [487, 804] width 9 height 10
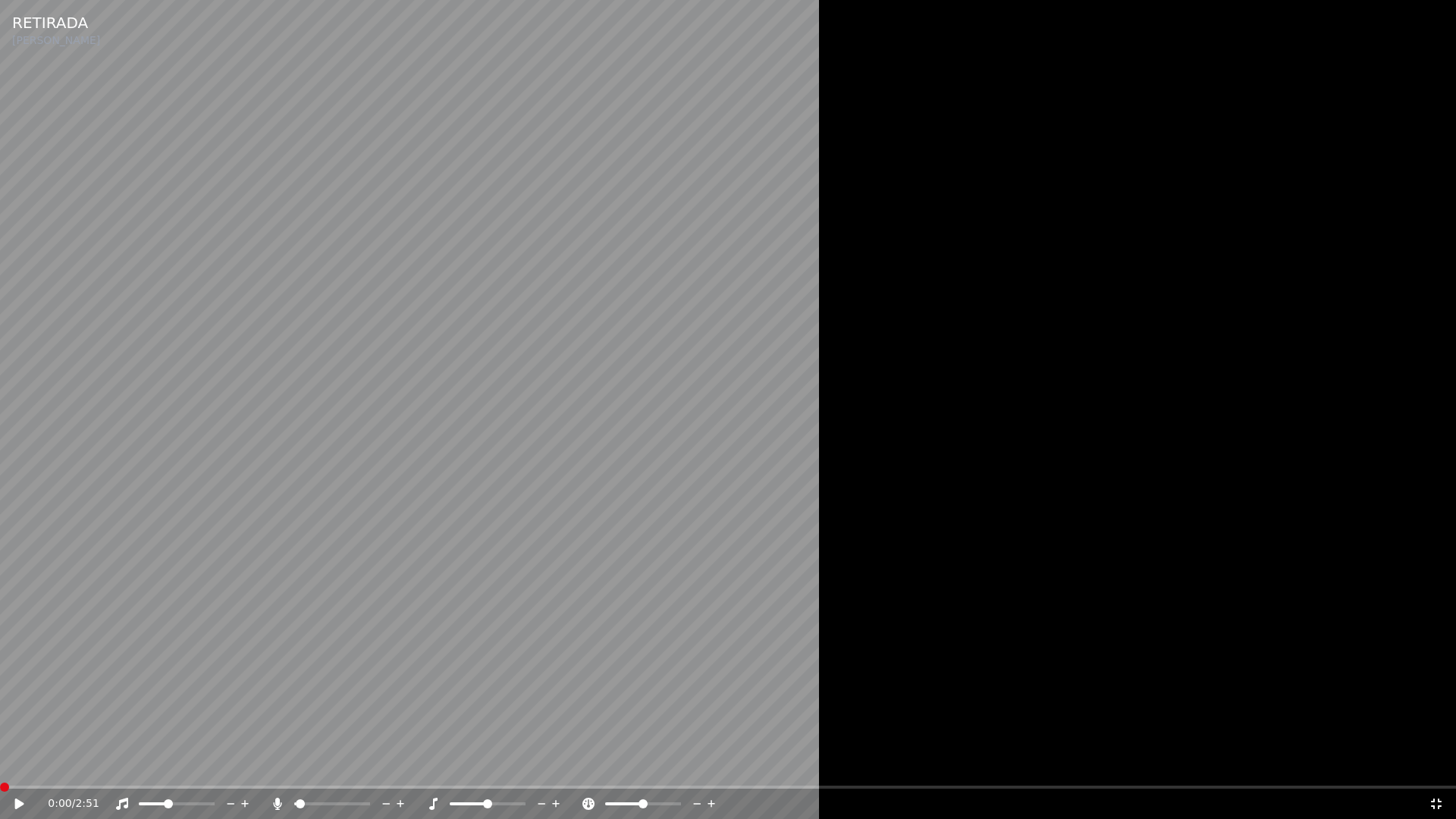
click at [677, 511] on video at bounding box center [728, 410] width 1456 height 819
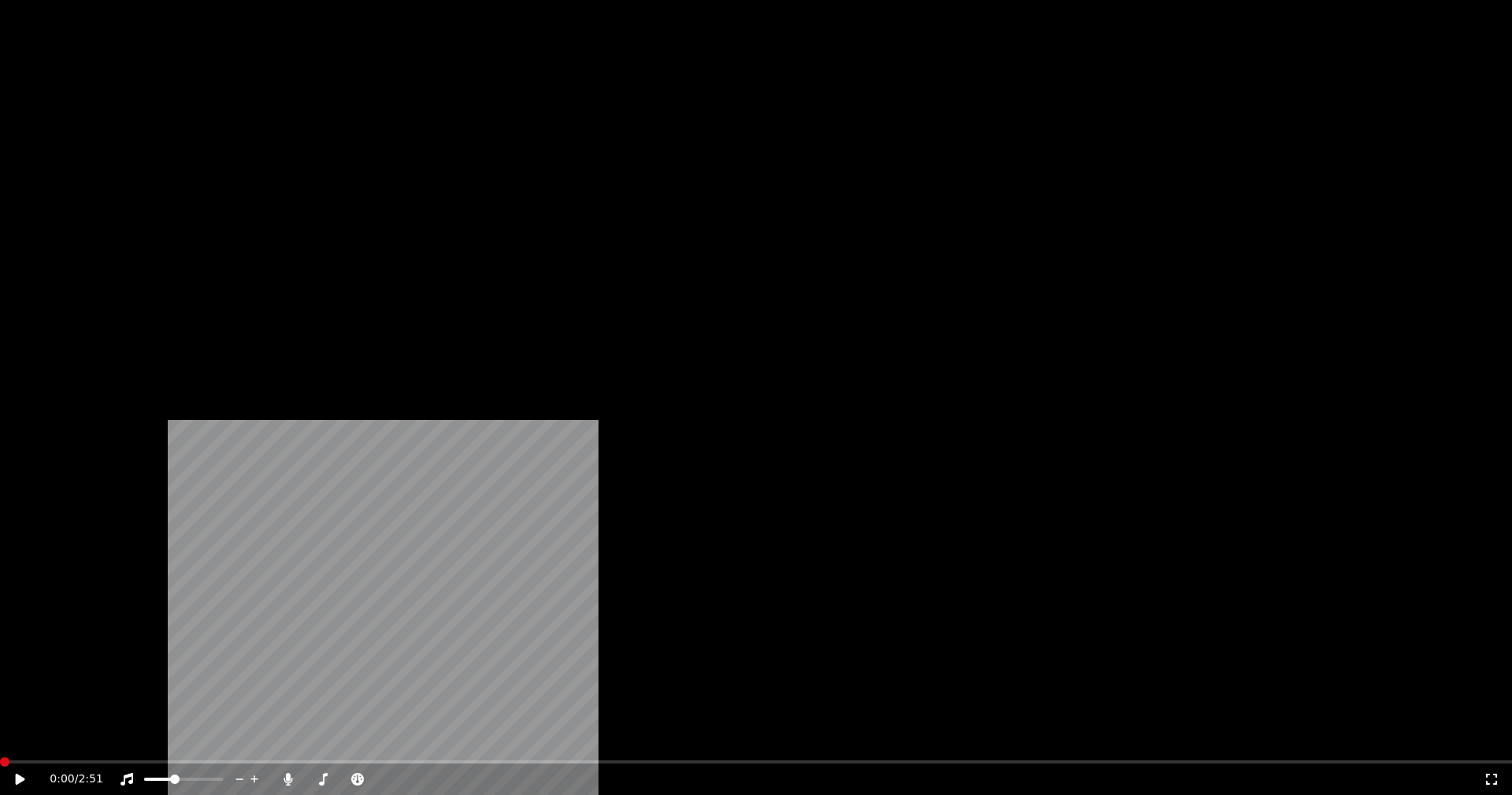
click at [938, 92] on div "G#m" at bounding box center [927, 82] width 32 height 19
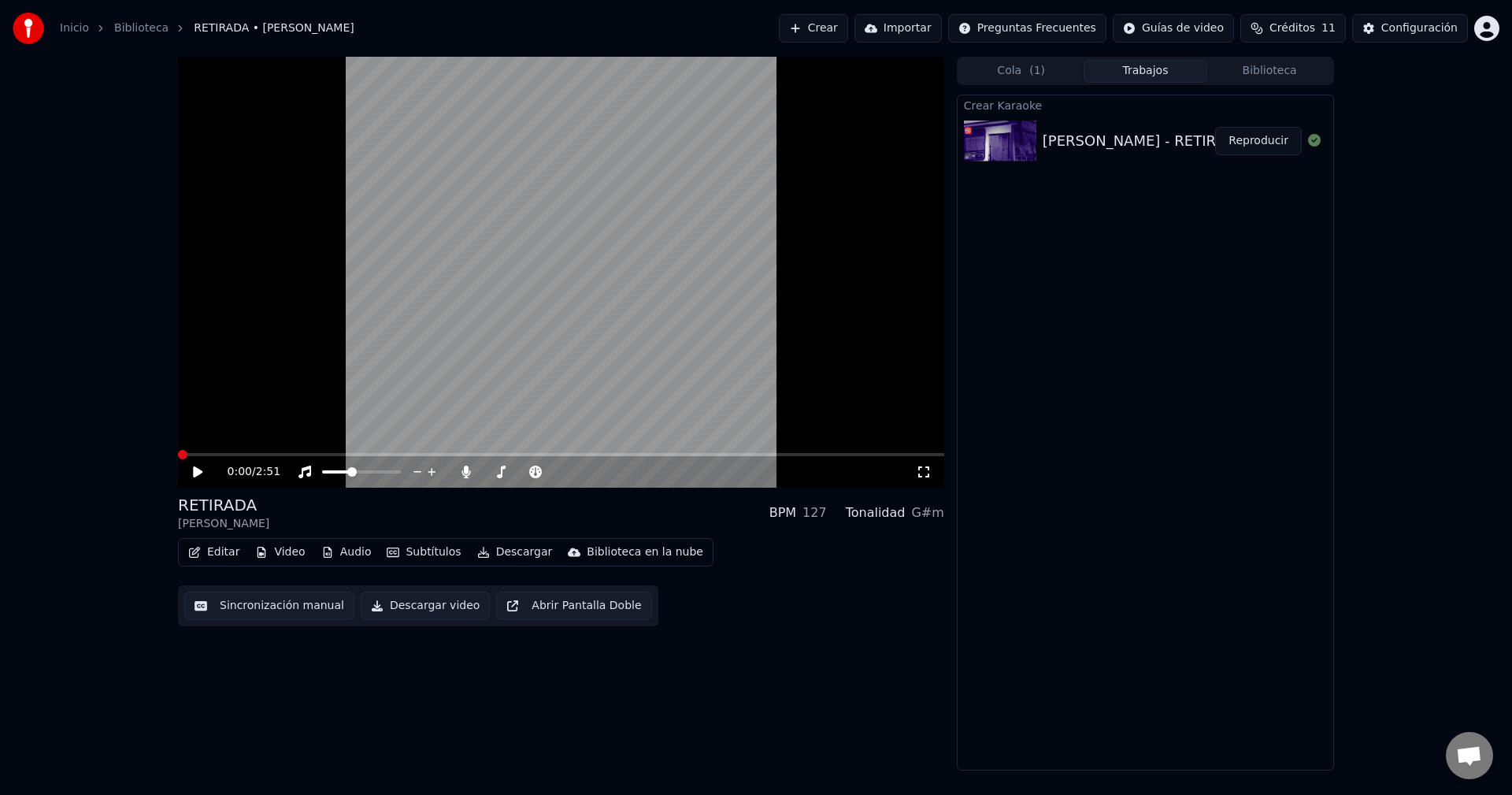
click at [811, 514] on div "BPM 127" at bounding box center [798, 512] width 57 height 19
drag, startPoint x: 472, startPoint y: 451, endPoint x: 482, endPoint y: 453, distance: 10.2
click at [482, 453] on div "0:00 / 2:51" at bounding box center [560, 272] width 767 height 431
click at [523, 453] on span at bounding box center [560, 455] width 767 height 4
click at [642, 452] on video at bounding box center [560, 272] width 767 height 431
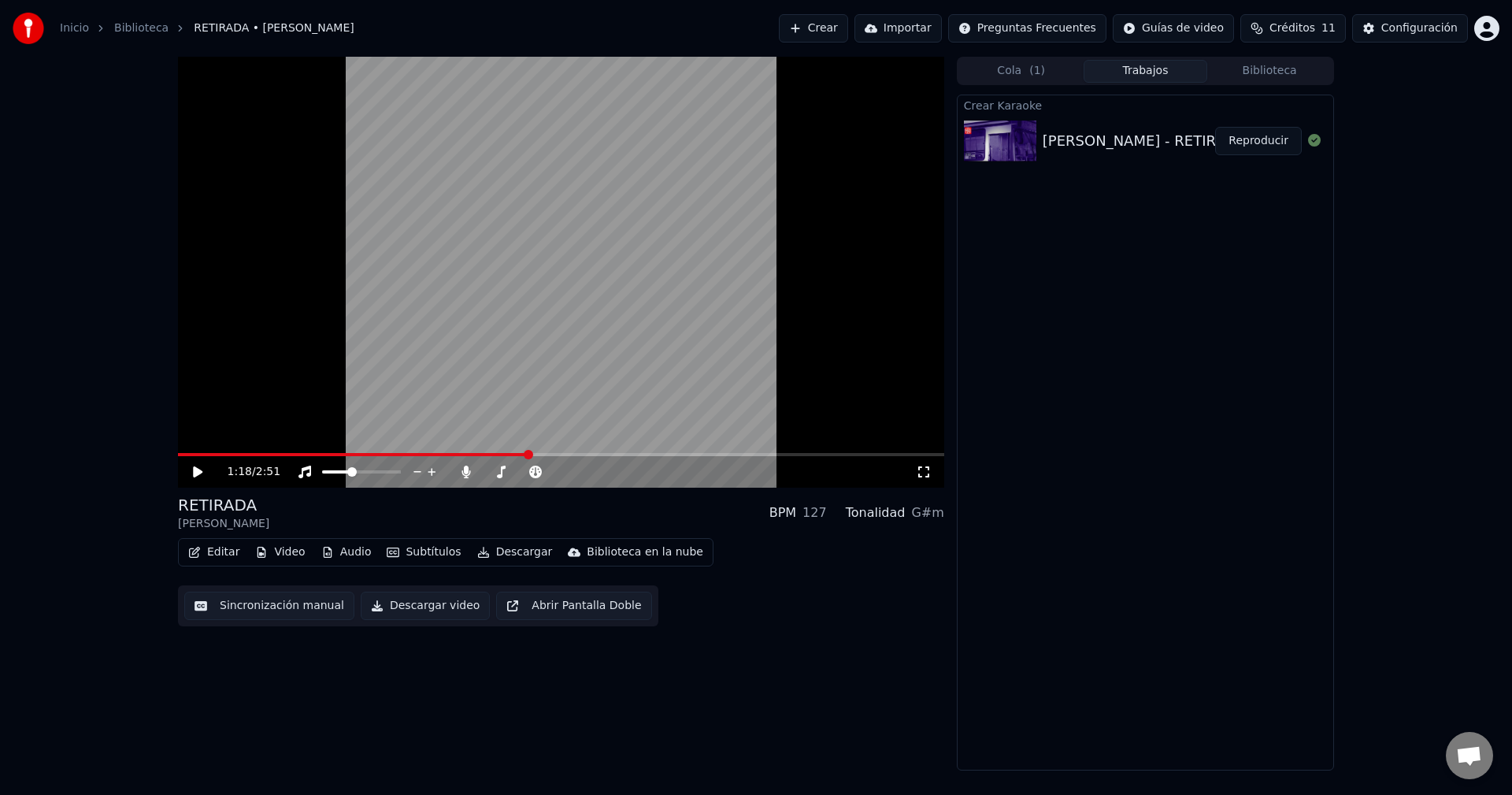
click at [665, 457] on div "1:18 / 2:51" at bounding box center [560, 471] width 767 height 31
click at [699, 447] on video at bounding box center [560, 272] width 767 height 431
click at [337, 474] on span at bounding box center [330, 472] width 16 height 4
click at [694, 454] on span at bounding box center [560, 455] width 767 height 4
click at [592, 294] on video at bounding box center [560, 272] width 767 height 431
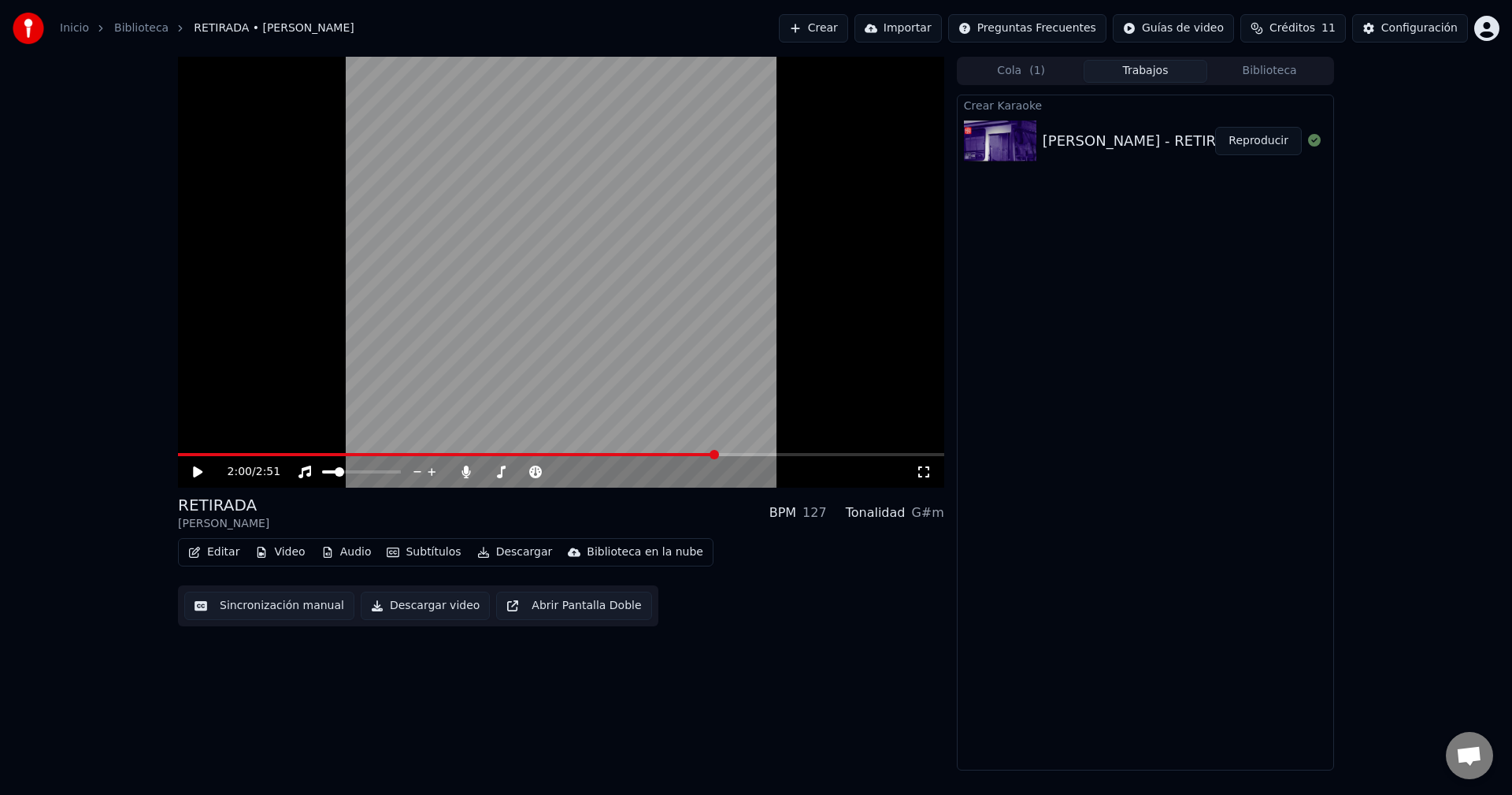
click at [128, 22] on link "Biblioteca" at bounding box center [141, 29] width 55 height 16
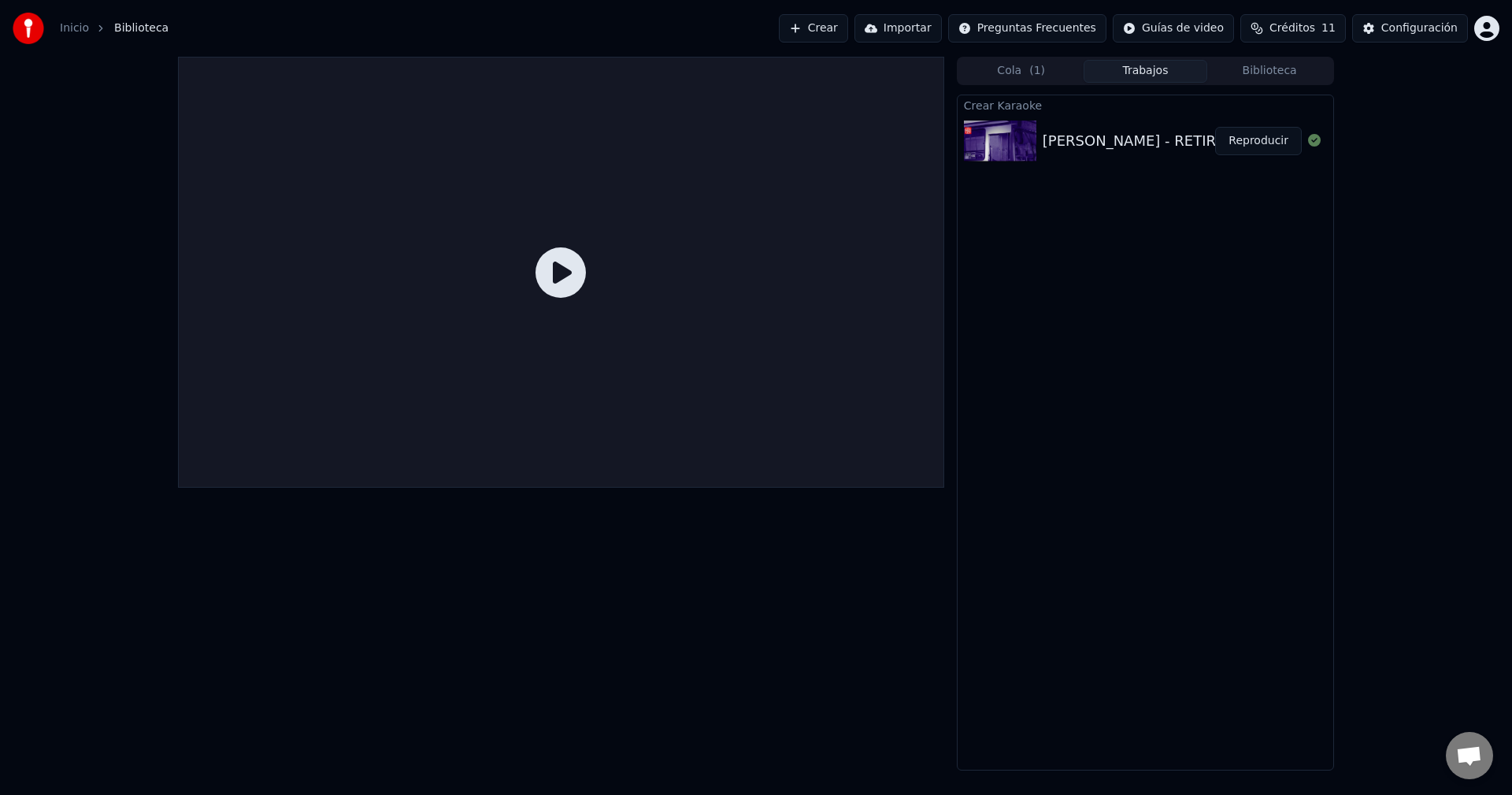
click at [65, 26] on link "Inicio" at bounding box center [74, 29] width 29 height 16
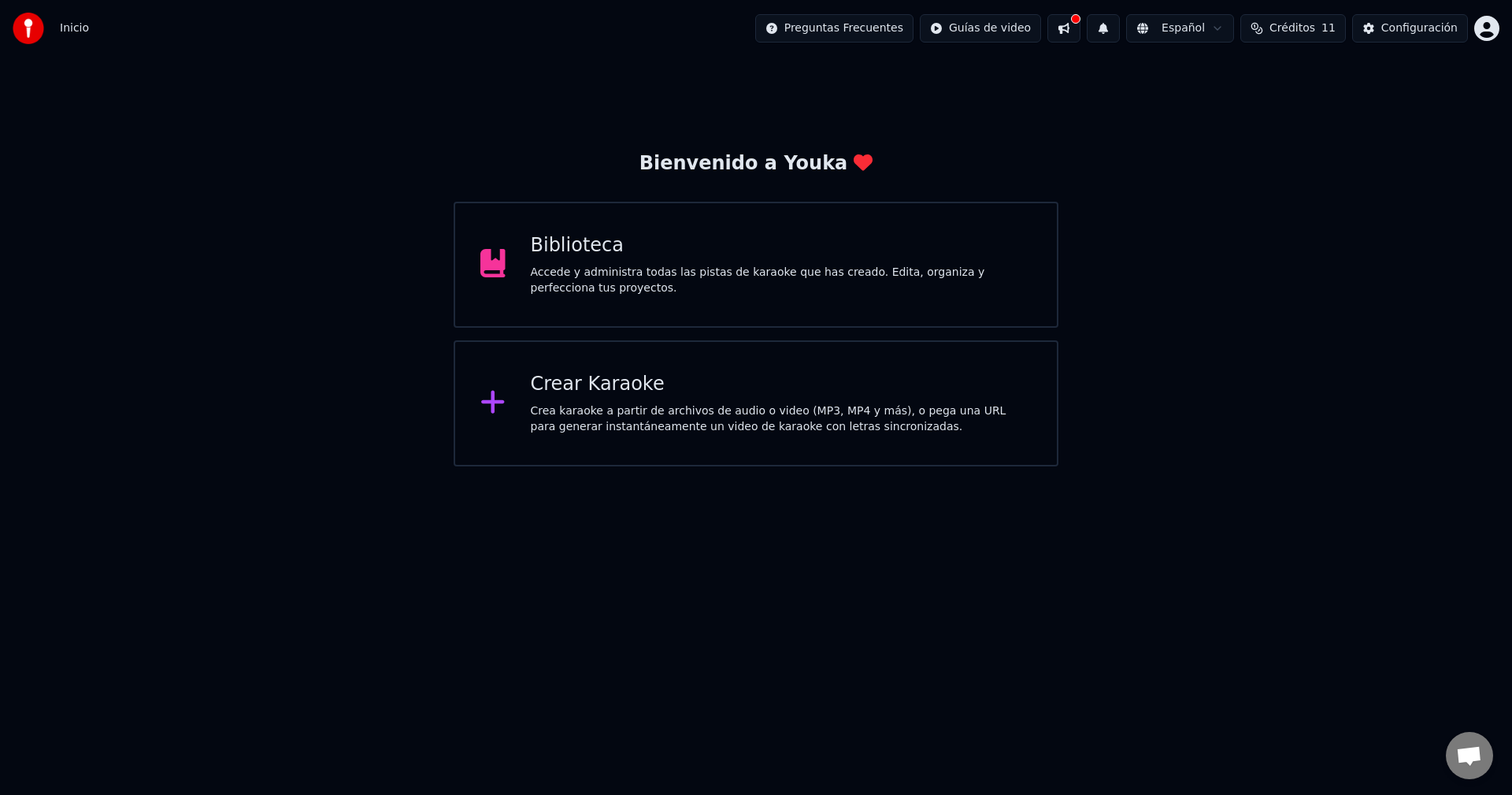
click at [643, 402] on div "Crear Karaoke Crea karaoke a partir de archivos de audio o video (MP3, MP4 y má…" at bounding box center [781, 404] width 501 height 63
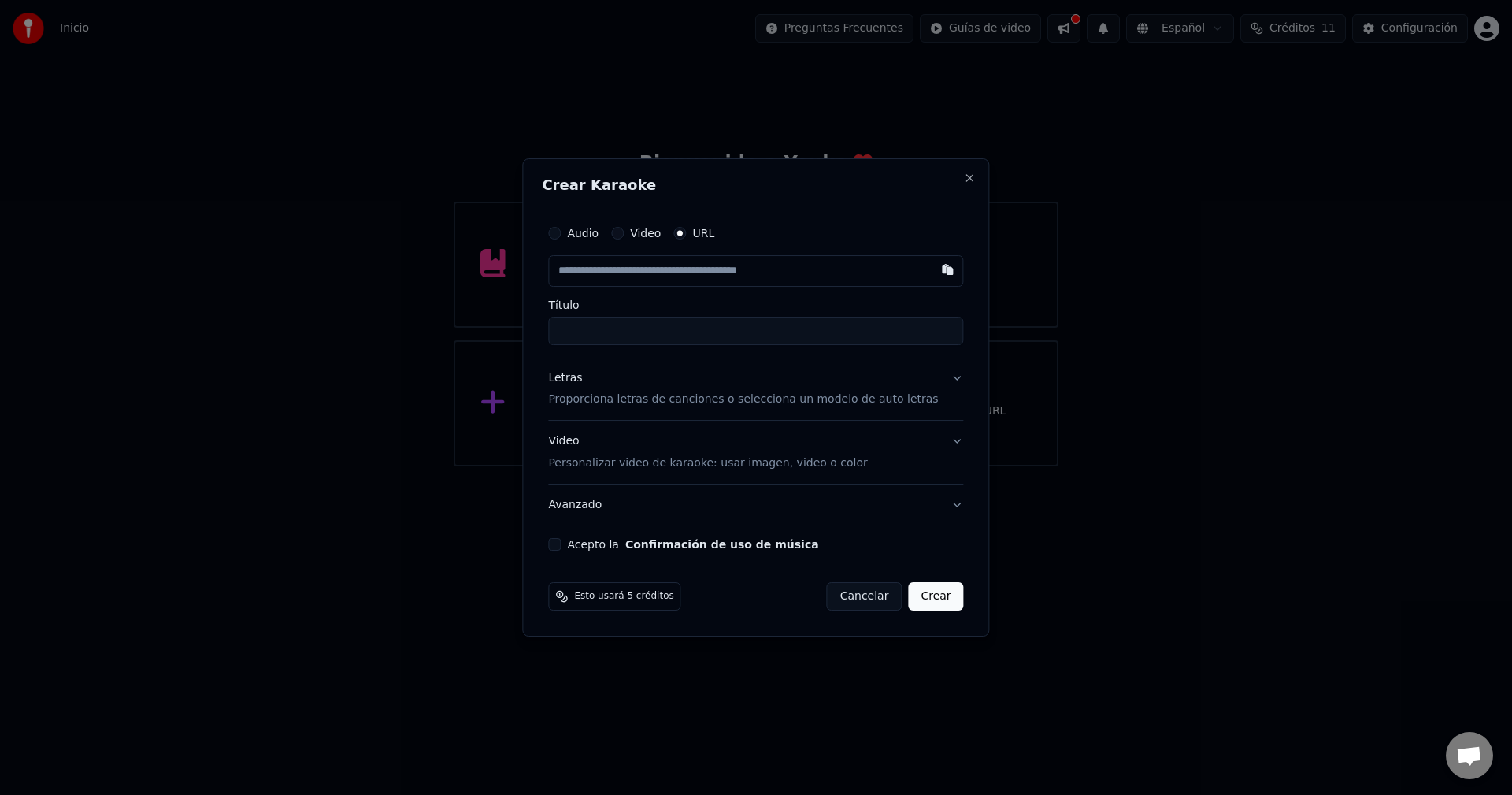
click at [700, 240] on div "Audio Video URL" at bounding box center [755, 232] width 415 height 31
click at [674, 273] on input "text" at bounding box center [755, 271] width 415 height 31
paste input "**********"
type input "**********"
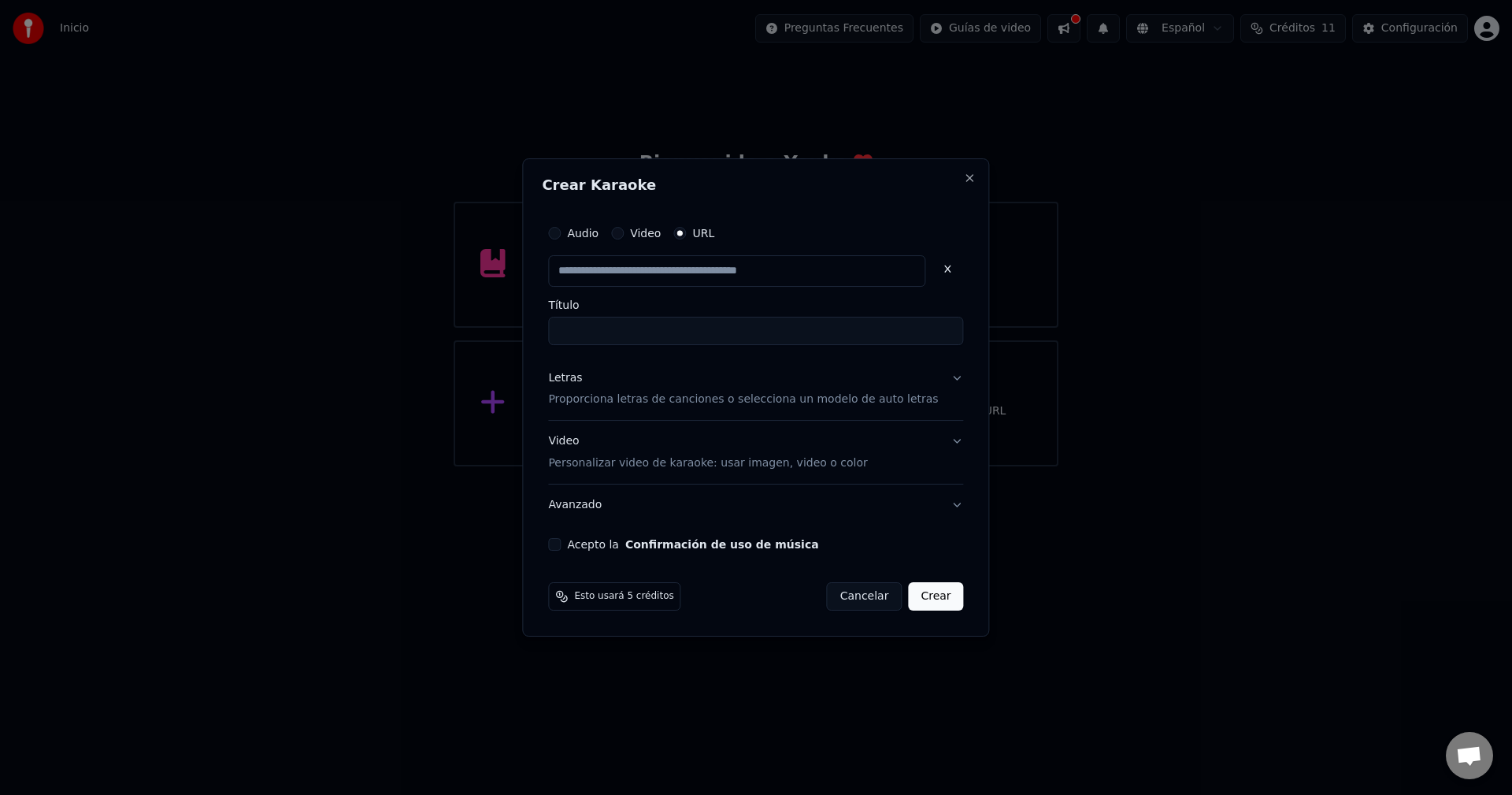
scroll to position [0, 0]
click at [717, 313] on div "Título" at bounding box center [755, 322] width 415 height 46
type input "**********"
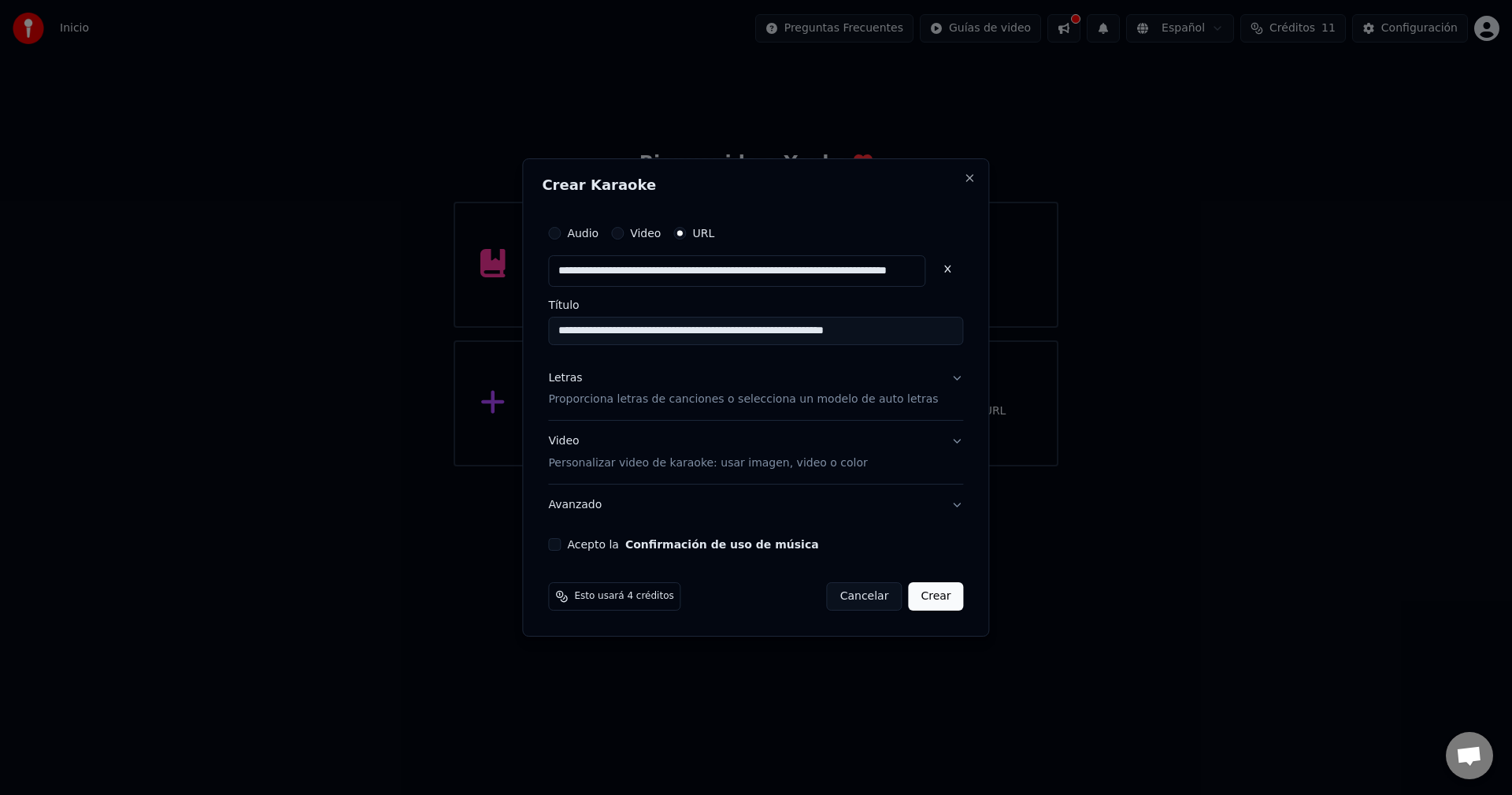
click at [702, 324] on input "**********" at bounding box center [755, 331] width 415 height 29
click at [916, 353] on div "**********" at bounding box center [755, 384] width 428 height 346
drag, startPoint x: 916, startPoint y: 335, endPoint x: 626, endPoint y: 328, distance: 290.1
click at [626, 328] on input "**********" at bounding box center [755, 331] width 415 height 29
click at [929, 326] on input "**********" at bounding box center [755, 331] width 415 height 29
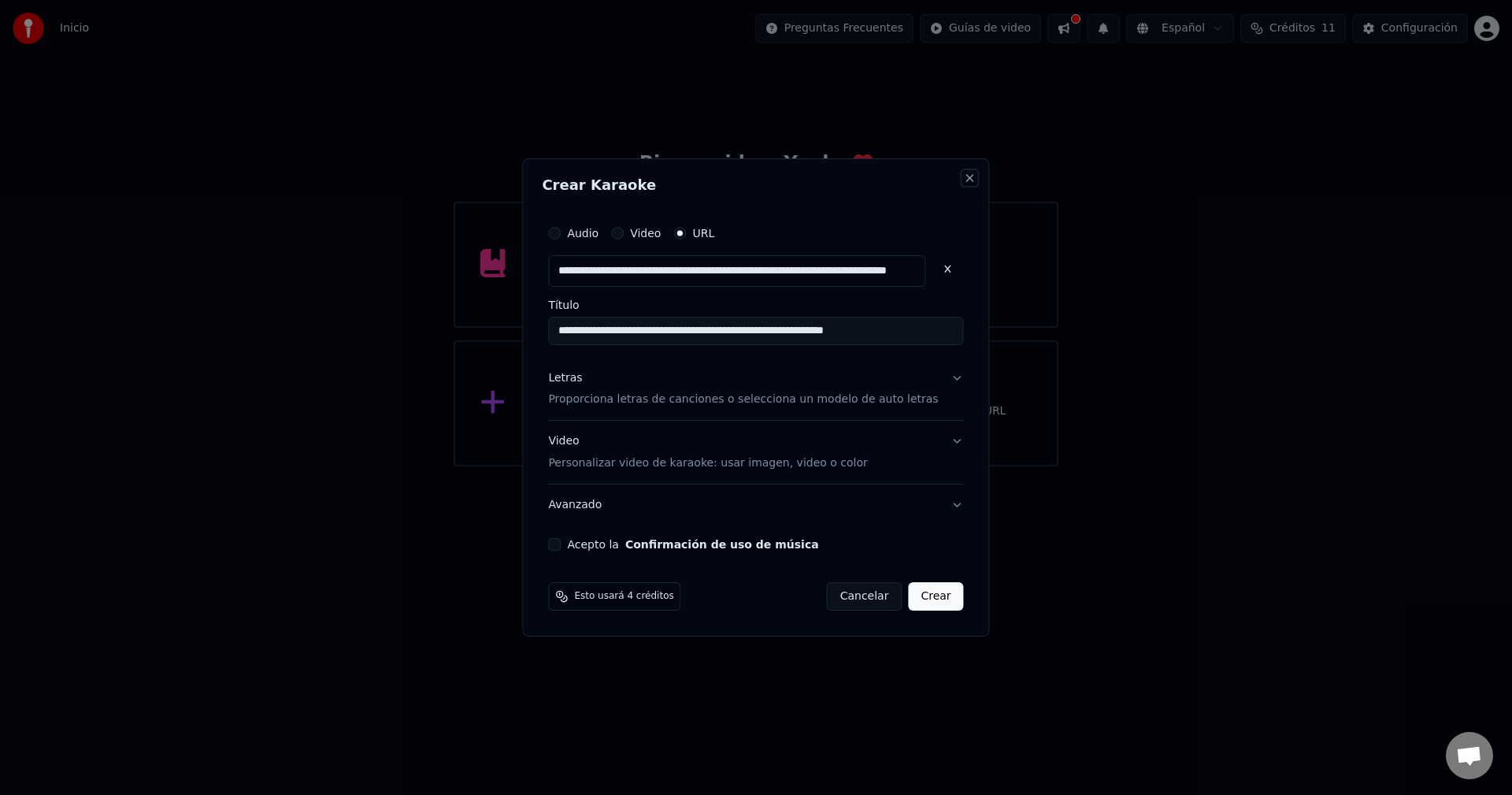
click at [964, 178] on button "Close" at bounding box center [970, 178] width 13 height 13
